Goal: Information Seeking & Learning: Find contact information

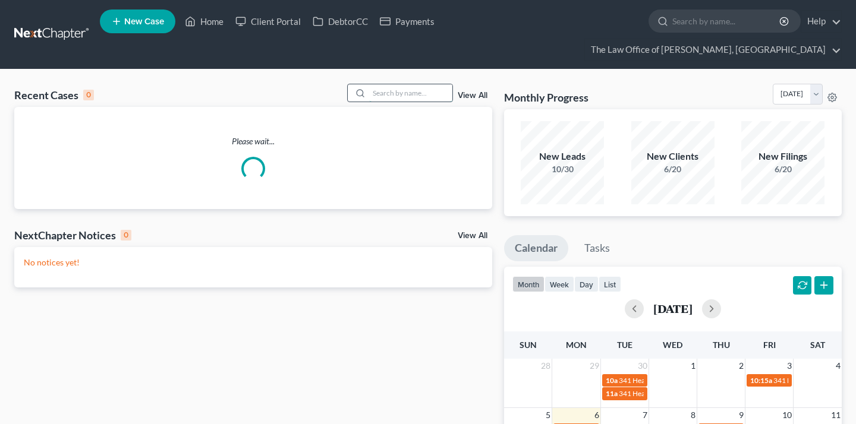
click at [399, 84] on input "search" at bounding box center [410, 92] width 83 height 17
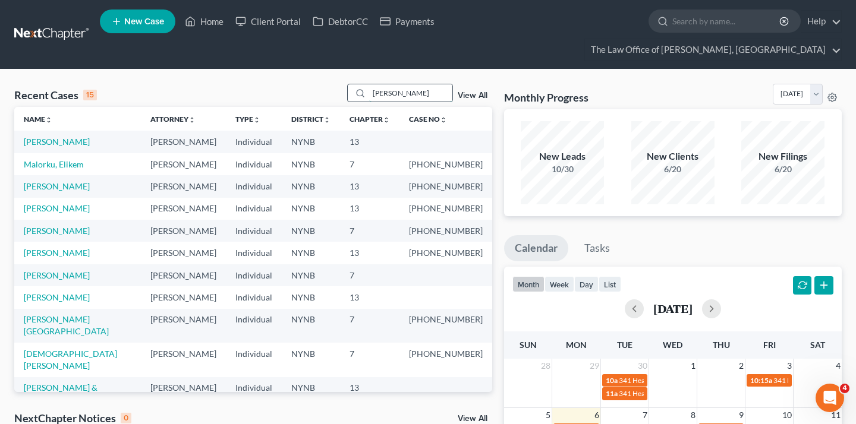
type input "denise best"
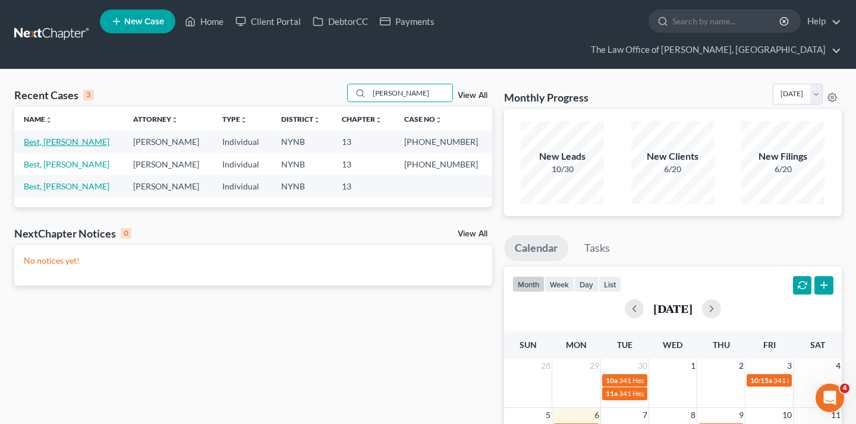
click at [59, 137] on link "Best, [PERSON_NAME]" at bounding box center [67, 142] width 86 height 10
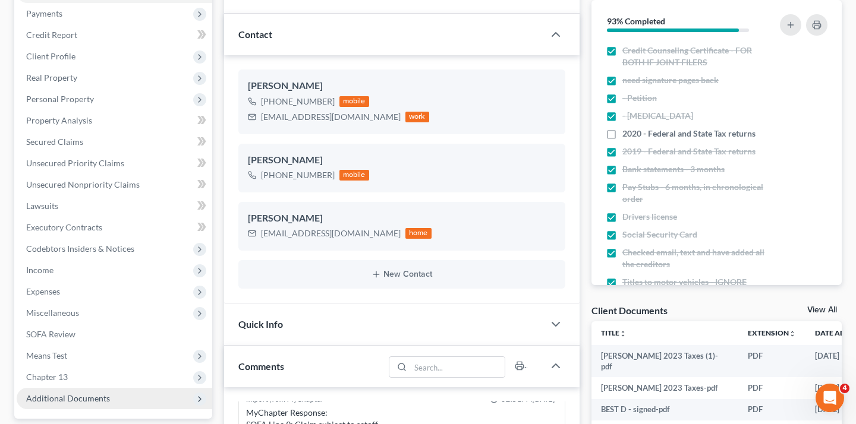
click at [107, 393] on span "Additional Documents" at bounding box center [68, 398] width 84 height 10
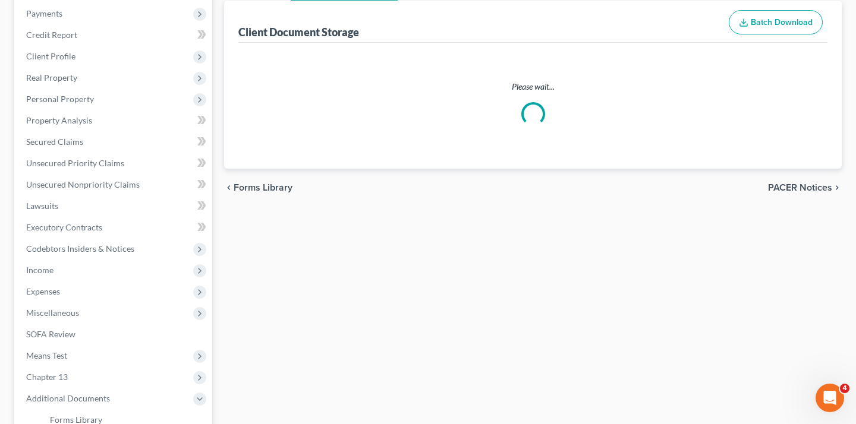
scroll to position [163, 0]
select select "5"
select select "1"
select select "5"
select select "2"
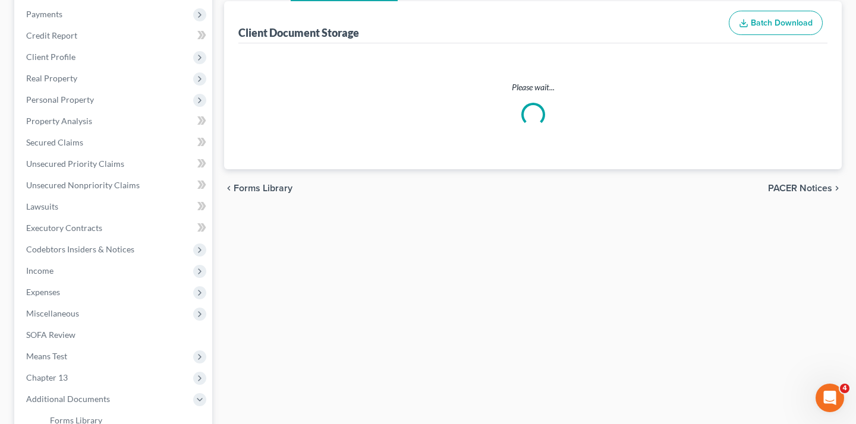
select select "6"
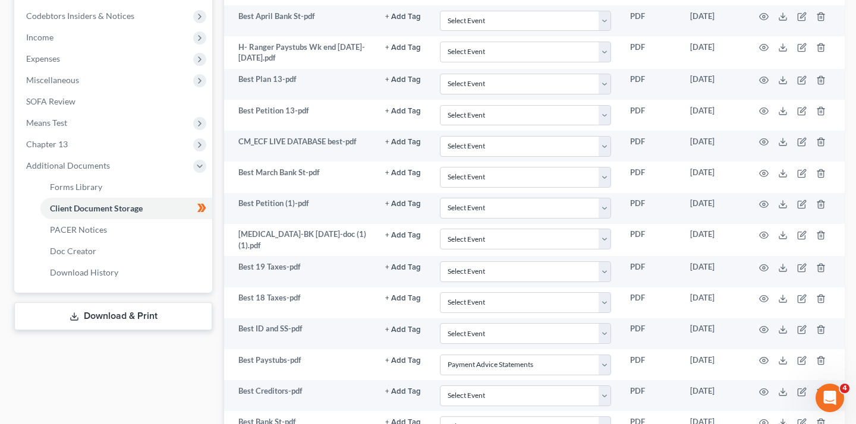
scroll to position [969, 0]
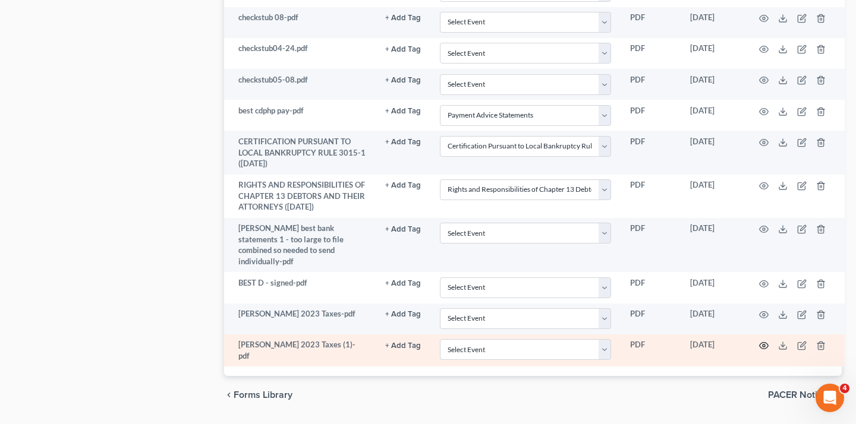
click at [759, 341] on icon "button" at bounding box center [764, 346] width 10 height 10
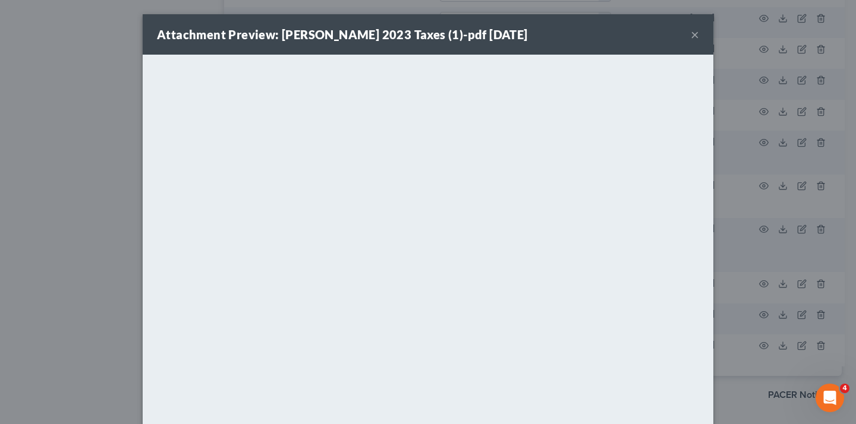
scroll to position [22, 0]
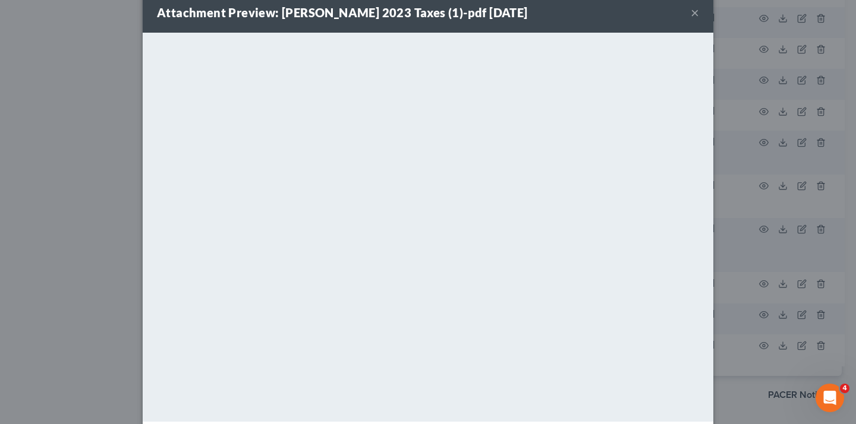
click at [707, 21] on div "Attachment Preview: Denise Best 2023 Taxes (1)-pdf 10/03/2025 ×" at bounding box center [428, 12] width 571 height 40
click at [698, 13] on button "×" at bounding box center [695, 12] width 8 height 14
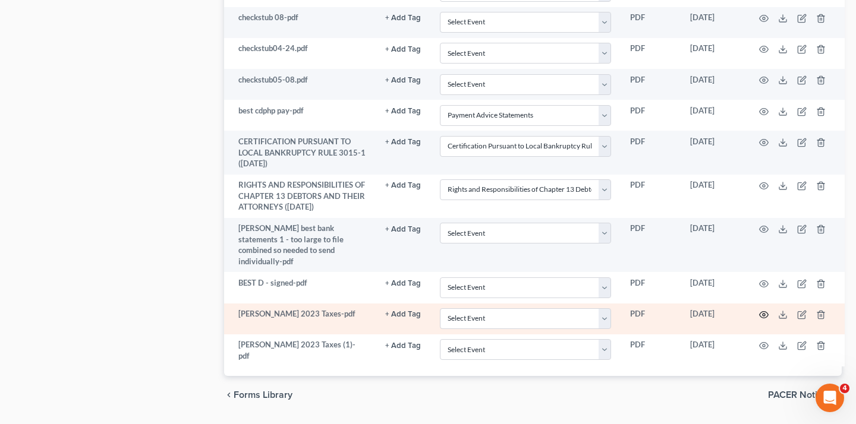
click at [765, 310] on icon "button" at bounding box center [764, 315] width 10 height 10
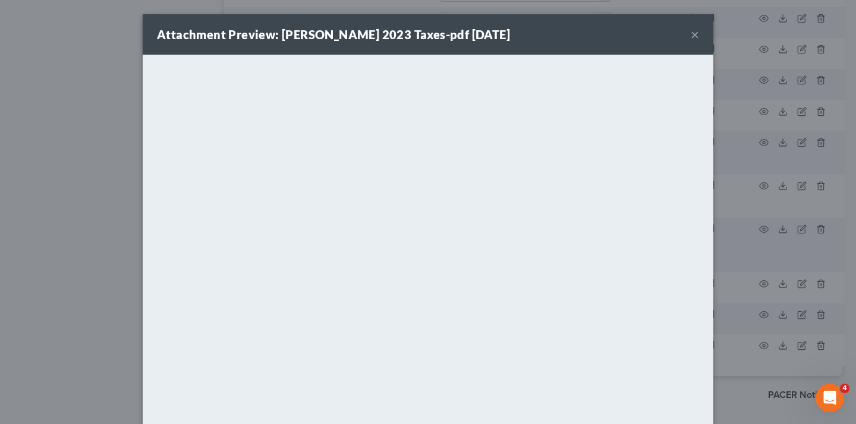
click at [689, 36] on div "Attachment Preview: Denise Best 2023 Taxes-pdf 10/03/2025 ×" at bounding box center [428, 34] width 571 height 40
click at [696, 39] on button "×" at bounding box center [695, 34] width 8 height 14
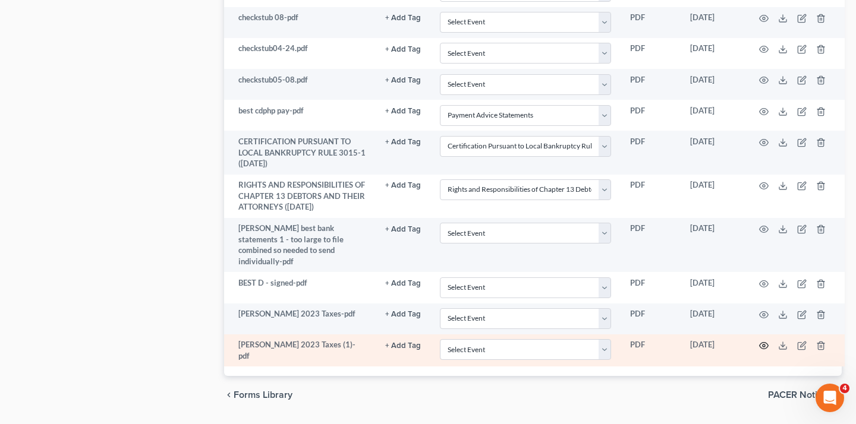
click at [763, 341] on icon "button" at bounding box center [764, 346] width 10 height 10
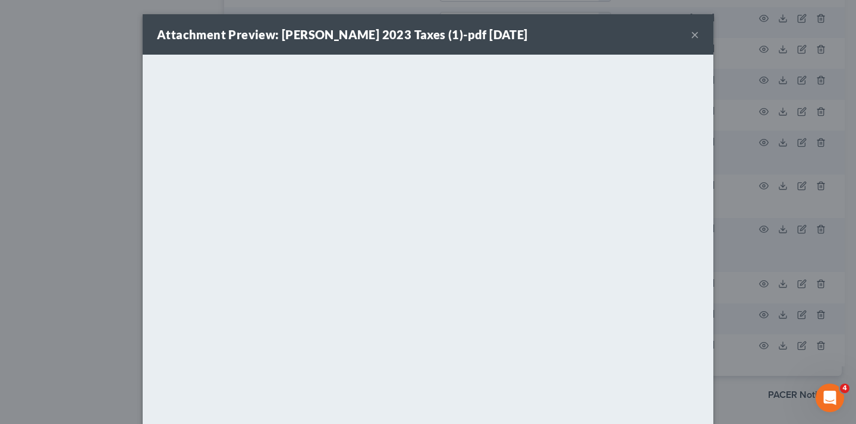
click at [696, 30] on button "×" at bounding box center [695, 34] width 8 height 14
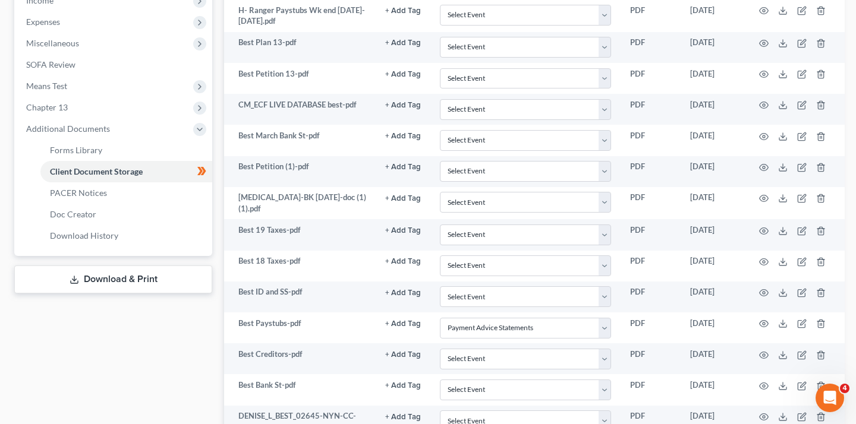
scroll to position [529, 0]
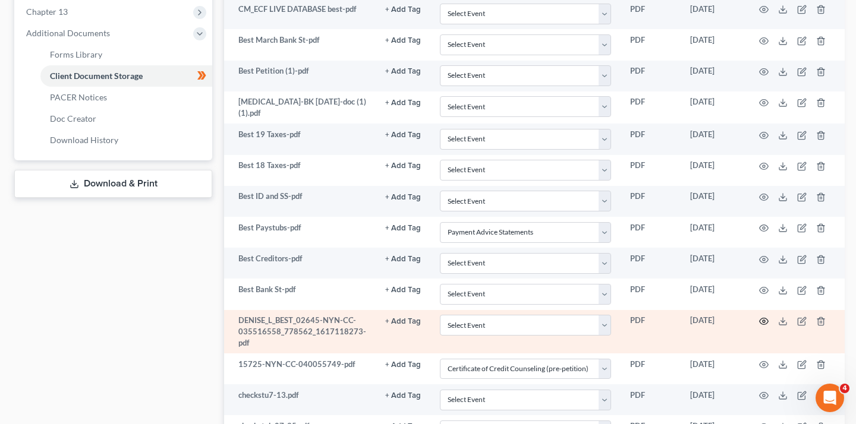
click at [762, 319] on icon "button" at bounding box center [764, 322] width 9 height 7
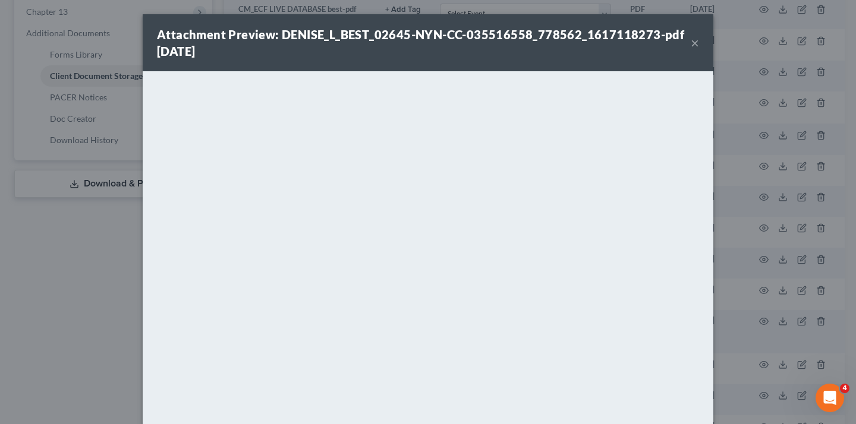
click at [692, 42] on button "×" at bounding box center [695, 43] width 8 height 14
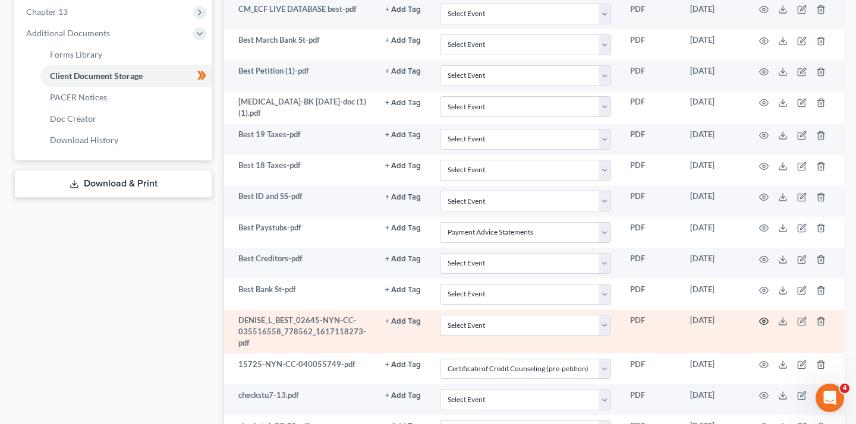
click at [760, 317] on icon "button" at bounding box center [764, 322] width 10 height 10
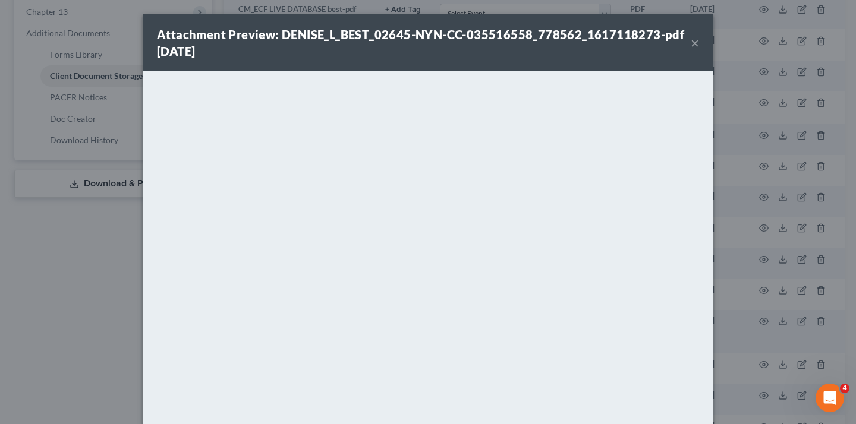
click at [698, 41] on button "×" at bounding box center [695, 43] width 8 height 14
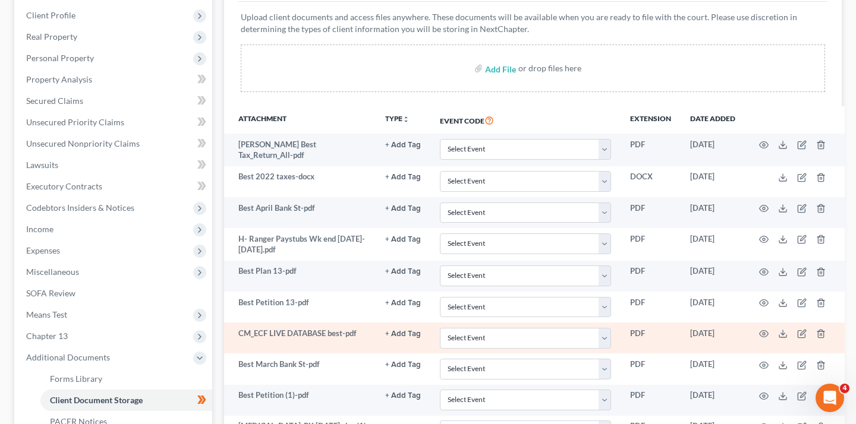
scroll to position [191, 0]
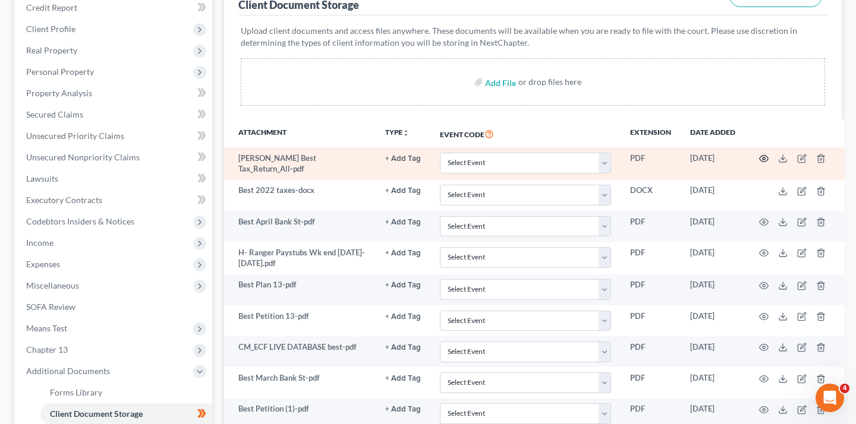
click at [760, 156] on icon "button" at bounding box center [764, 159] width 9 height 7
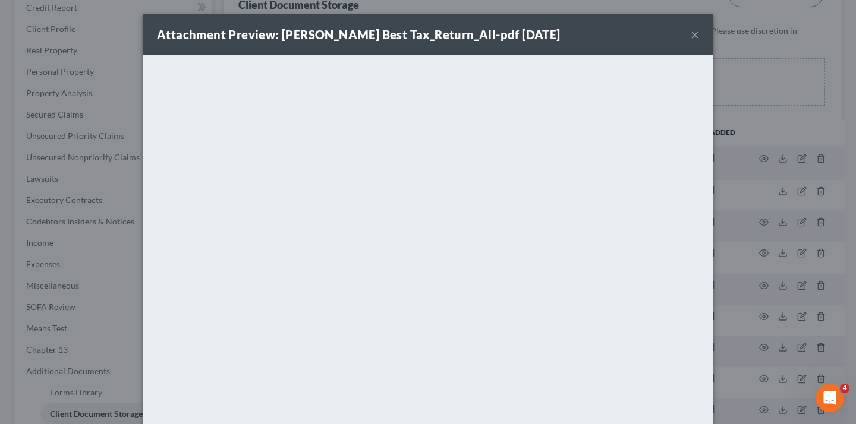
click at [695, 31] on button "×" at bounding box center [695, 34] width 8 height 14
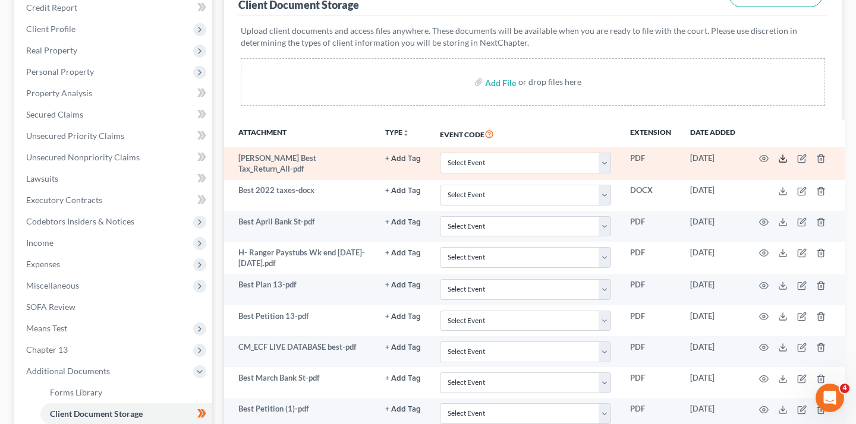
click at [779, 160] on icon at bounding box center [782, 161] width 7 height 2
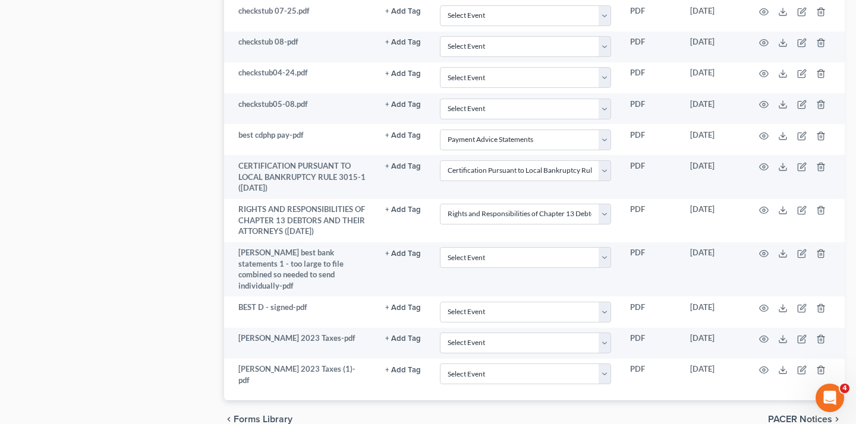
scroll to position [969, 0]
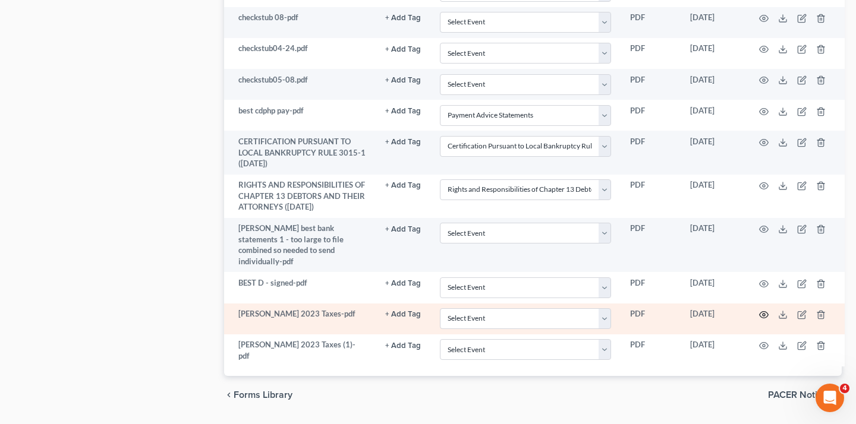
click at [763, 310] on icon "button" at bounding box center [764, 315] width 10 height 10
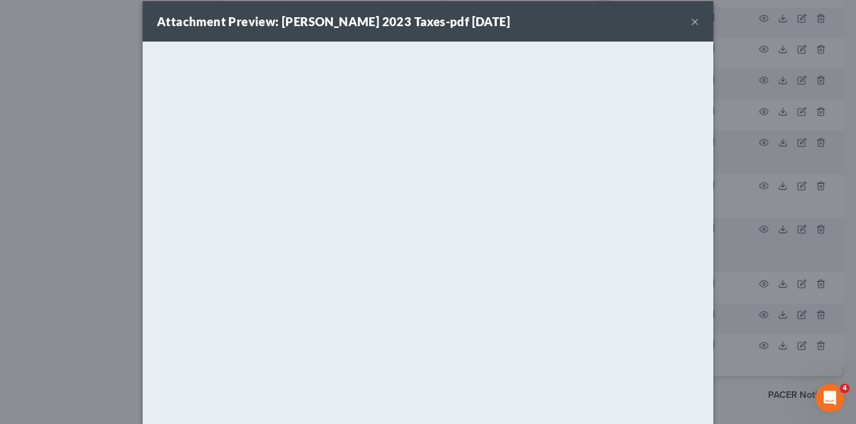
scroll to position [0, 0]
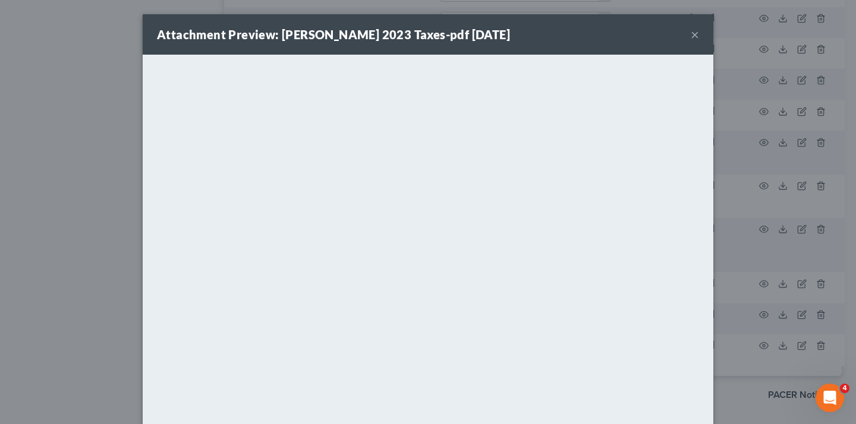
click at [691, 42] on button "×" at bounding box center [695, 34] width 8 height 14
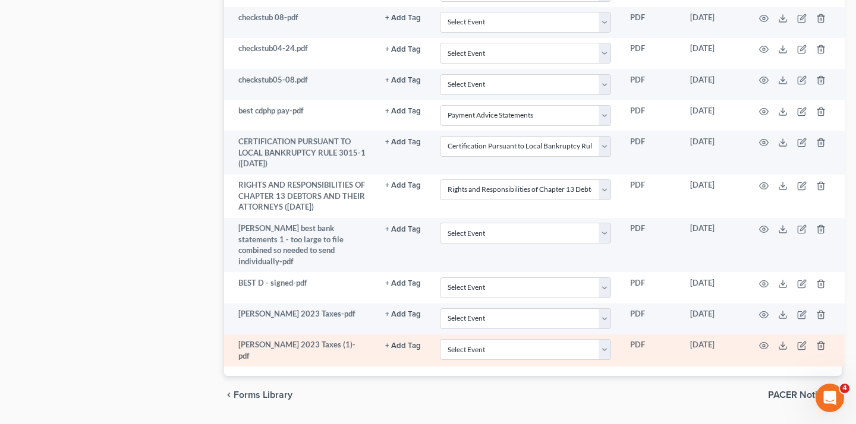
click at [753, 335] on td at bounding box center [795, 351] width 100 height 33
click at [760, 343] on icon "button" at bounding box center [764, 346] width 9 height 7
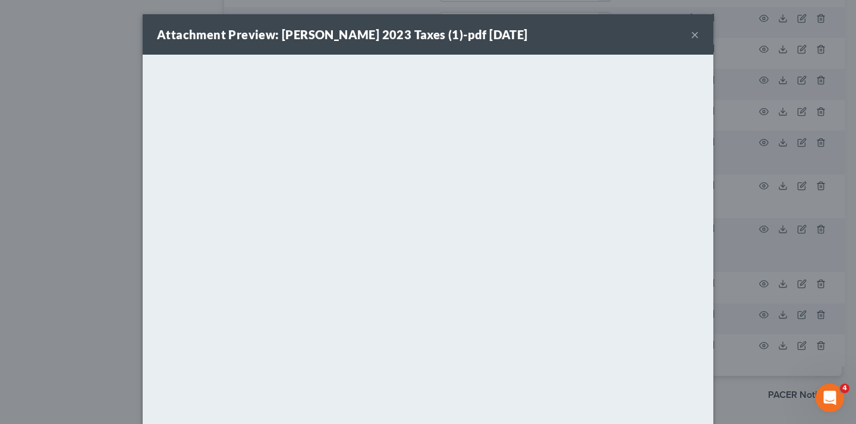
click at [695, 34] on button "×" at bounding box center [695, 34] width 8 height 14
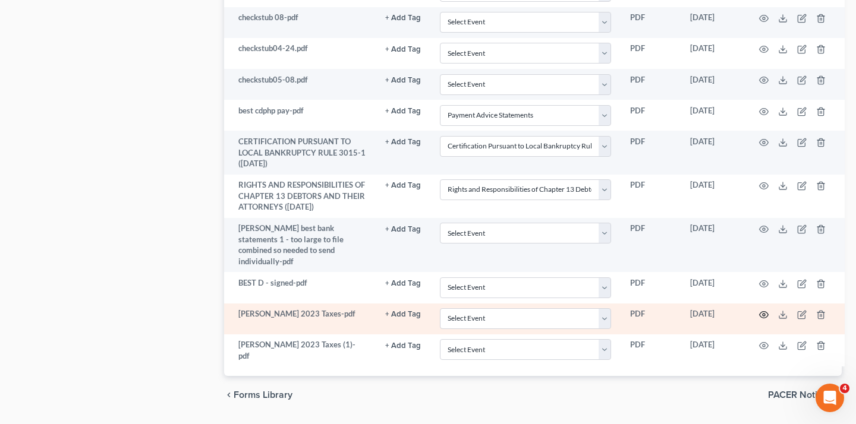
click at [759, 310] on icon "button" at bounding box center [764, 315] width 10 height 10
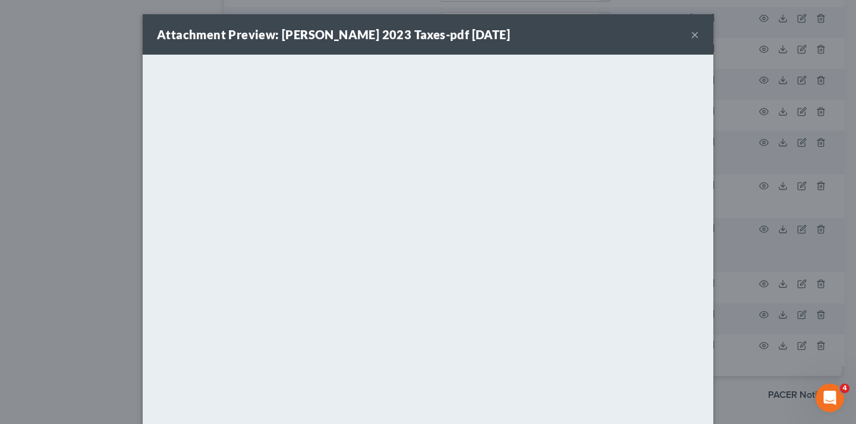
click at [688, 32] on div "Attachment Preview: Denise Best 2023 Taxes-pdf 10/03/2025 ×" at bounding box center [428, 34] width 571 height 40
click at [695, 34] on button "×" at bounding box center [695, 34] width 8 height 14
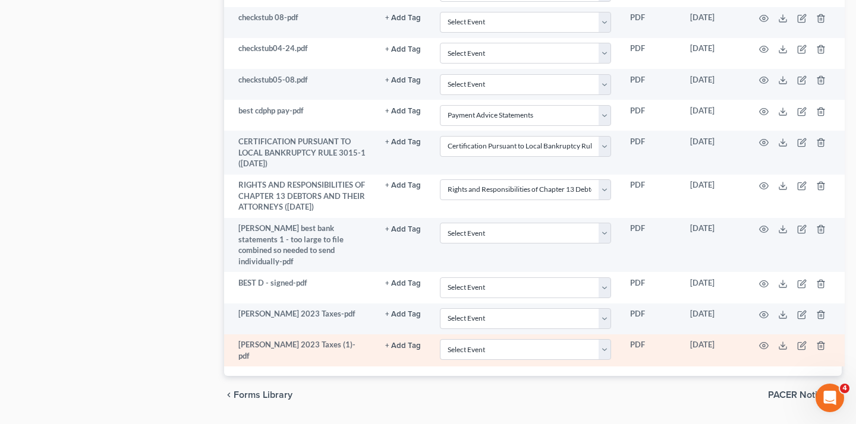
click at [772, 335] on td at bounding box center [795, 351] width 100 height 33
click at [781, 345] on polyline at bounding box center [783, 346] width 4 height 2
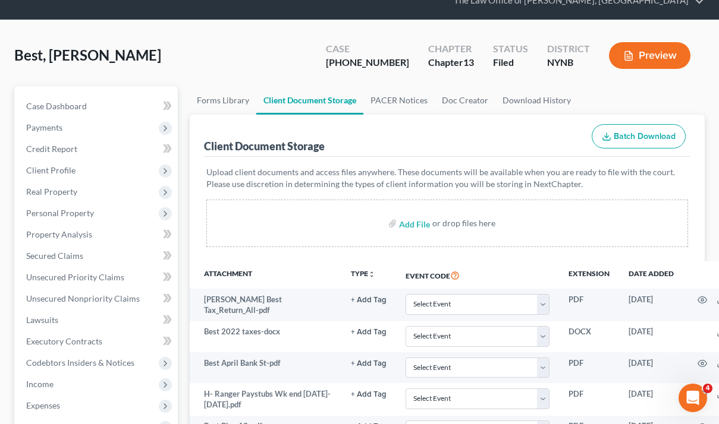
scroll to position [79, 0]
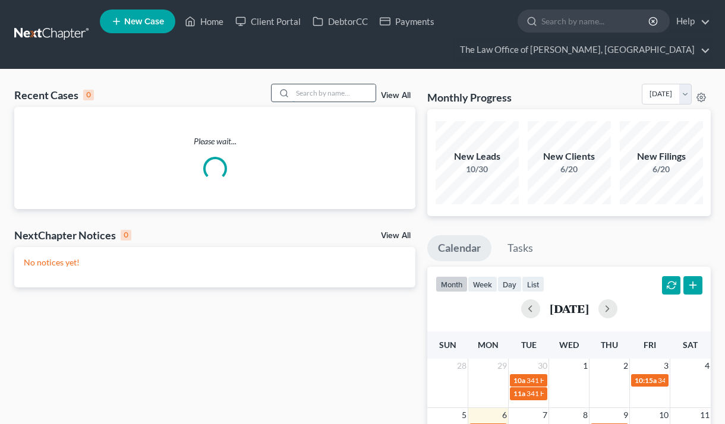
click at [336, 92] on input "search" at bounding box center [333, 92] width 83 height 17
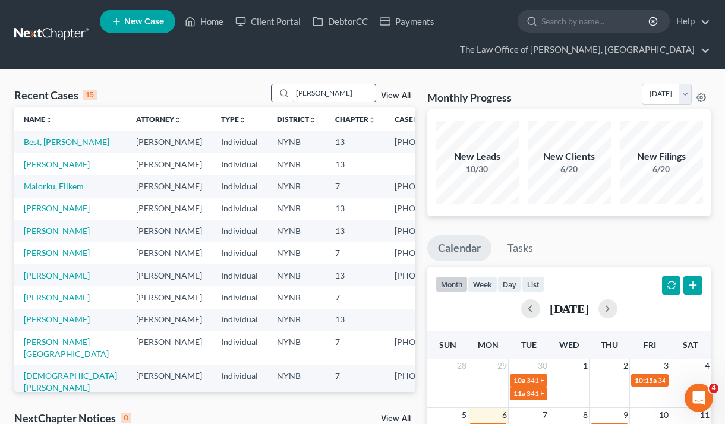
type input "kristine dimas"
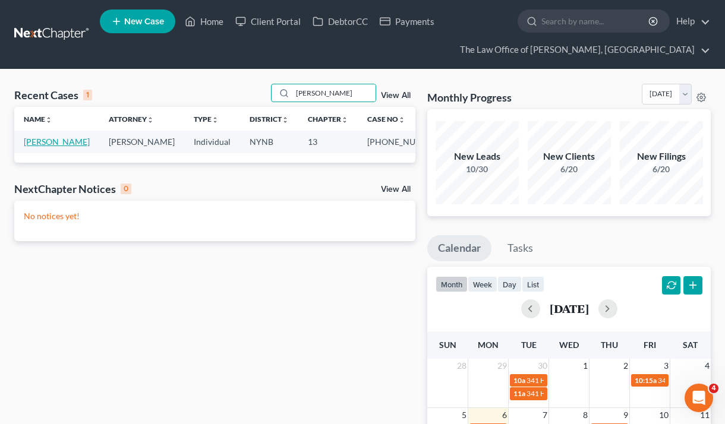
click at [43, 143] on link "[PERSON_NAME]" at bounding box center [57, 142] width 66 height 10
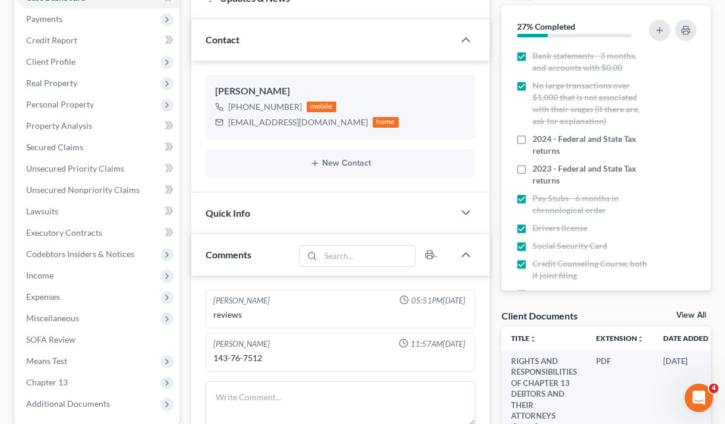
scroll to position [428, 0]
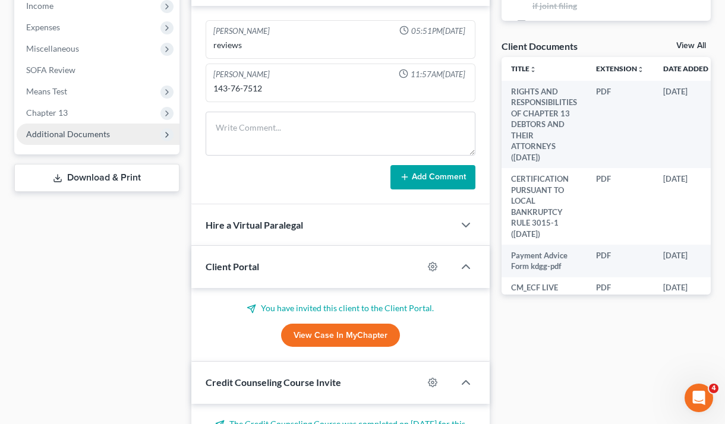
click at [100, 140] on span "Additional Documents" at bounding box center [98, 134] width 163 height 21
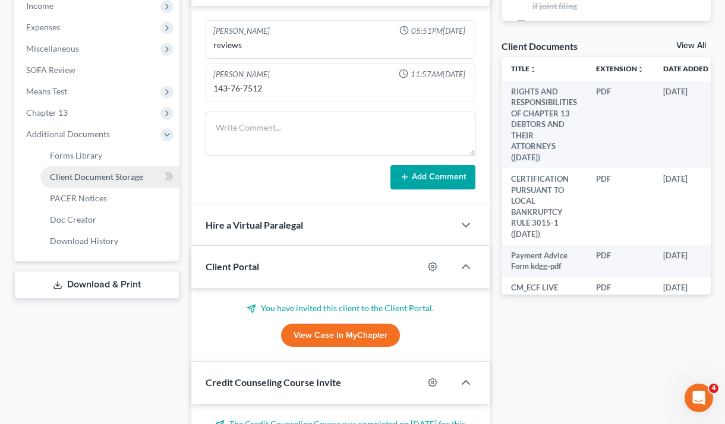
click at [103, 174] on span "Client Document Storage" at bounding box center [96, 177] width 93 height 10
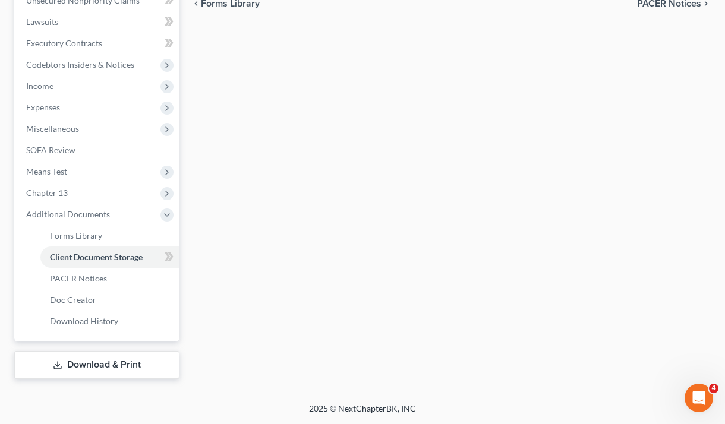
scroll to position [320, 0]
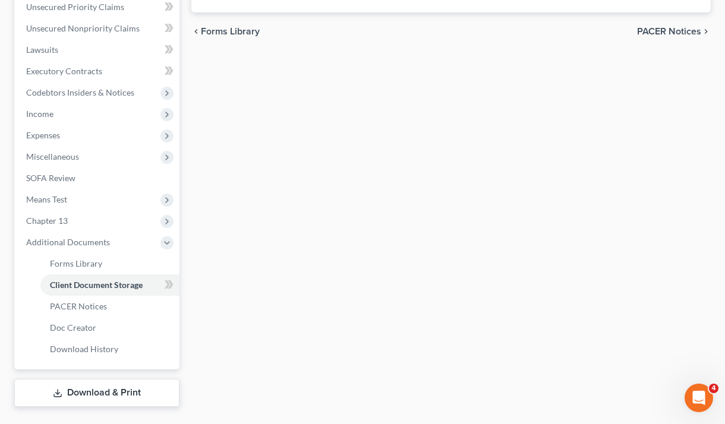
select select "1"
select select "5"
select select "2"
select select "6"
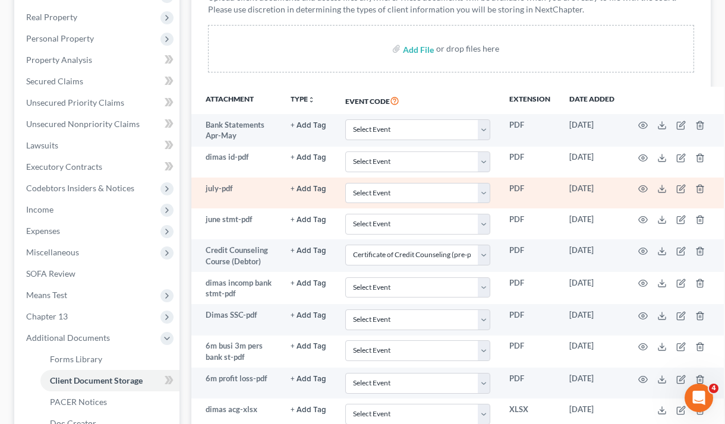
scroll to position [7, 0]
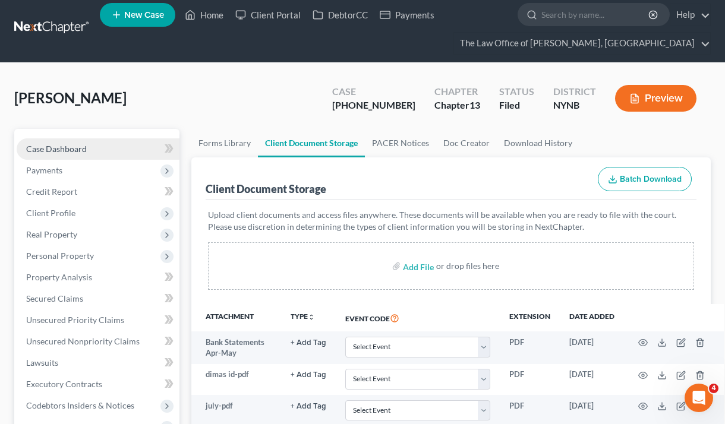
click at [135, 138] on link "Case Dashboard" at bounding box center [98, 148] width 163 height 21
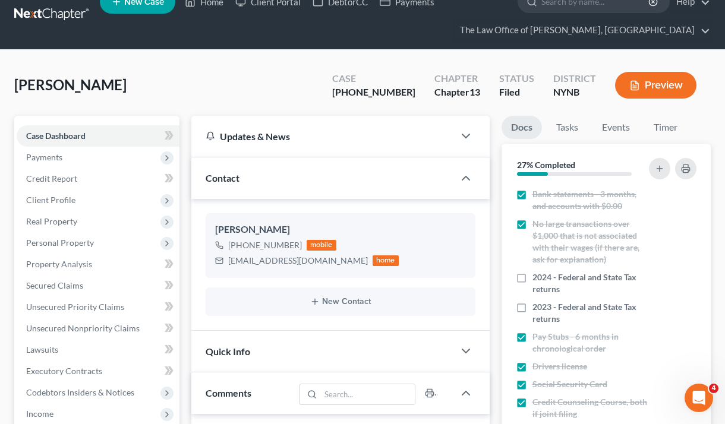
scroll to position [947, 0]
drag, startPoint x: 228, startPoint y: 246, endPoint x: 297, endPoint y: 247, distance: 68.4
click at [297, 247] on div "+1 (518) 917-2481" at bounding box center [265, 246] width 74 height 12
copy div "+1 (518) 917-2481"
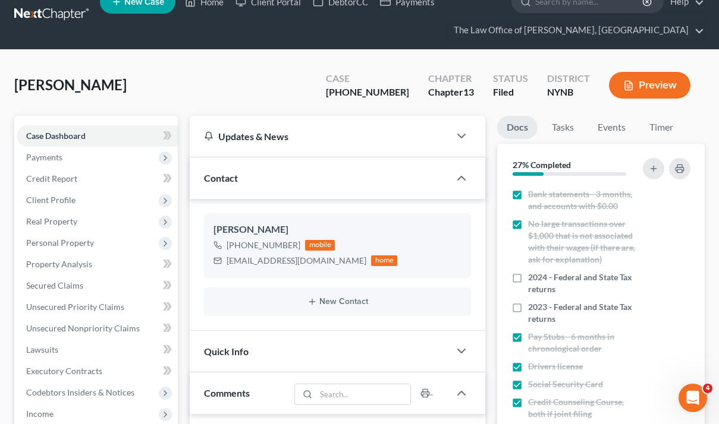
click at [65, 15] on link at bounding box center [52, 14] width 76 height 21
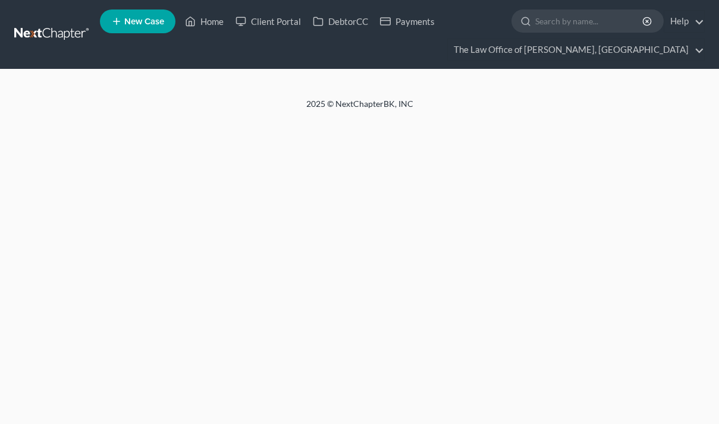
scroll to position [1025, 0]
select select "5"
select select "1"
select select "5"
select select "2"
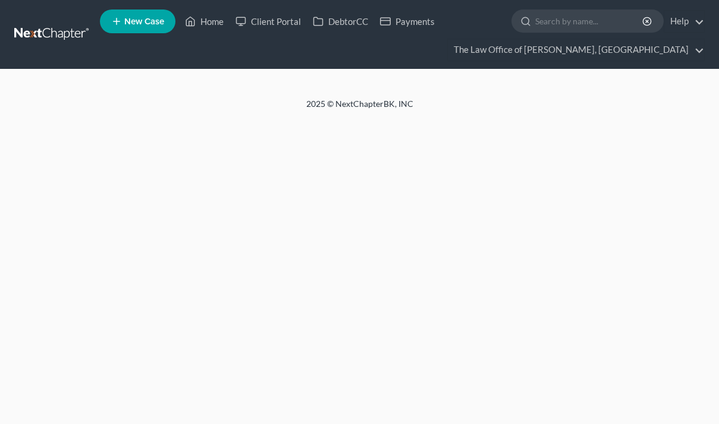
select select "6"
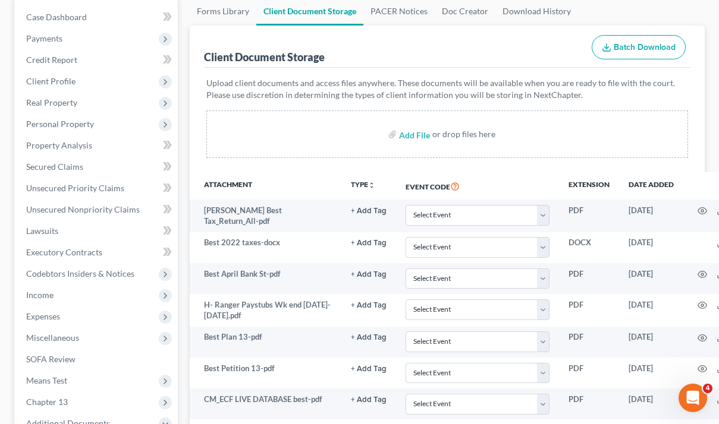
scroll to position [0, 0]
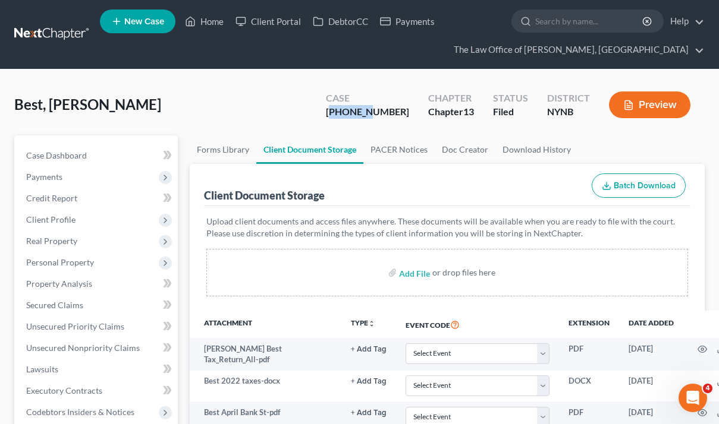
drag, startPoint x: 399, startPoint y: 113, endPoint x: 362, endPoint y: 113, distance: 37.4
click at [362, 113] on div "[PHONE_NUMBER]" at bounding box center [367, 112] width 83 height 14
click at [402, 113] on div "[PHONE_NUMBER]" at bounding box center [367, 112] width 83 height 14
drag, startPoint x: 411, startPoint y: 113, endPoint x: 342, endPoint y: 113, distance: 68.4
click at [342, 113] on div "Best, Denise Upgraded Case 25-11057-1 Chapter Chapter 13 Status Filed District …" at bounding box center [359, 110] width 690 height 52
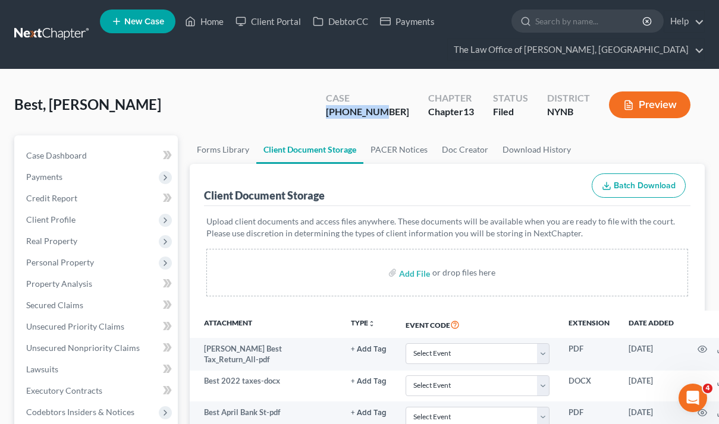
copy div "[PHONE_NUMBER]"
click at [332, 130] on div "Best, Denise Upgraded Case 25-11057-1 Chapter Chapter 13 Status Filed District …" at bounding box center [359, 110] width 690 height 52
drag, startPoint x: 398, startPoint y: 111, endPoint x: 344, endPoint y: 116, distance: 54.9
click at [347, 115] on div "Case 25-11057-1 Chapter Chapter 13 Status Filed District NYNB Preview" at bounding box center [507, 105] width 393 height 42
copy div "25-11057"
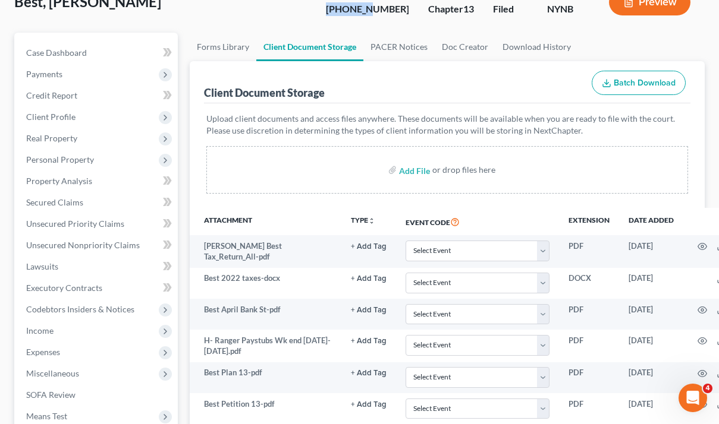
scroll to position [118, 0]
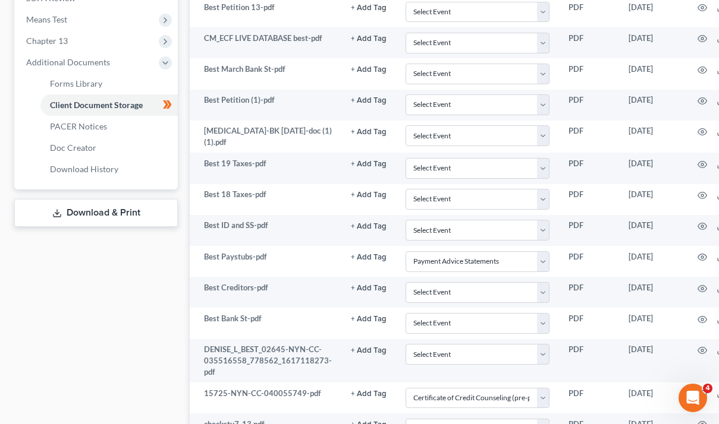
scroll to position [508, 0]
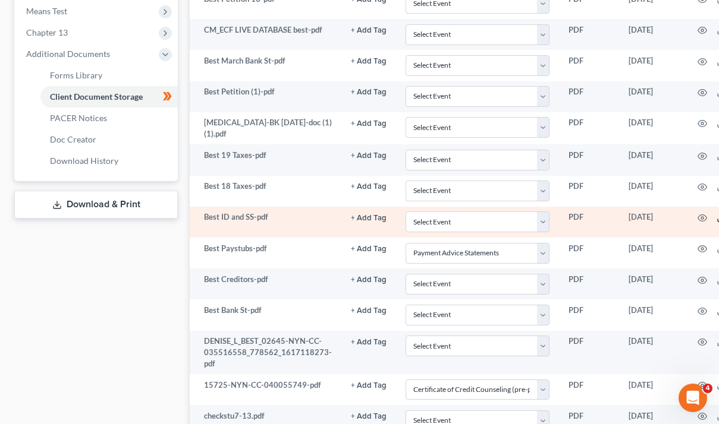
click at [718, 218] on polyline at bounding box center [721, 219] width 4 height 2
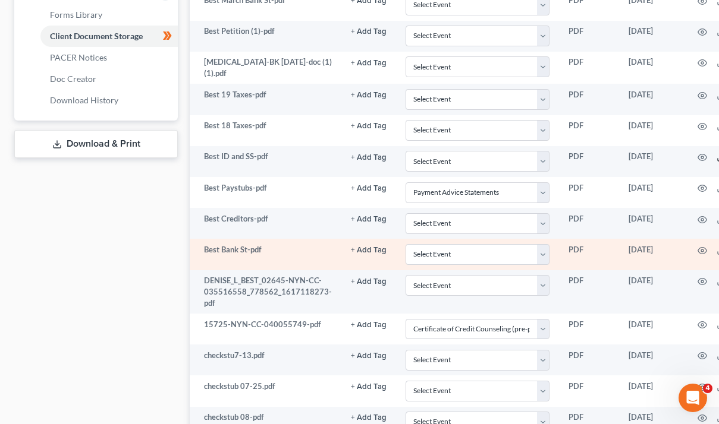
scroll to position [615, 0]
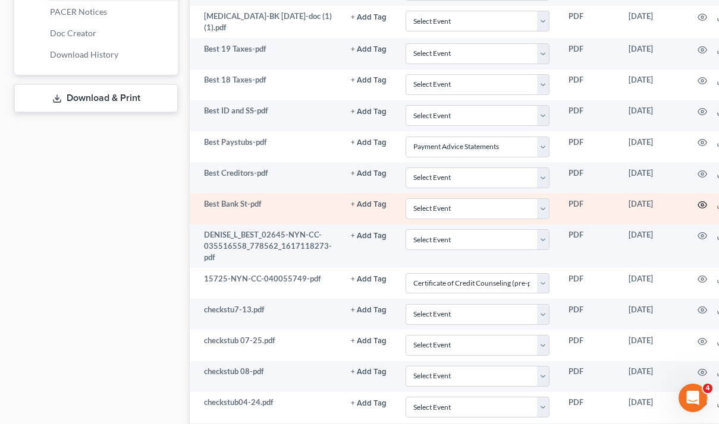
click at [697, 203] on icon "button" at bounding box center [702, 205] width 10 height 10
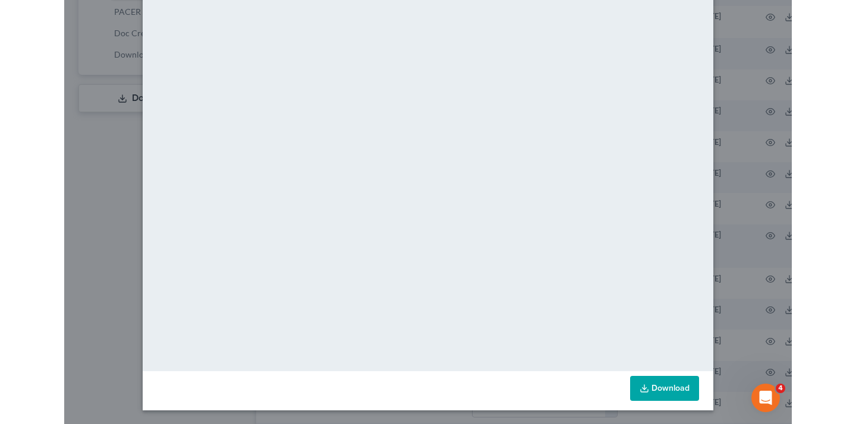
scroll to position [593, 0]
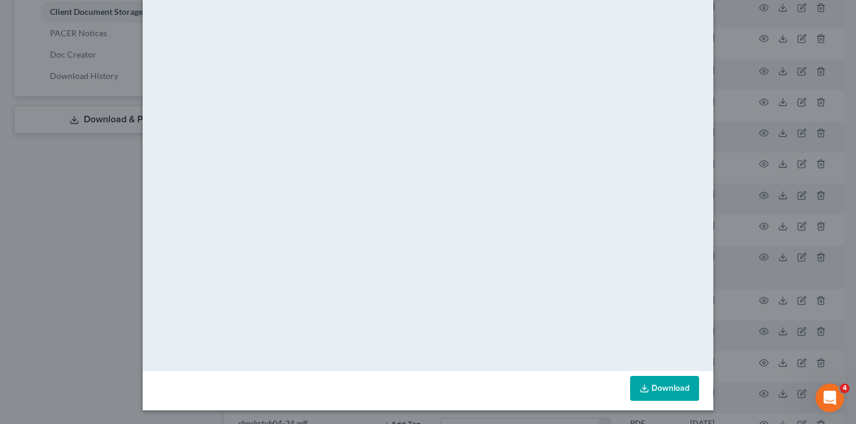
click at [55, 225] on div "Attachment Preview: Best Bank St-pdf 08/11/2025 × <object ng-attr-data='https:/…" at bounding box center [428, 212] width 856 height 424
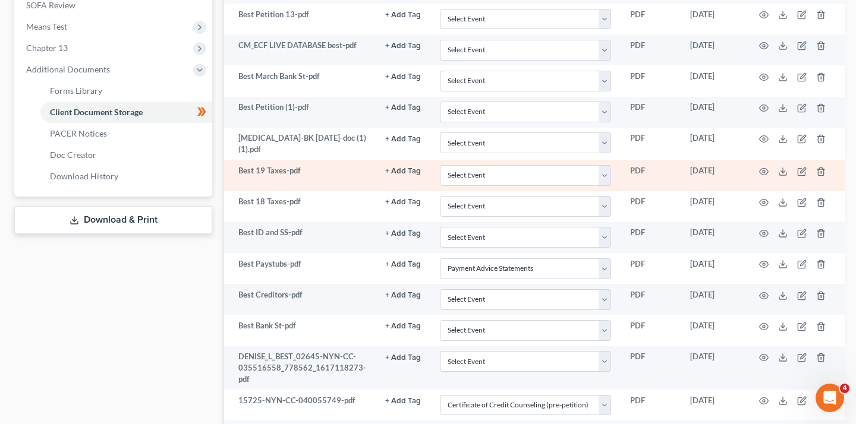
scroll to position [518, 0]
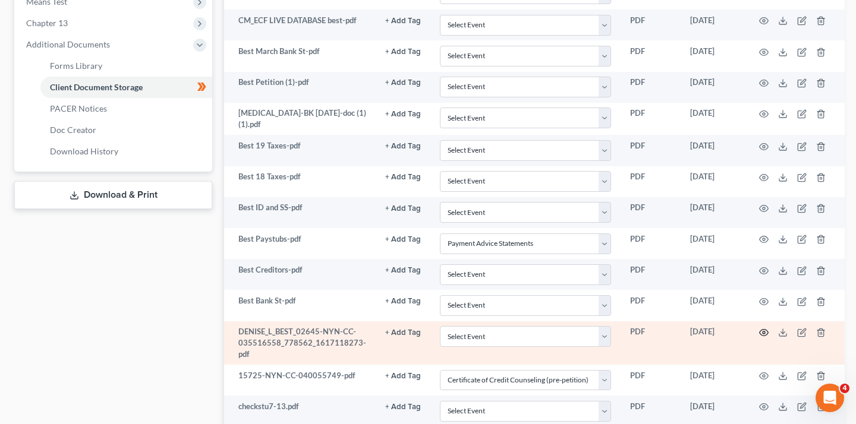
click at [718, 332] on circle "button" at bounding box center [764, 333] width 2 height 2
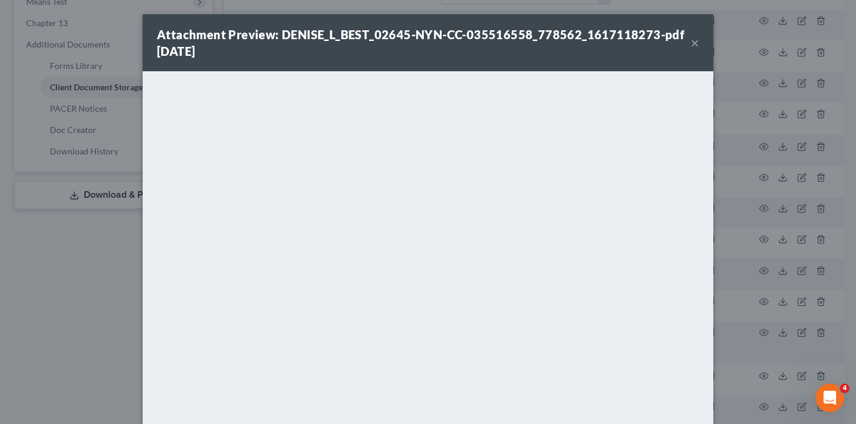
click at [703, 39] on div "Attachment Preview: DENISE_L_BEST_02645-NYN-CC-035516558_778562_1617118273-pdf …" at bounding box center [428, 42] width 571 height 57
click at [696, 40] on button "×" at bounding box center [695, 43] width 8 height 14
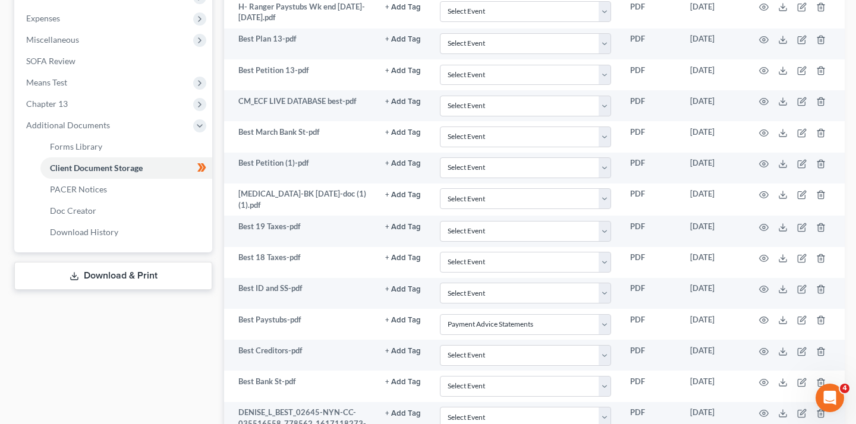
scroll to position [365, 0]
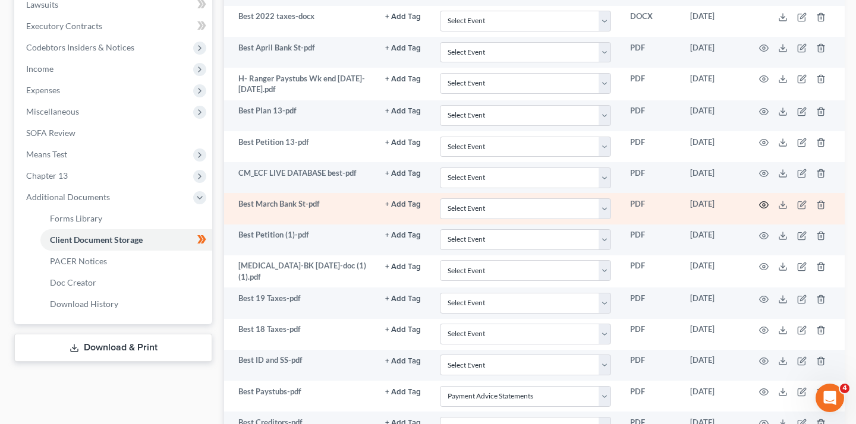
click at [718, 200] on icon "button" at bounding box center [764, 205] width 10 height 10
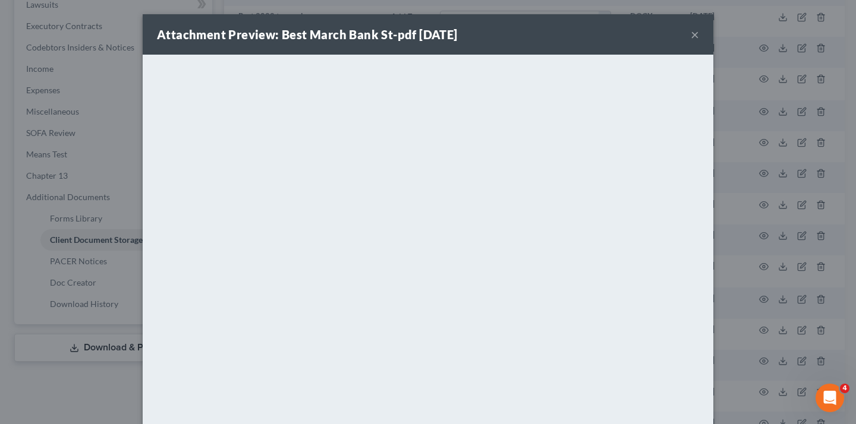
click at [699, 32] on div "Attachment Preview: Best March Bank St-pdf 08/11/2025 ×" at bounding box center [428, 34] width 571 height 40
click at [692, 34] on button "×" at bounding box center [695, 34] width 8 height 14
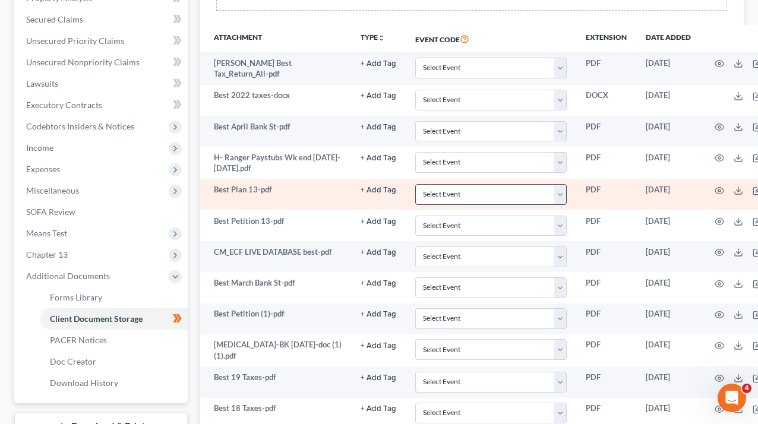
scroll to position [263, 0]
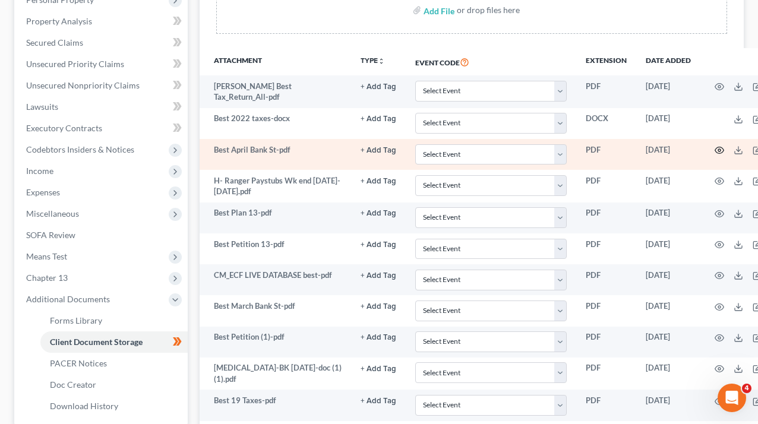
click at [715, 148] on icon "button" at bounding box center [720, 151] width 10 height 10
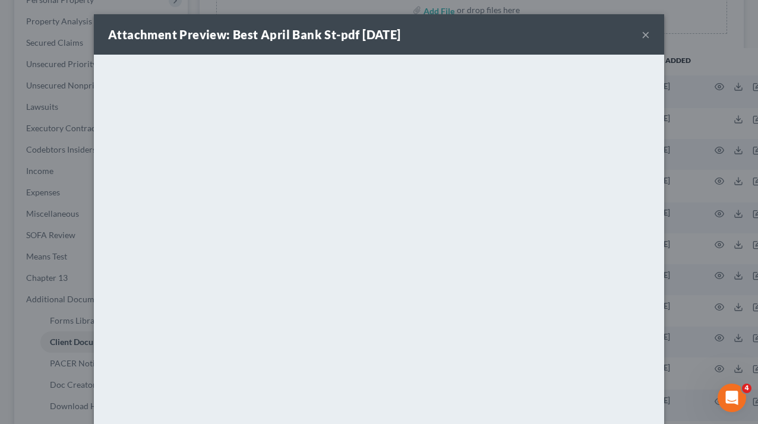
click at [643, 41] on button "×" at bounding box center [646, 34] width 8 height 14
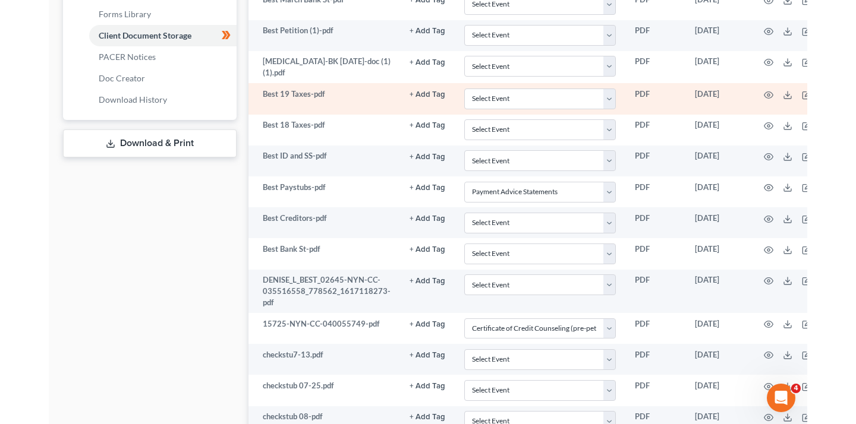
scroll to position [570, 0]
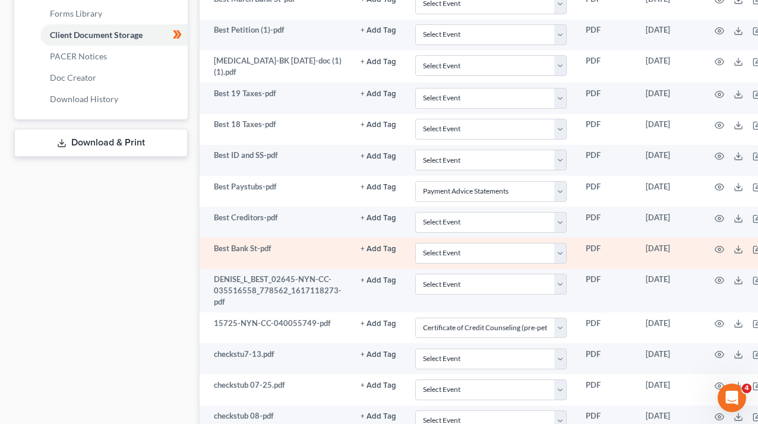
click at [718, 246] on td at bounding box center [751, 253] width 100 height 31
click at [718, 248] on icon at bounding box center [739, 250] width 10 height 10
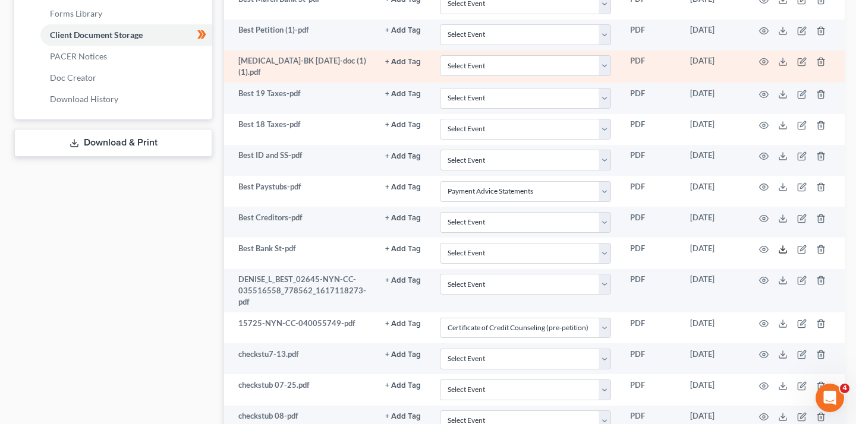
scroll to position [0, 0]
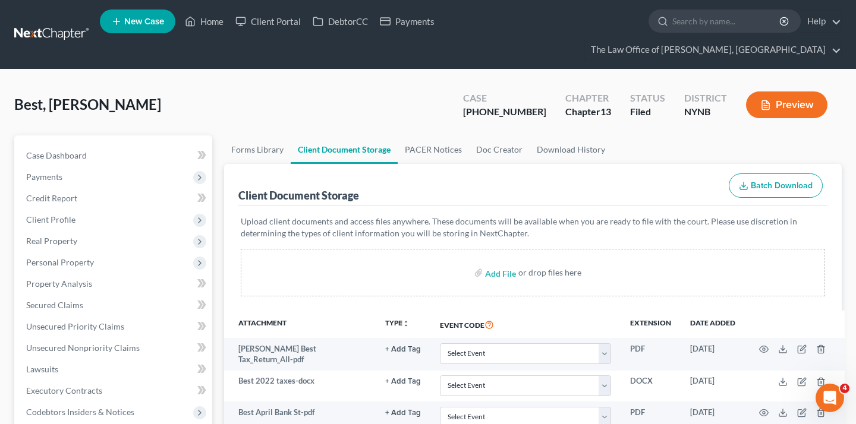
click at [40, 26] on link at bounding box center [52, 34] width 76 height 21
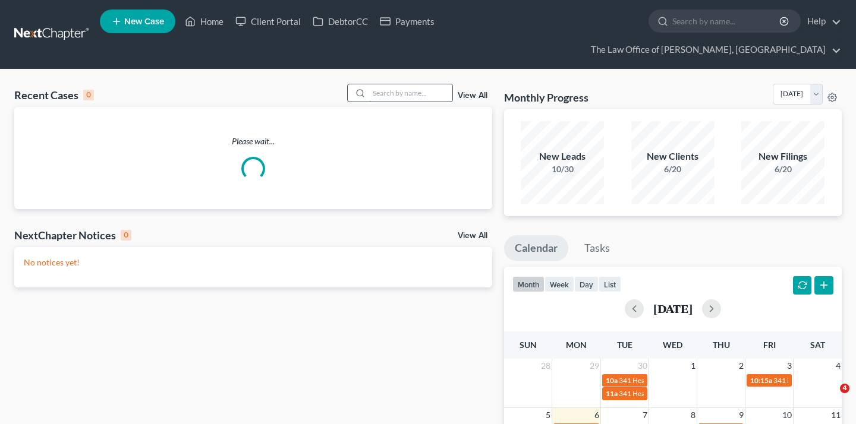
click at [409, 84] on input "search" at bounding box center [410, 92] width 83 height 17
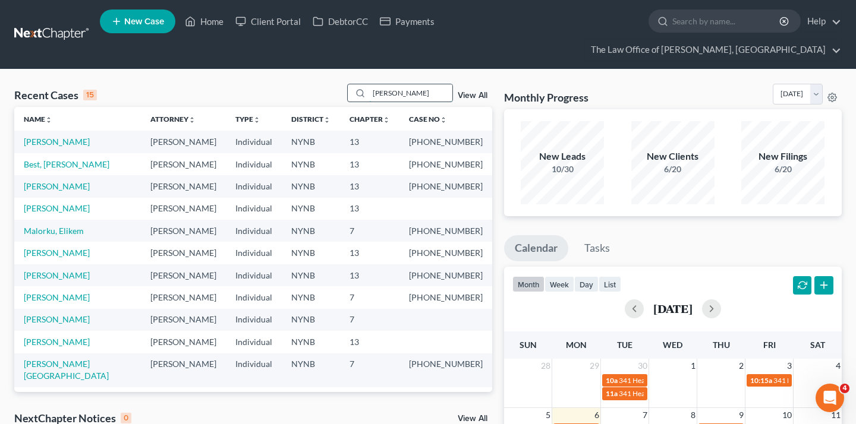
type input "anselment"
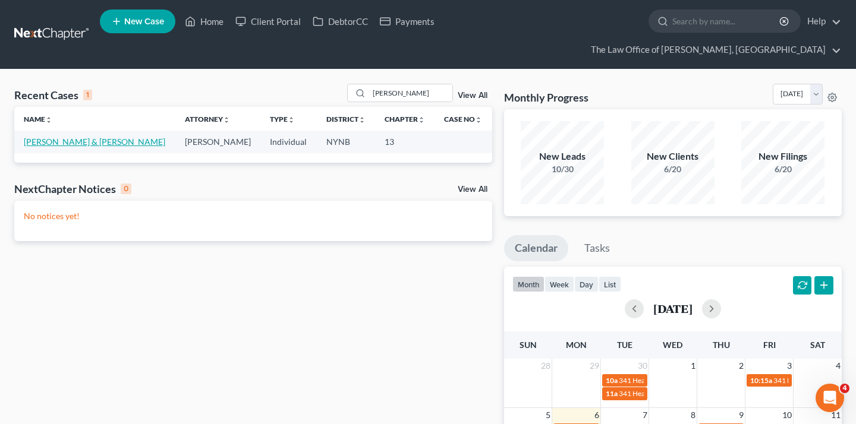
click at [67, 137] on link "Anselment, Fredrick & Annmarie" at bounding box center [94, 142] width 141 height 10
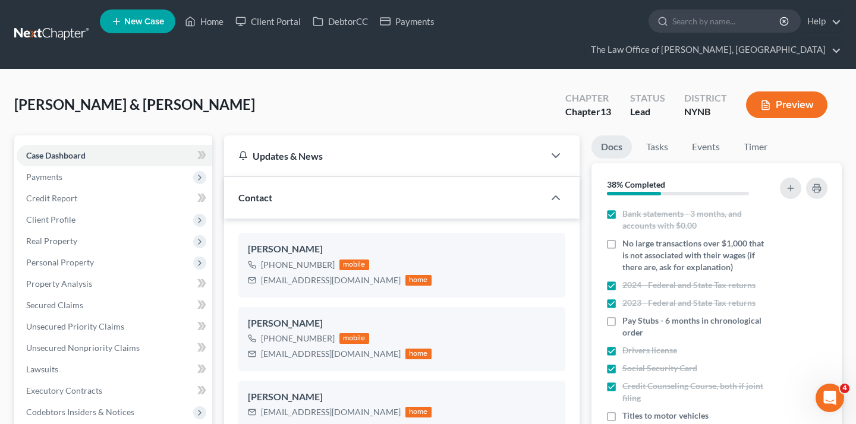
click at [60, 27] on link at bounding box center [52, 34] width 76 height 21
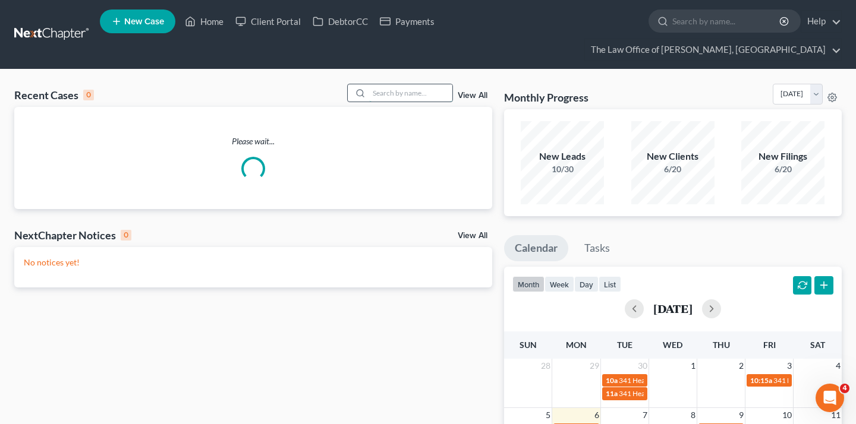
click at [391, 84] on input "search" at bounding box center [410, 92] width 83 height 17
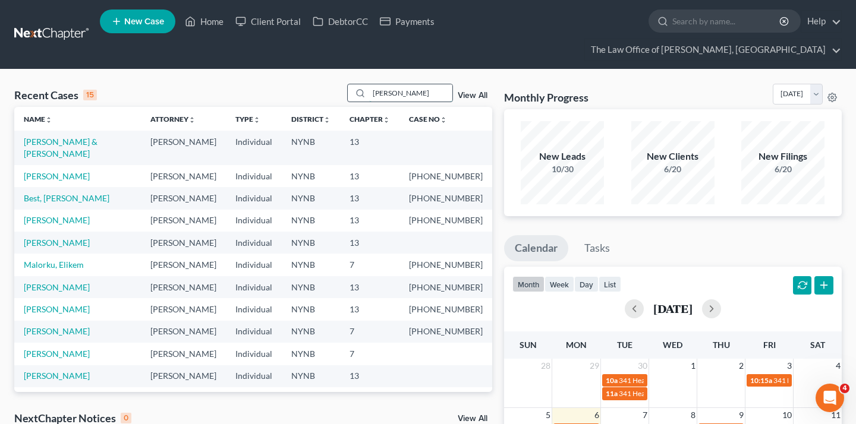
type input "[PERSON_NAME]"
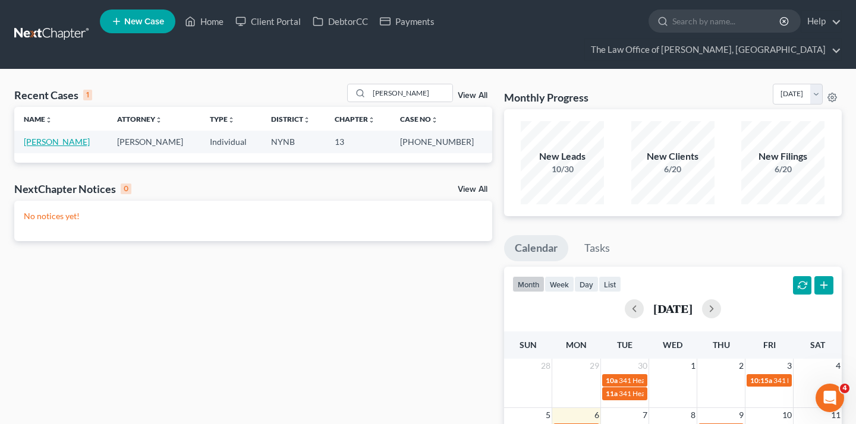
click at [54, 137] on link "[PERSON_NAME]" at bounding box center [57, 142] width 66 height 10
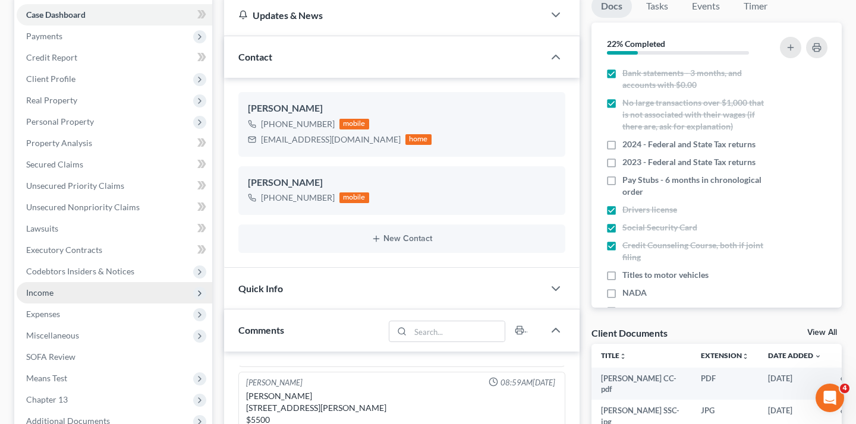
scroll to position [152, 0]
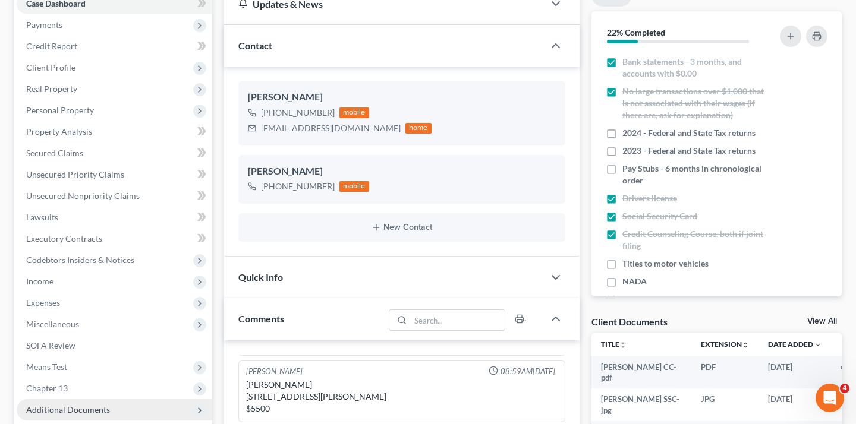
click at [121, 399] on span "Additional Documents" at bounding box center [115, 409] width 196 height 21
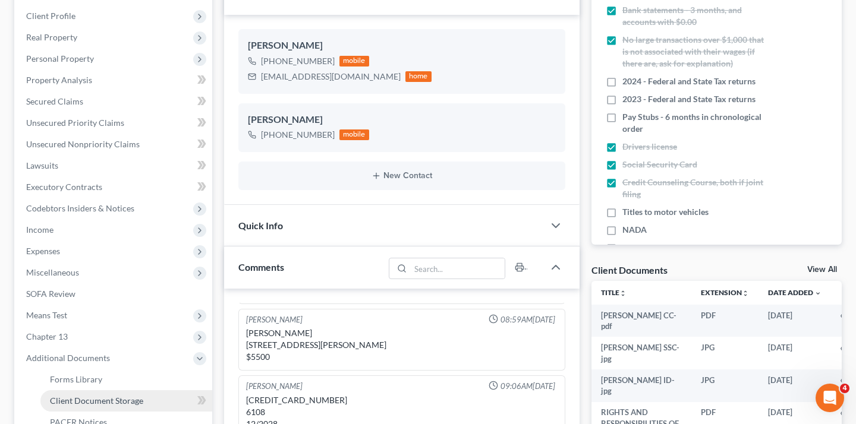
click at [150, 391] on link "Client Document Storage" at bounding box center [126, 401] width 172 height 21
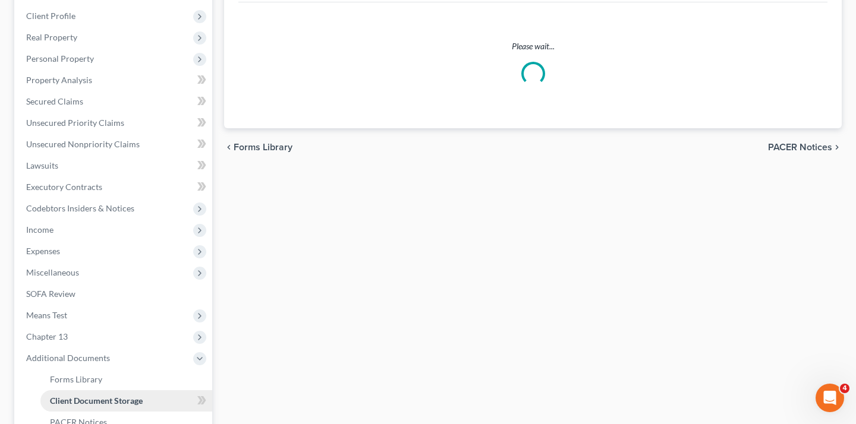
scroll to position [203, 0]
select select "1"
select select "5"
select select "2"
select select "6"
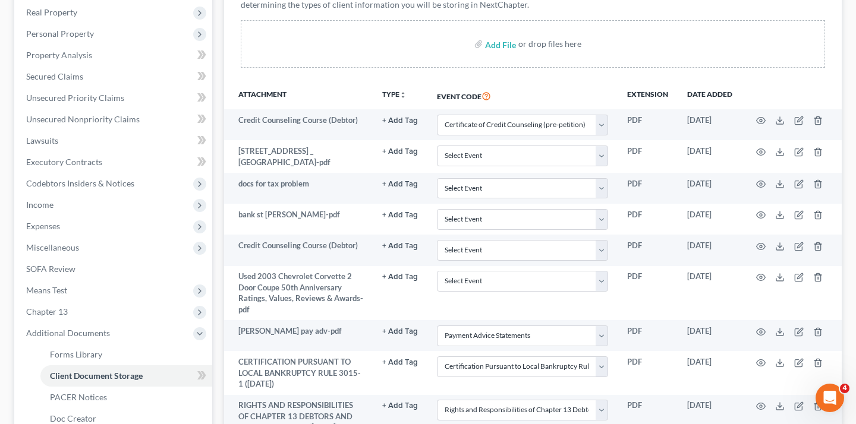
scroll to position [225, 0]
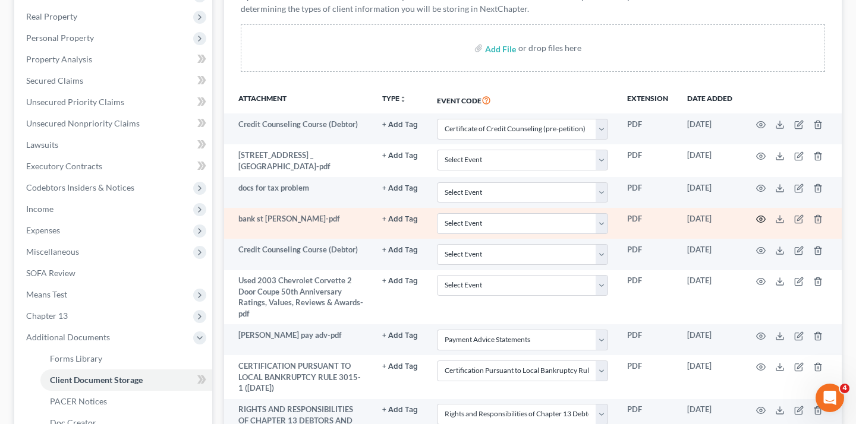
click at [757, 215] on icon "button" at bounding box center [761, 220] width 10 height 10
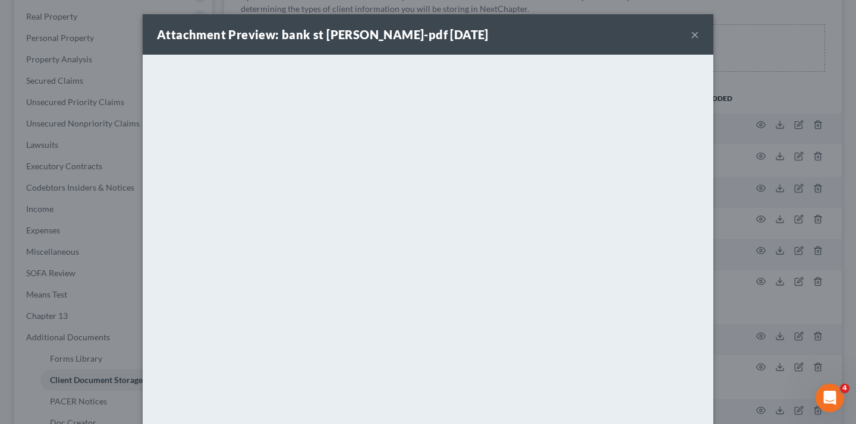
scroll to position [8, 0]
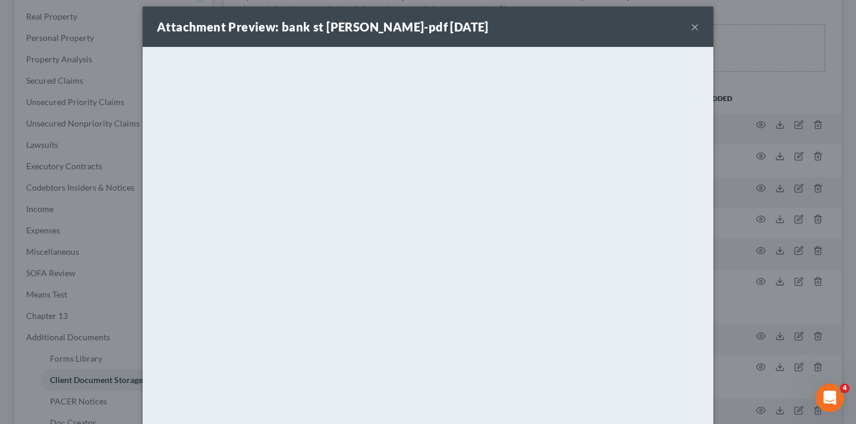
click at [694, 26] on button "×" at bounding box center [695, 27] width 8 height 14
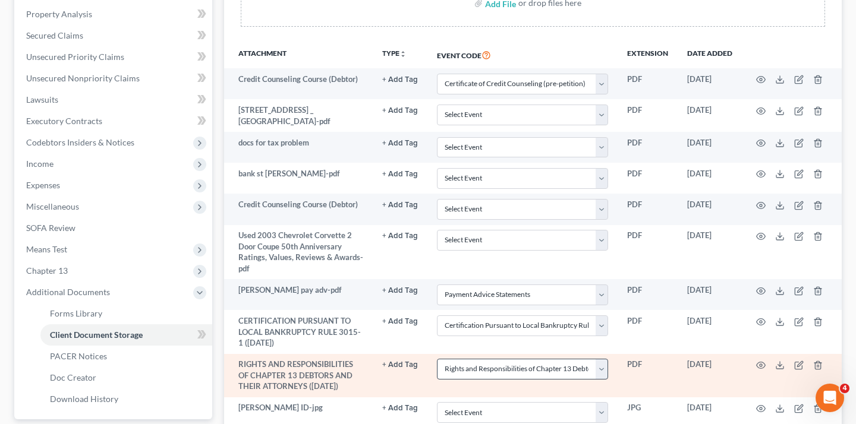
scroll to position [0, 0]
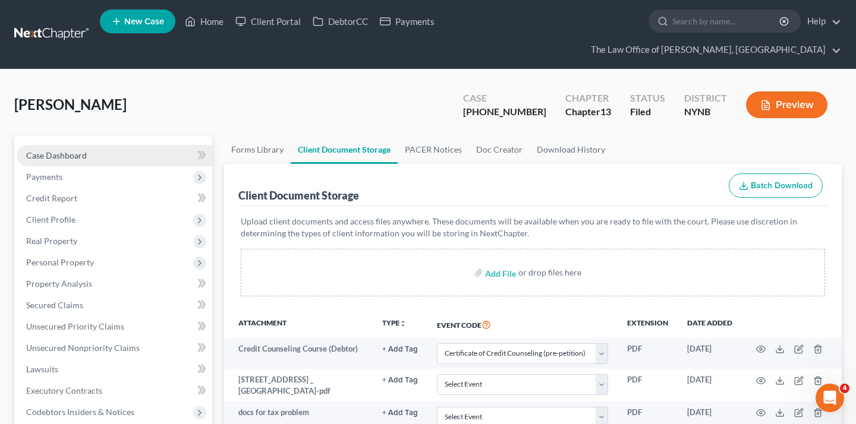
click at [168, 145] on link "Case Dashboard" at bounding box center [115, 155] width 196 height 21
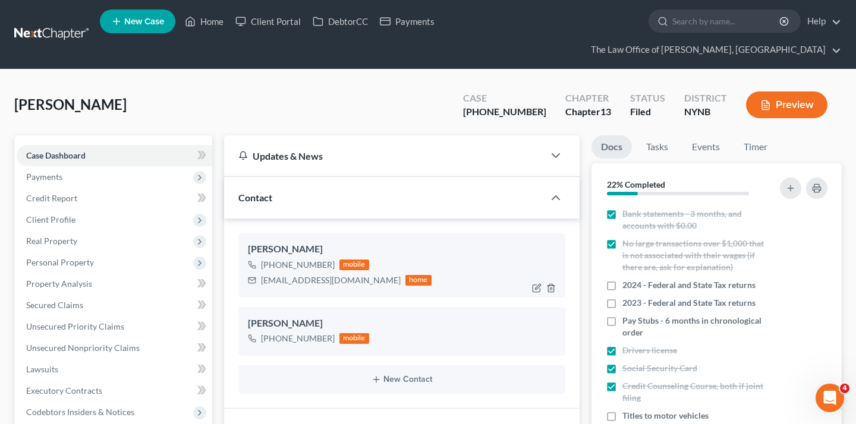
scroll to position [398, 0]
drag, startPoint x: 329, startPoint y: 242, endPoint x: 263, endPoint y: 241, distance: 66.0
click at [263, 259] on div "[PHONE_NUMBER]" at bounding box center [298, 265] width 74 height 12
copy div "[PHONE_NUMBER]"
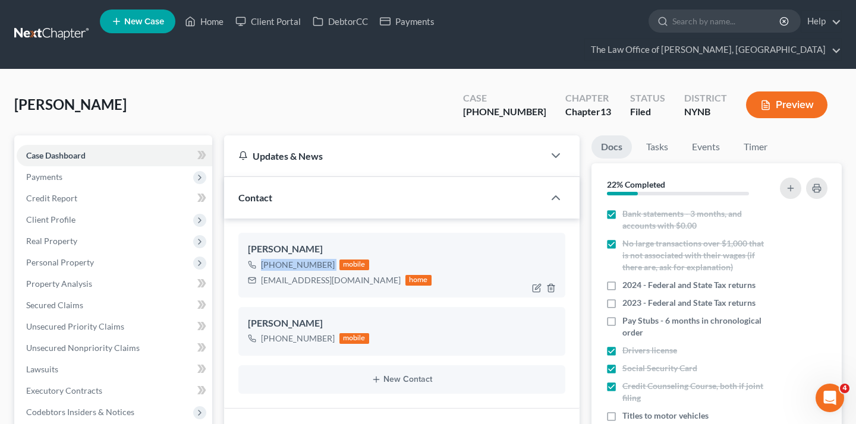
drag, startPoint x: 260, startPoint y: 244, endPoint x: 338, endPoint y: 245, distance: 77.3
click at [338, 257] on div "+1 (518) 361-4975 mobile" at bounding box center [340, 264] width 184 height 15
copy div "+1 (518) 361-4975"
drag, startPoint x: 242, startPoint y: 226, endPoint x: 419, endPoint y: 259, distance: 180.1
click at [419, 259] on div "Mike Evans +1 (518) 361-4975 mobile northernenterprises@gmail.com home" at bounding box center [401, 265] width 327 height 64
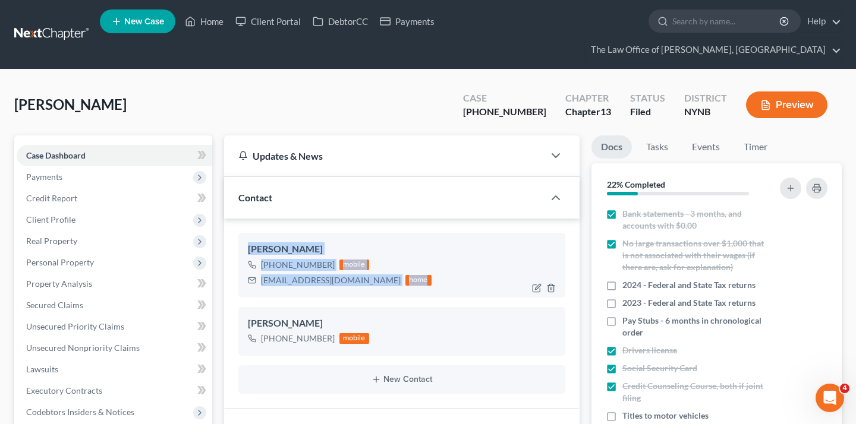
copy div "Mike Evans +1 (518) 361-4975 mobile northernenterprises@gmail.com home"
click at [66, 24] on link at bounding box center [52, 34] width 76 height 21
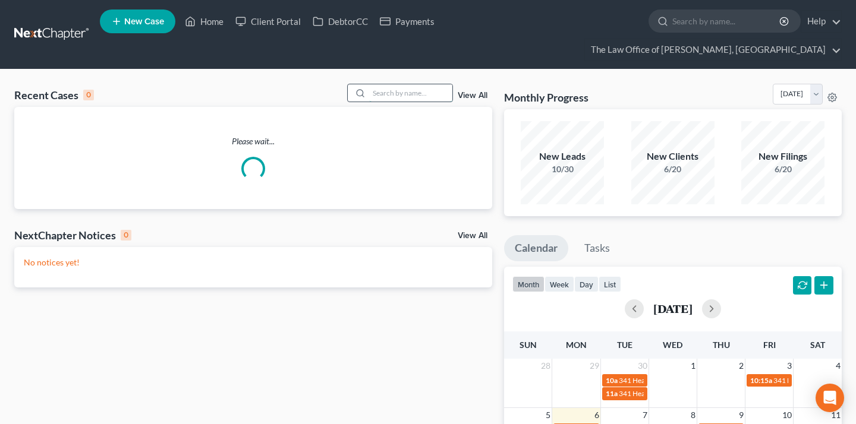
click at [402, 84] on input "search" at bounding box center [410, 92] width 83 height 17
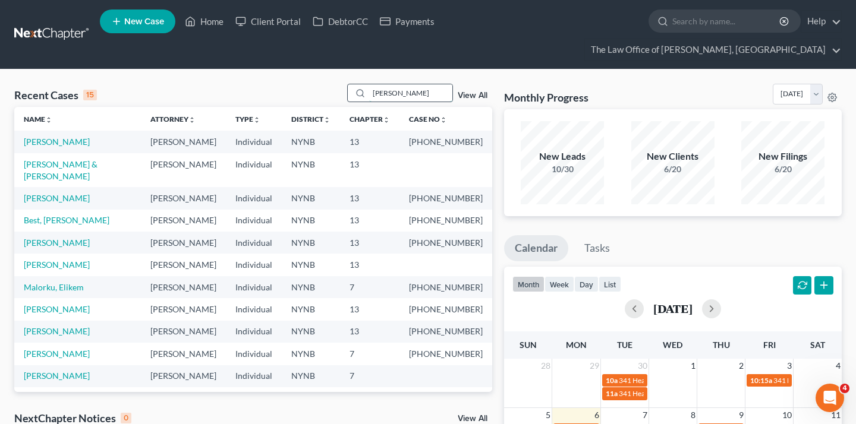
type input "courtney antoci"
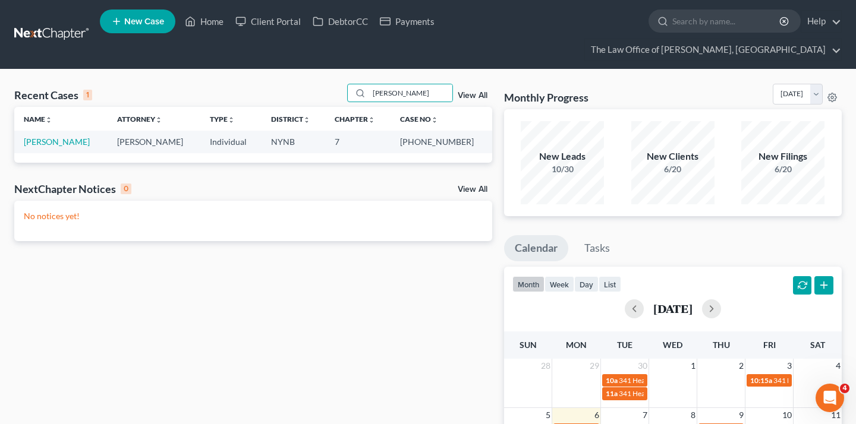
click at [76, 131] on td "[PERSON_NAME]" at bounding box center [60, 142] width 93 height 22
click at [73, 137] on link "[PERSON_NAME]" at bounding box center [57, 142] width 66 height 10
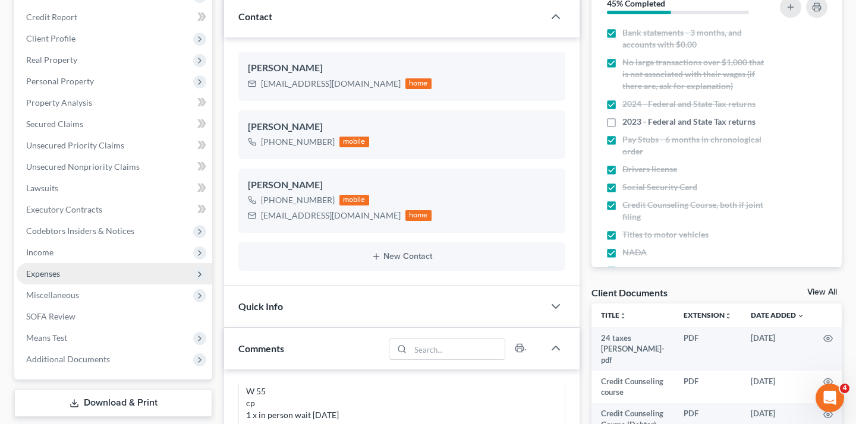
scroll to position [207, 0]
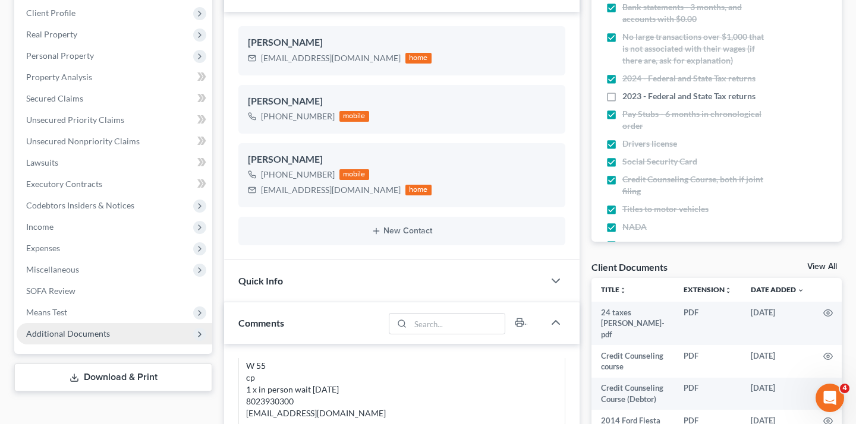
click at [128, 323] on span "Additional Documents" at bounding box center [115, 333] width 196 height 21
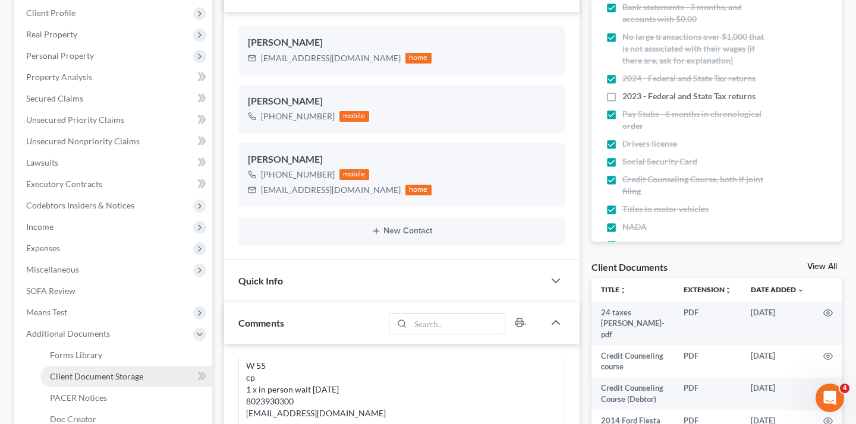
click at [134, 371] on span "Client Document Storage" at bounding box center [96, 376] width 93 height 10
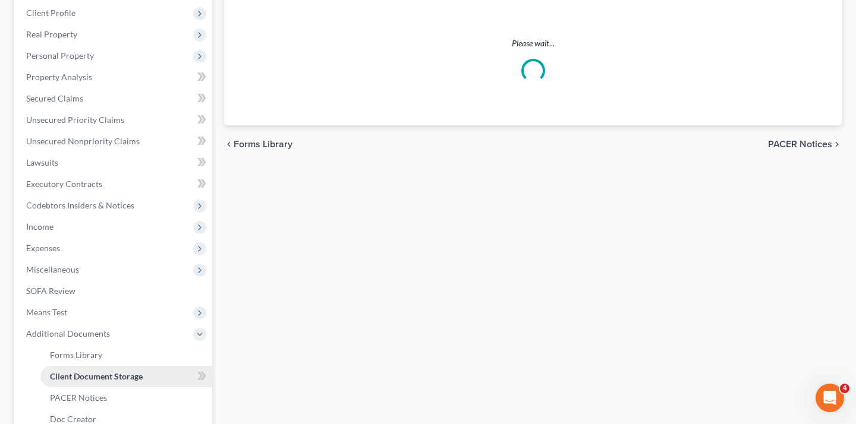
select select "5"
select select "1"
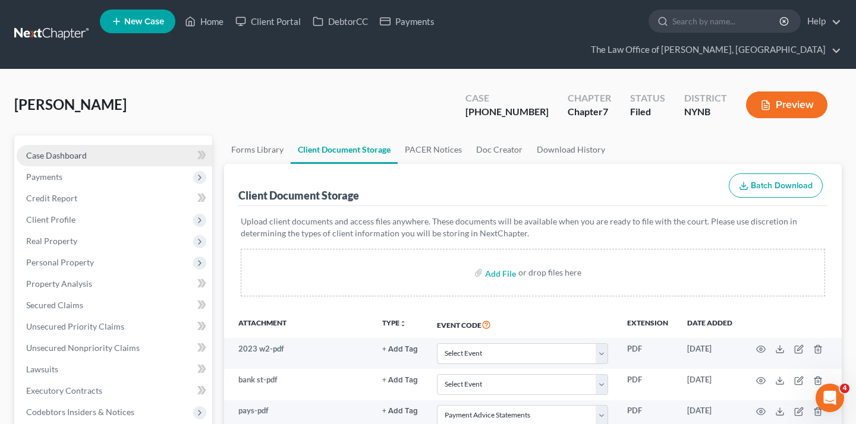
click at [155, 145] on link "Case Dashboard" at bounding box center [115, 155] width 196 height 21
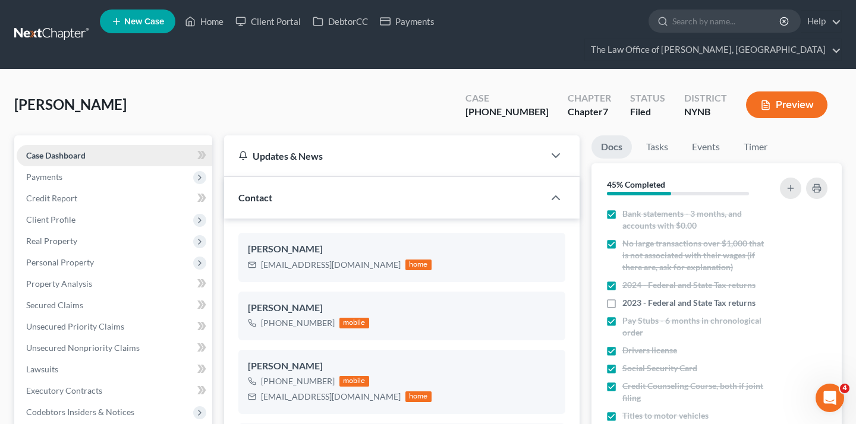
scroll to position [828, 0]
click at [73, 26] on link at bounding box center [52, 34] width 76 height 21
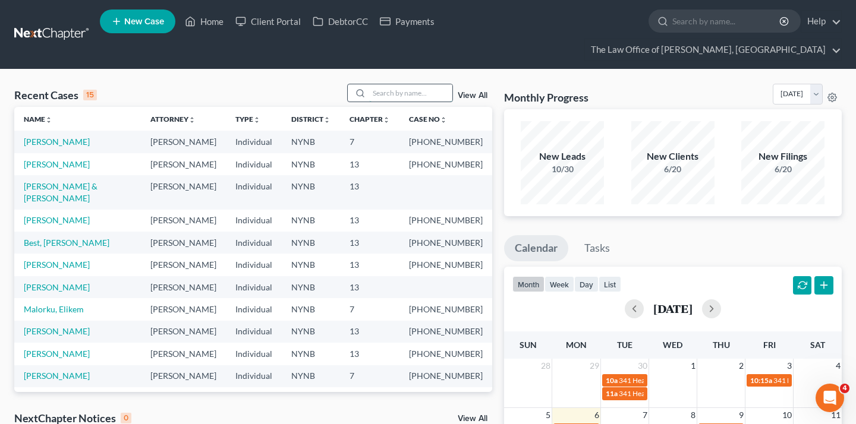
click at [424, 84] on input "search" at bounding box center [410, 92] width 83 height 17
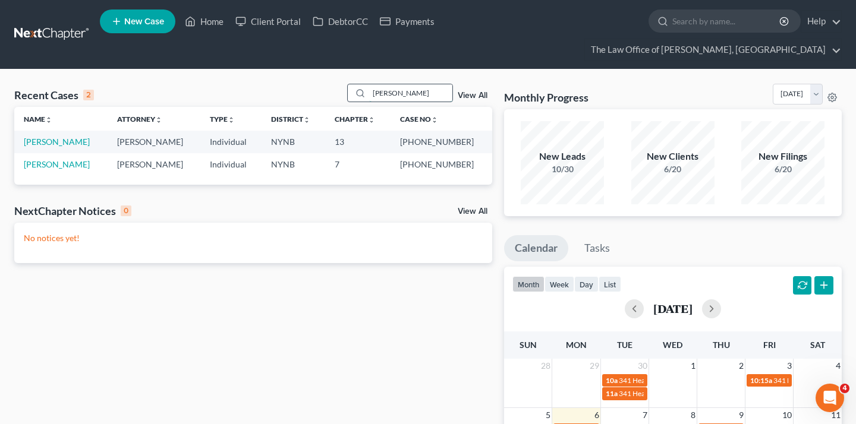
type input "[PERSON_NAME]"
click at [67, 137] on link "[PERSON_NAME]" at bounding box center [57, 142] width 66 height 10
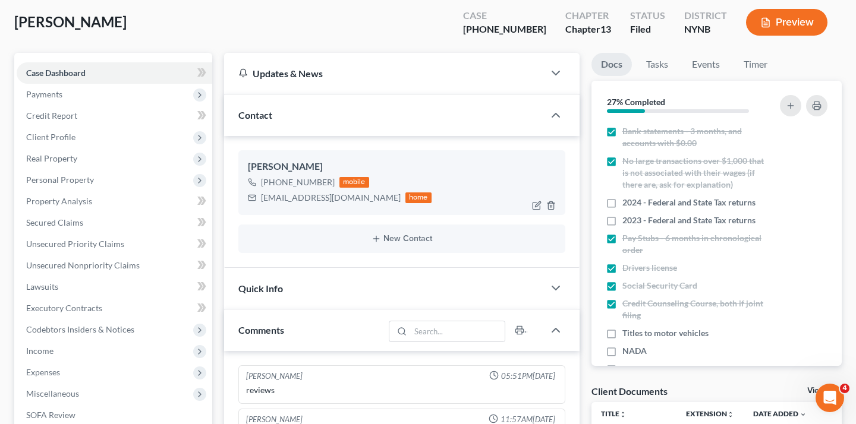
scroll to position [828, 0]
drag, startPoint x: 330, startPoint y: 162, endPoint x: 263, endPoint y: 162, distance: 67.8
click at [263, 175] on div "[PHONE_NUMBER] mobile" at bounding box center [340, 182] width 184 height 15
copy div "[PHONE_NUMBER]"
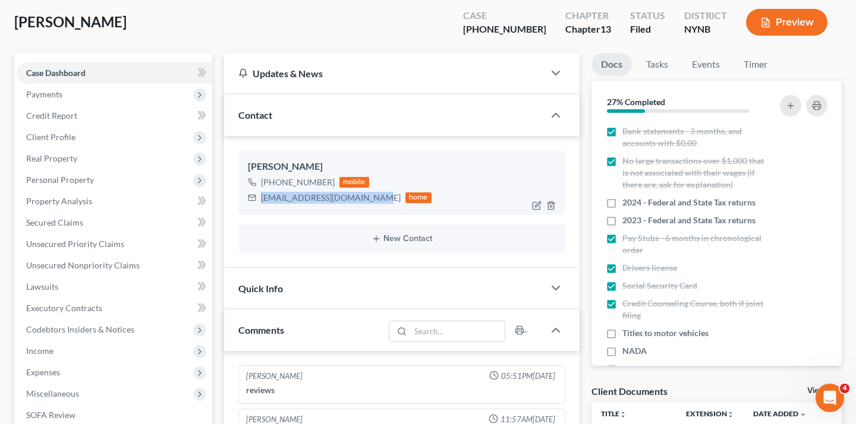
drag, startPoint x: 370, startPoint y: 175, endPoint x: 261, endPoint y: 179, distance: 109.4
click at [261, 190] on div "[EMAIL_ADDRESS][DOMAIN_NAME] home" at bounding box center [340, 197] width 184 height 15
copy div "[EMAIL_ADDRESS][DOMAIN_NAME]"
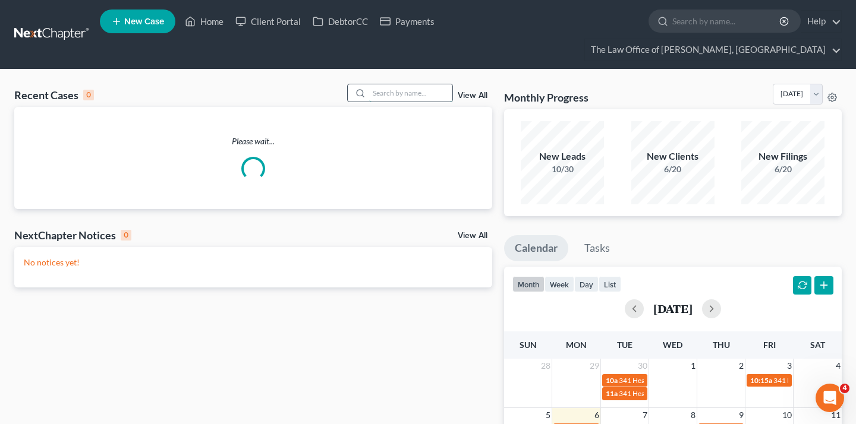
click at [392, 84] on input "search" at bounding box center [410, 92] width 83 height 17
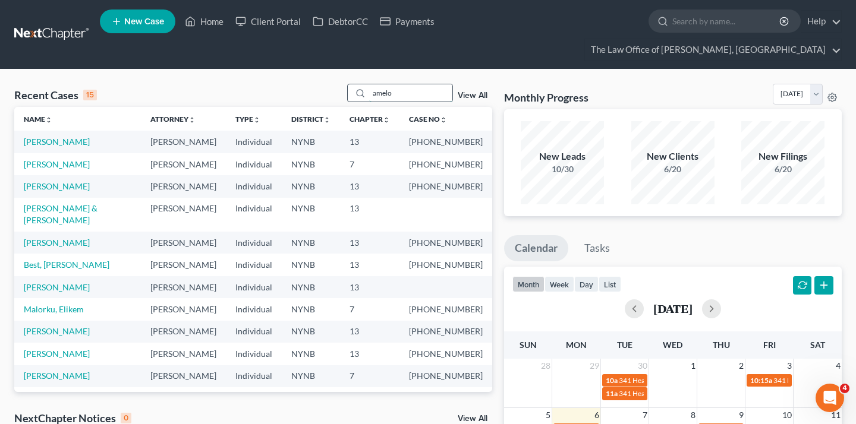
type input "amelo"
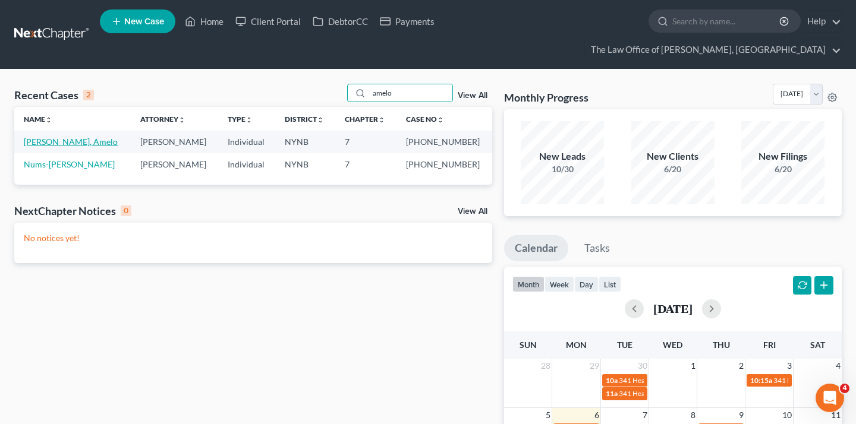
click at [67, 137] on link "[PERSON_NAME], Amelo" at bounding box center [71, 142] width 94 height 10
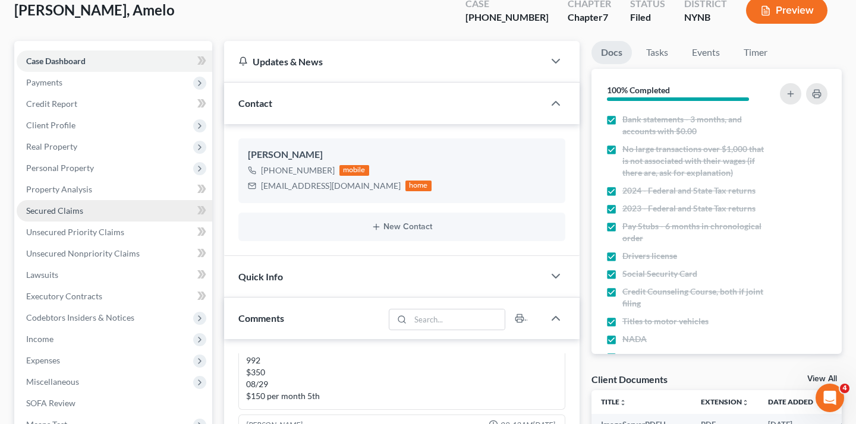
scroll to position [210, 0]
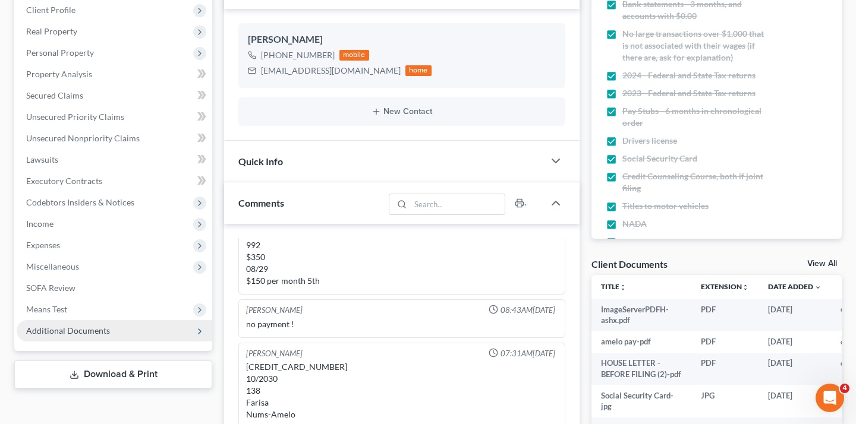
click at [106, 320] on span "Additional Documents" at bounding box center [115, 330] width 196 height 21
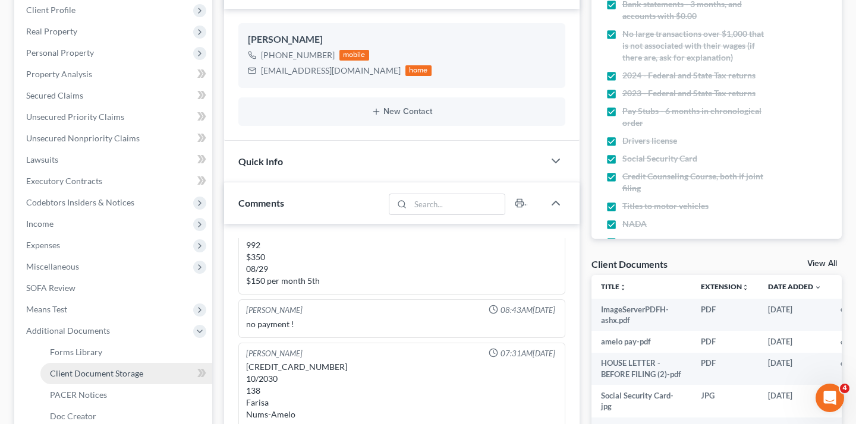
drag, startPoint x: 166, startPoint y: 347, endPoint x: 174, endPoint y: 341, distance: 9.4
click at [166, 363] on link "Client Document Storage" at bounding box center [126, 373] width 172 height 21
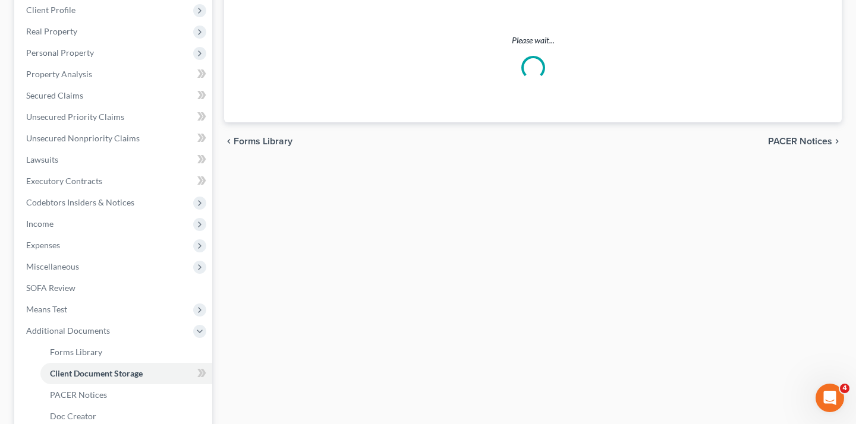
scroll to position [209, 0]
select select "1"
select select "5"
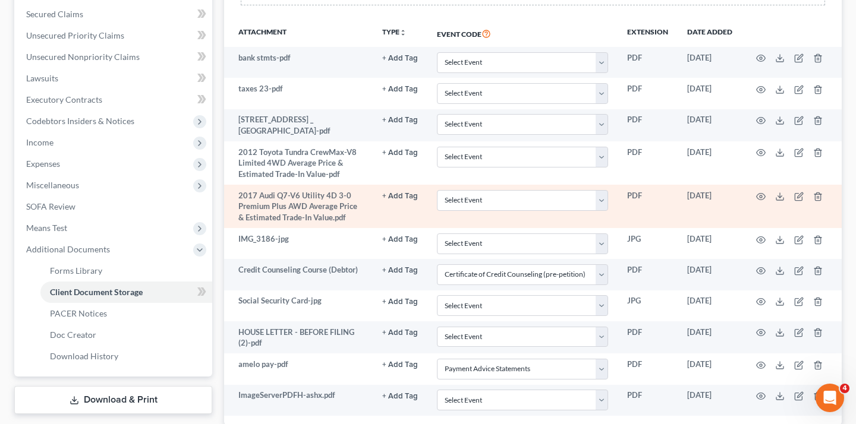
scroll to position [317, 0]
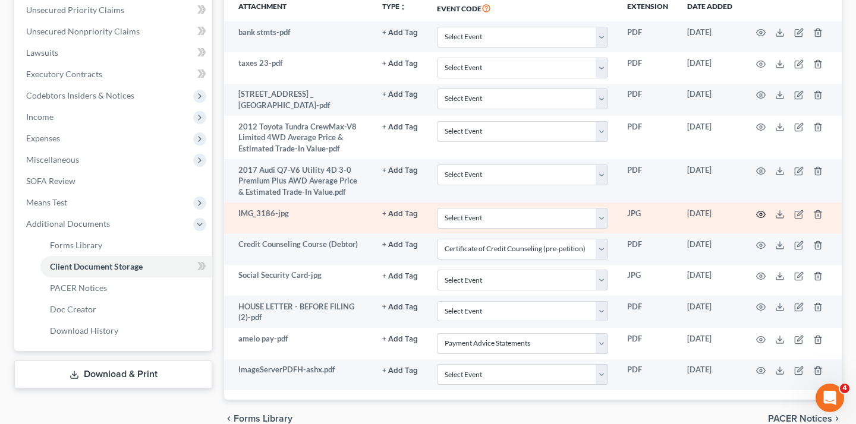
click at [762, 210] on icon "button" at bounding box center [761, 215] width 10 height 10
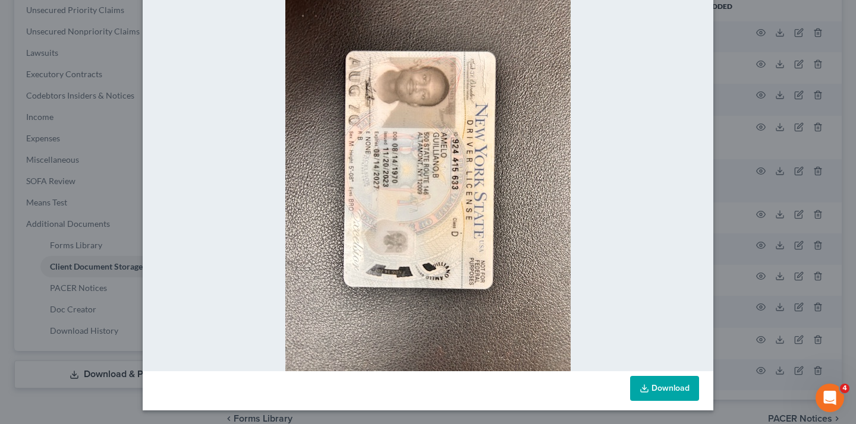
scroll to position [0, 0]
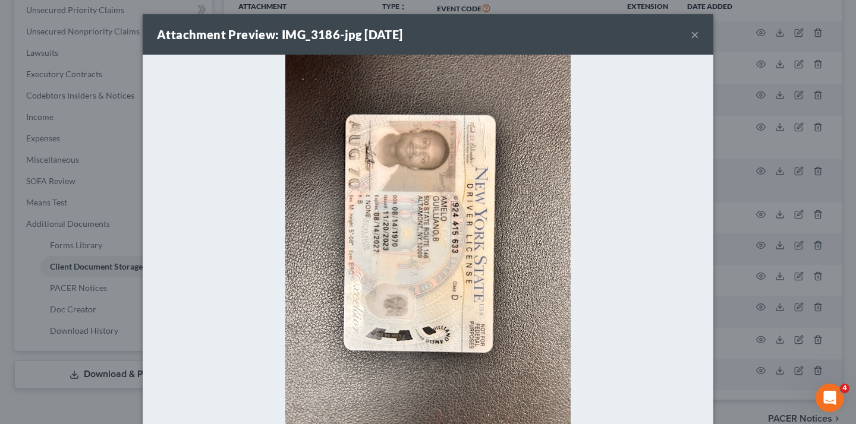
click at [694, 33] on button "×" at bounding box center [695, 34] width 8 height 14
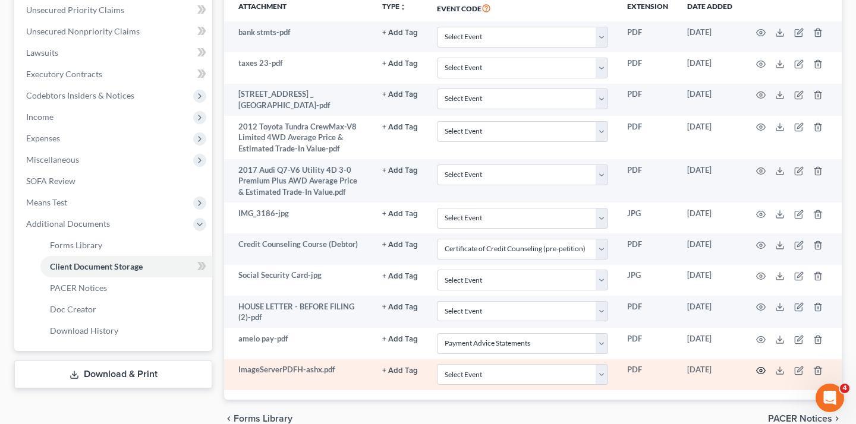
click at [758, 368] on icon "button" at bounding box center [761, 371] width 9 height 7
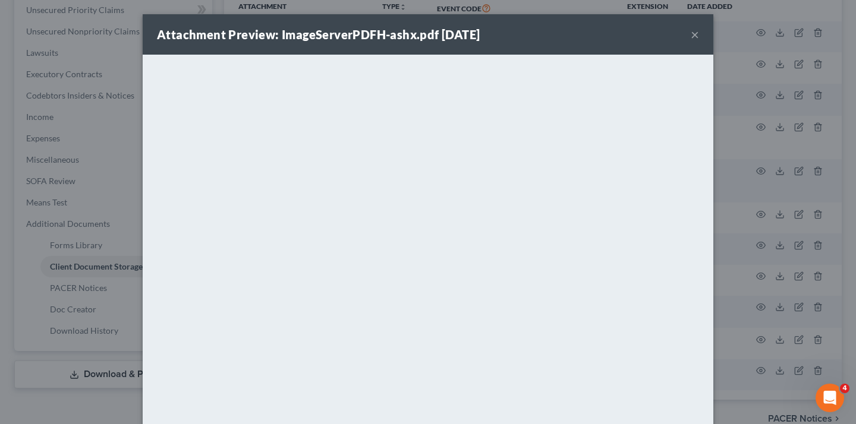
click at [691, 28] on button "×" at bounding box center [695, 34] width 8 height 14
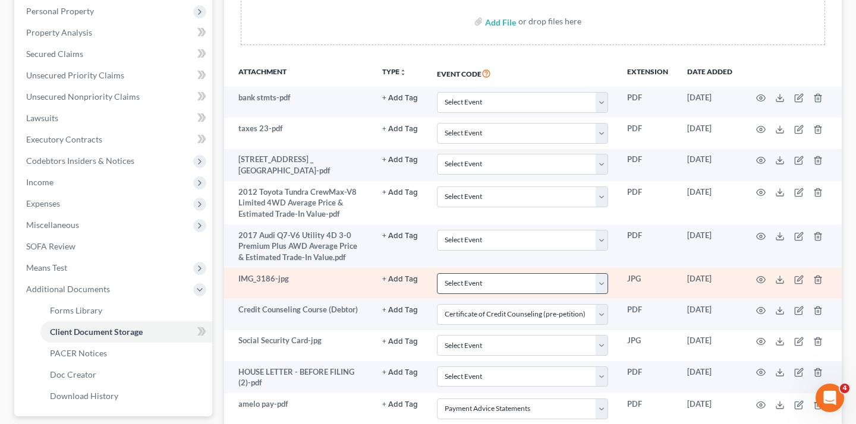
scroll to position [280, 0]
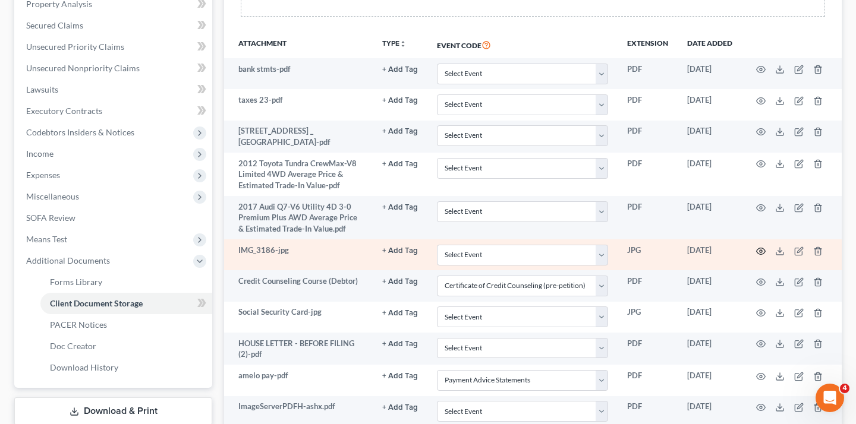
click at [758, 248] on icon "button" at bounding box center [761, 251] width 9 height 7
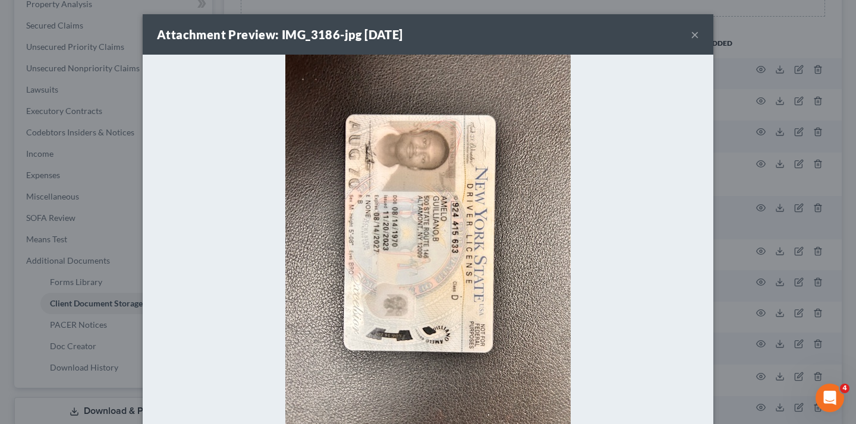
click at [694, 32] on button "×" at bounding box center [695, 34] width 8 height 14
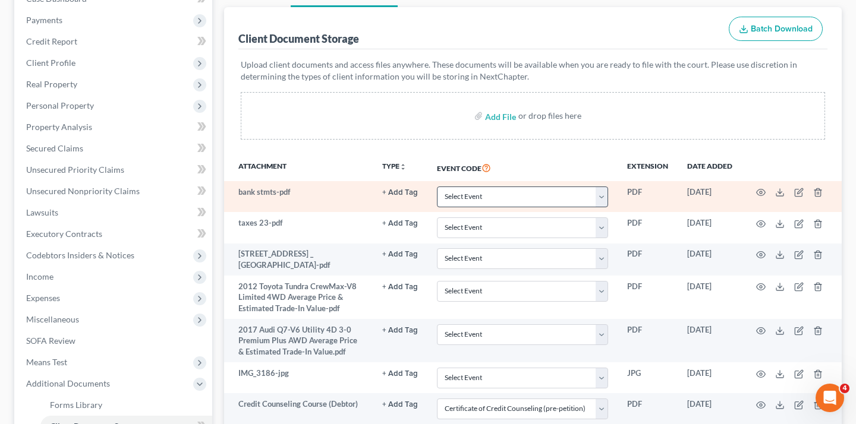
scroll to position [78, 0]
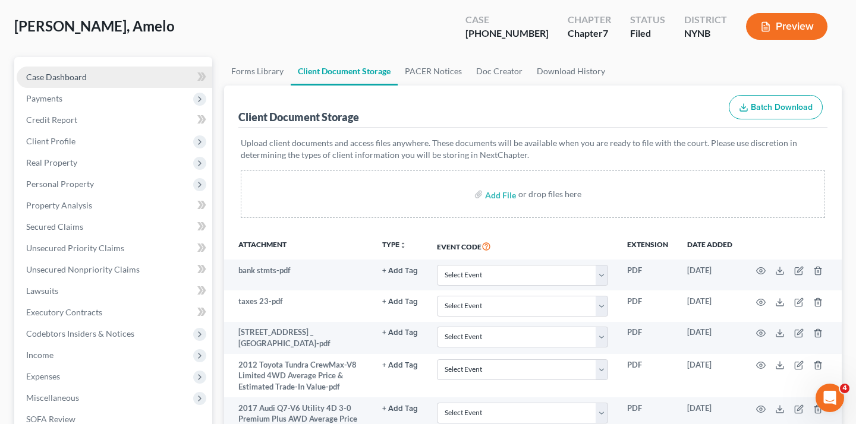
click at [139, 67] on link "Case Dashboard" at bounding box center [115, 77] width 196 height 21
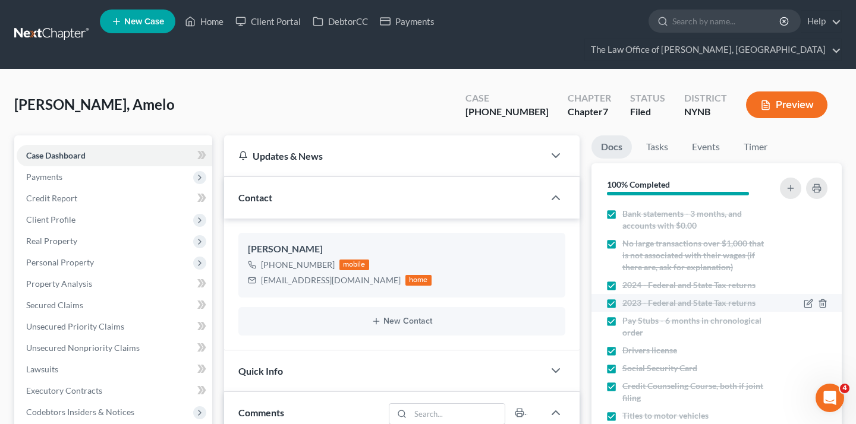
scroll to position [175, 0]
click at [622, 279] on label "2024 - Federal and State Tax returns" at bounding box center [688, 285] width 133 height 12
click at [627, 279] on input "2024 - Federal and State Tax returns" at bounding box center [631, 283] width 8 height 8
checkbox input "false"
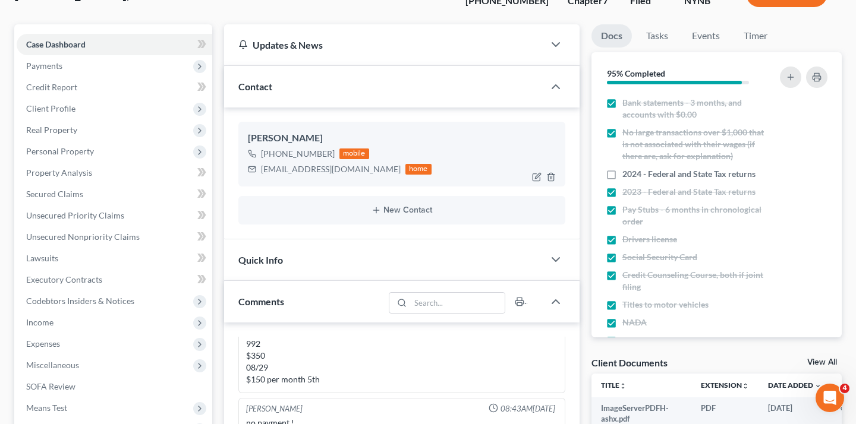
scroll to position [225, 0]
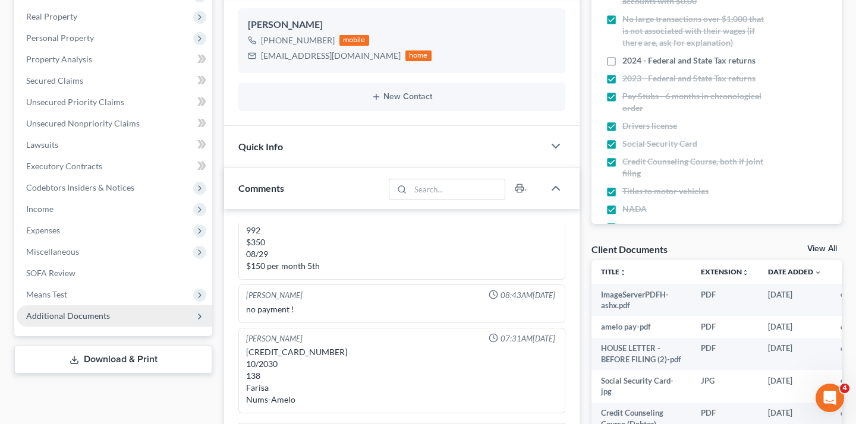
click at [115, 306] on span "Additional Documents" at bounding box center [115, 316] width 196 height 21
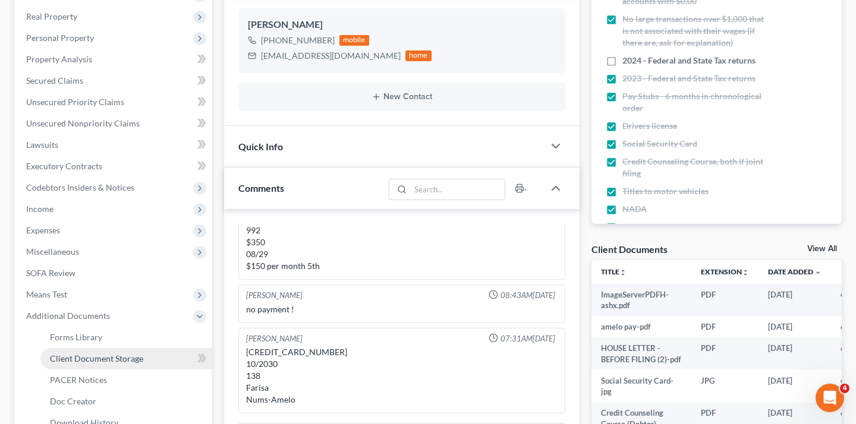
click at [163, 348] on link "Client Document Storage" at bounding box center [126, 358] width 172 height 21
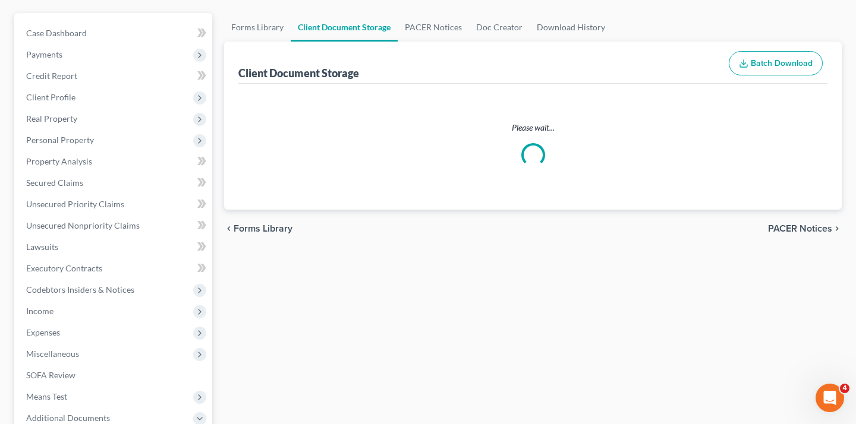
scroll to position [51, 0]
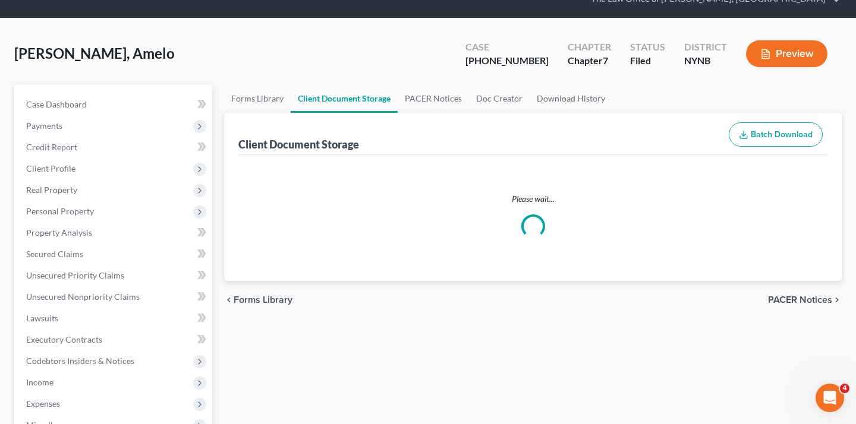
select select "1"
select select "5"
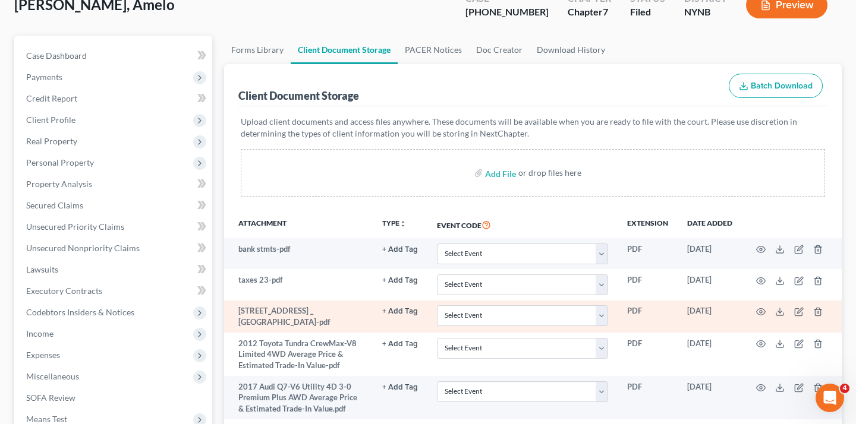
scroll to position [100, 0]
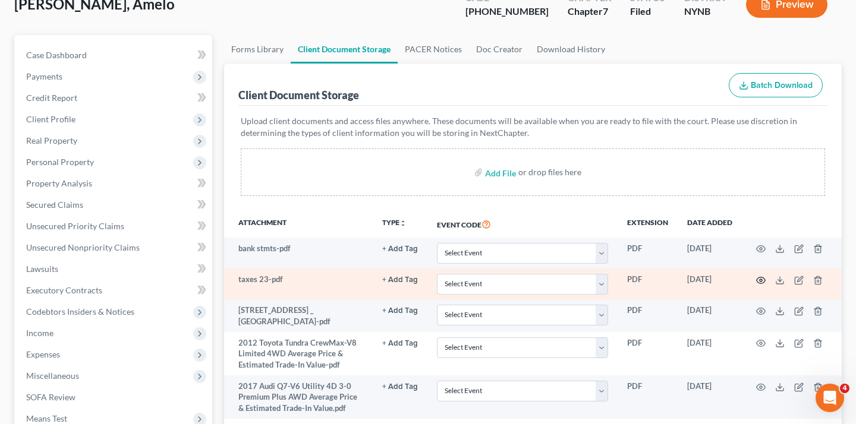
click at [758, 277] on icon "button" at bounding box center [761, 280] width 9 height 7
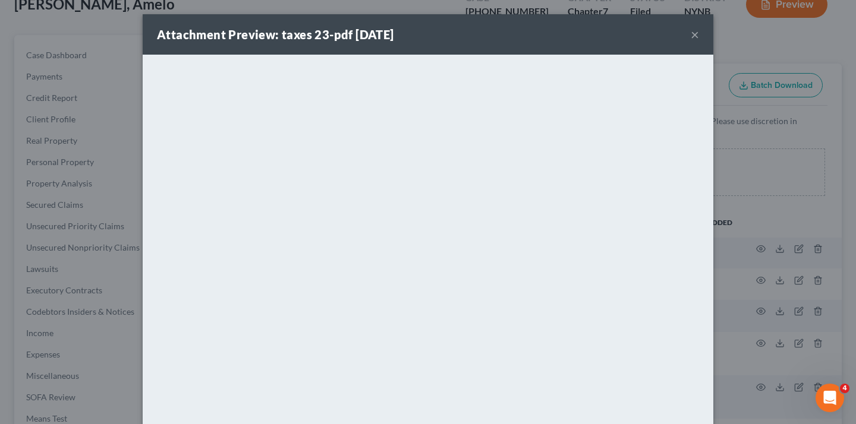
scroll to position [73, 0]
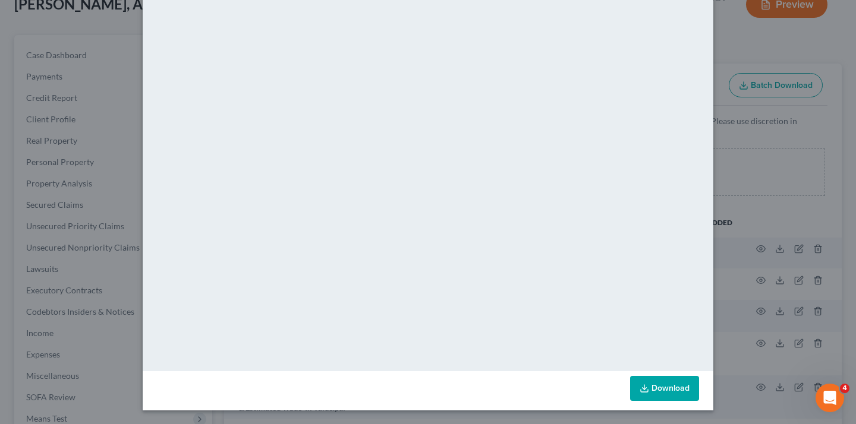
click at [853, 199] on div "Attachment Preview: taxes 23-pdf 08/25/2025 × <object ng-attr-data='https://nex…" at bounding box center [428, 212] width 856 height 424
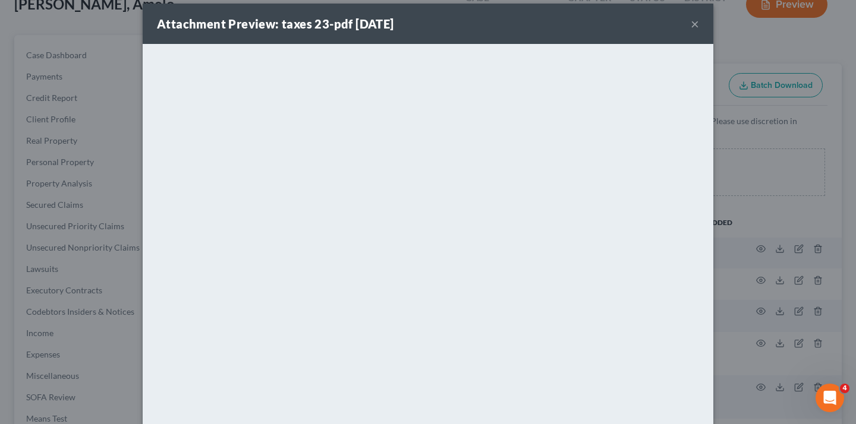
scroll to position [0, 0]
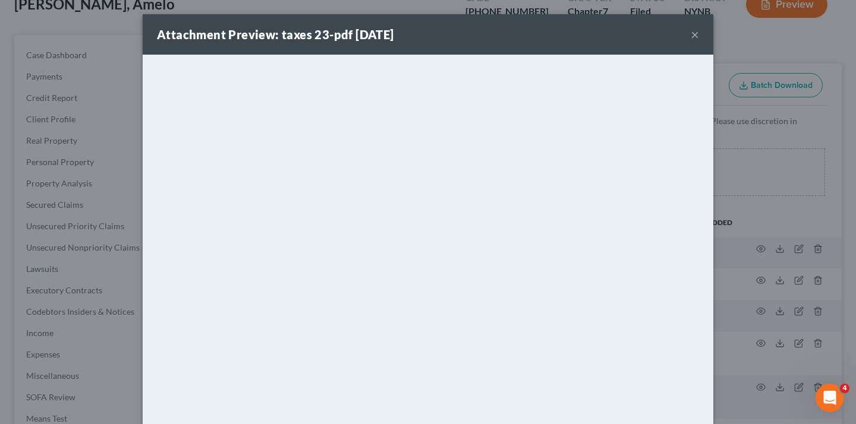
click at [691, 37] on button "×" at bounding box center [695, 34] width 8 height 14
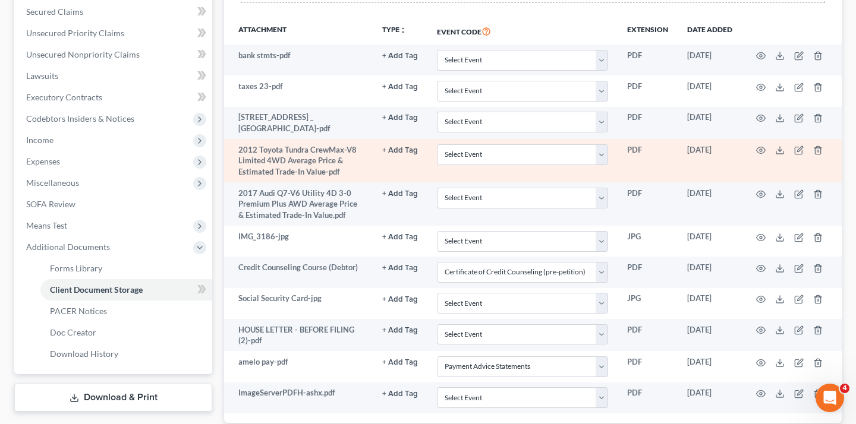
scroll to position [289, 0]
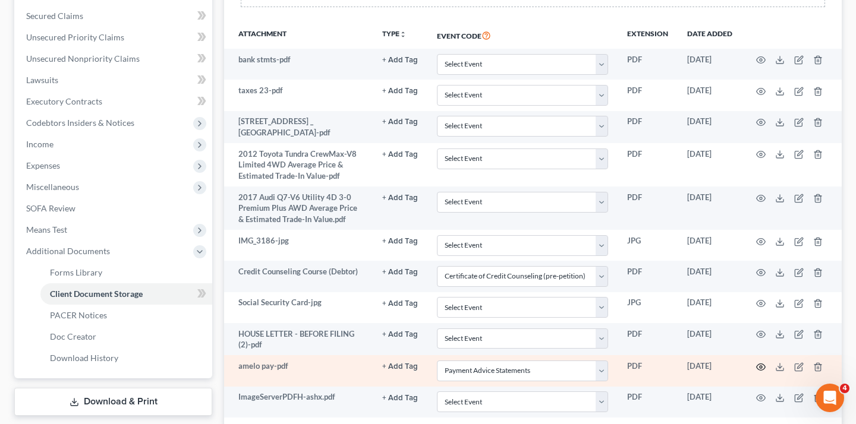
click at [760, 363] on icon "button" at bounding box center [761, 368] width 10 height 10
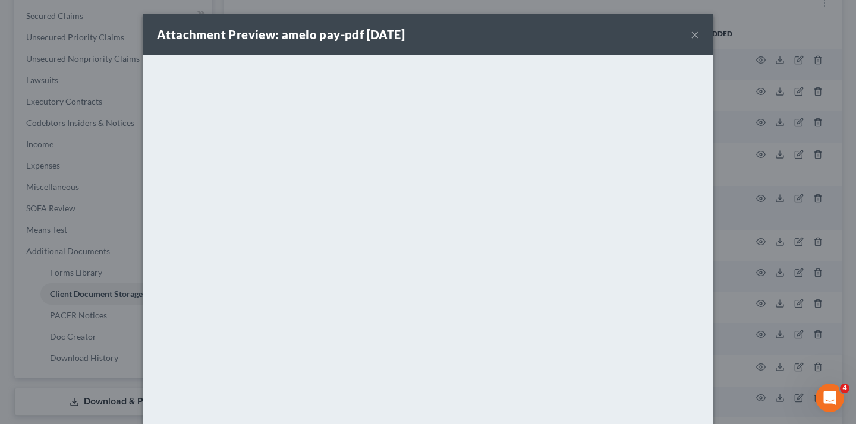
click at [691, 32] on button "×" at bounding box center [695, 34] width 8 height 14
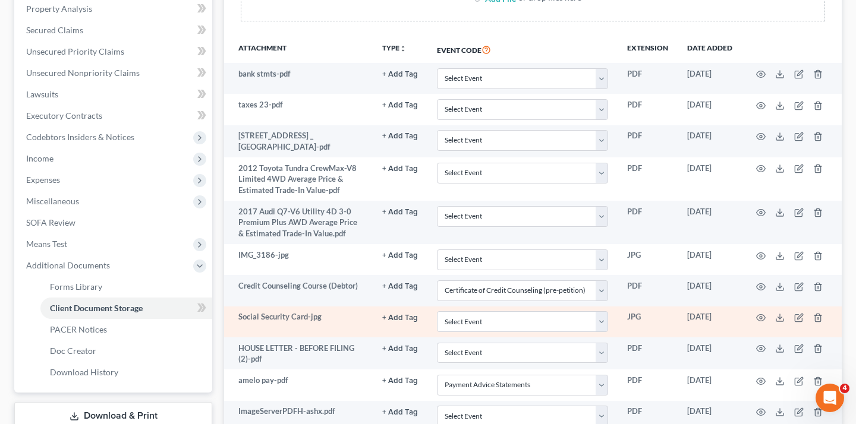
scroll to position [275, 0]
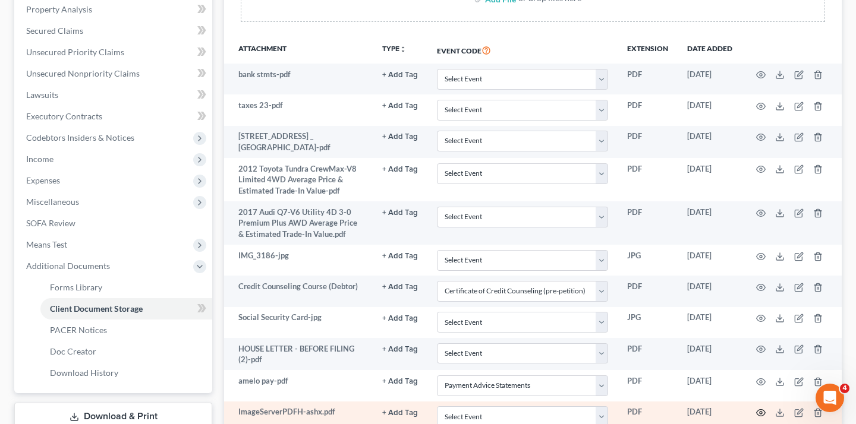
click at [760, 408] on icon "button" at bounding box center [761, 413] width 10 height 10
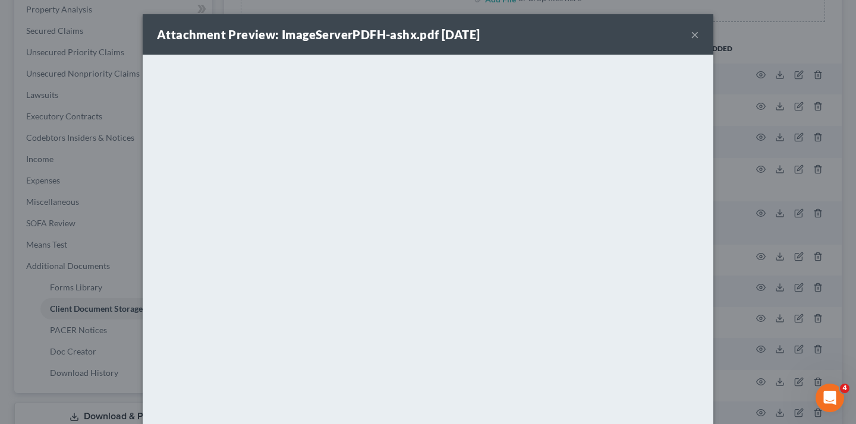
click at [693, 32] on button "×" at bounding box center [695, 34] width 8 height 14
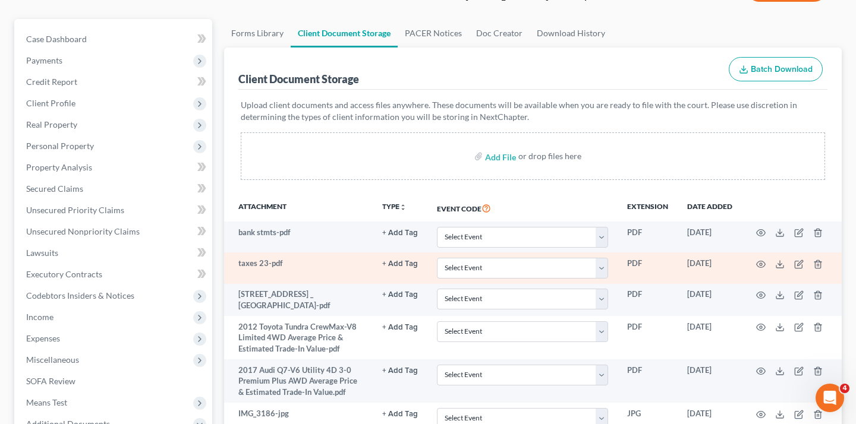
scroll to position [0, 0]
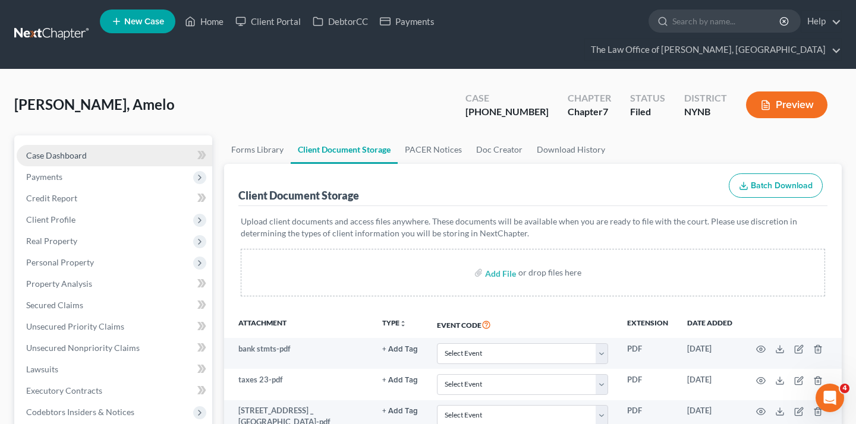
click at [122, 145] on link "Case Dashboard" at bounding box center [115, 155] width 196 height 21
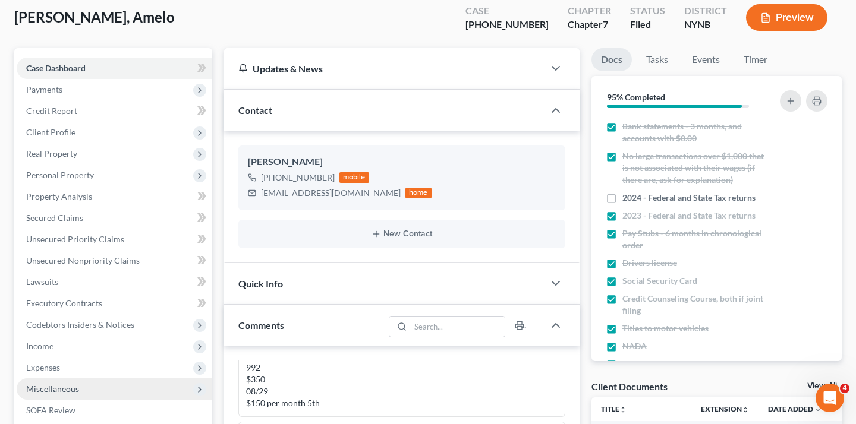
scroll to position [166, 0]
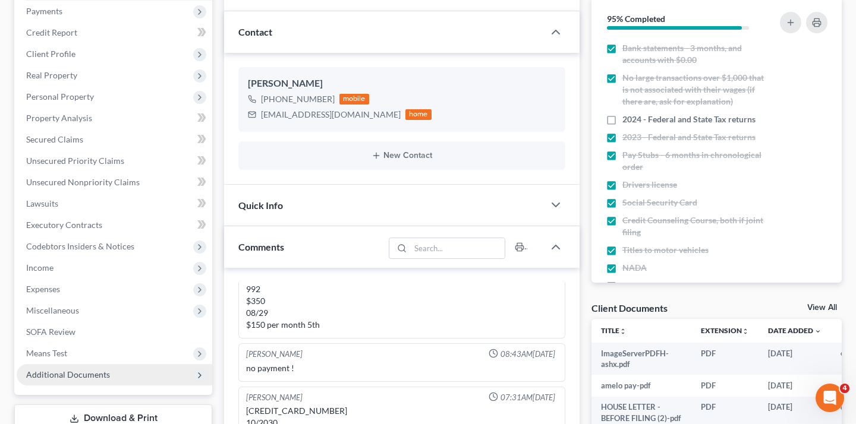
click at [87, 370] on span "Additional Documents" at bounding box center [68, 375] width 84 height 10
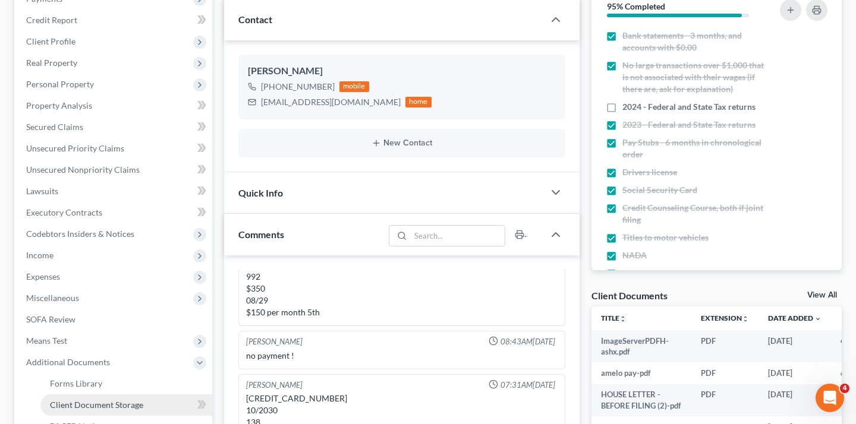
click at [153, 395] on link "Client Document Storage" at bounding box center [126, 405] width 172 height 21
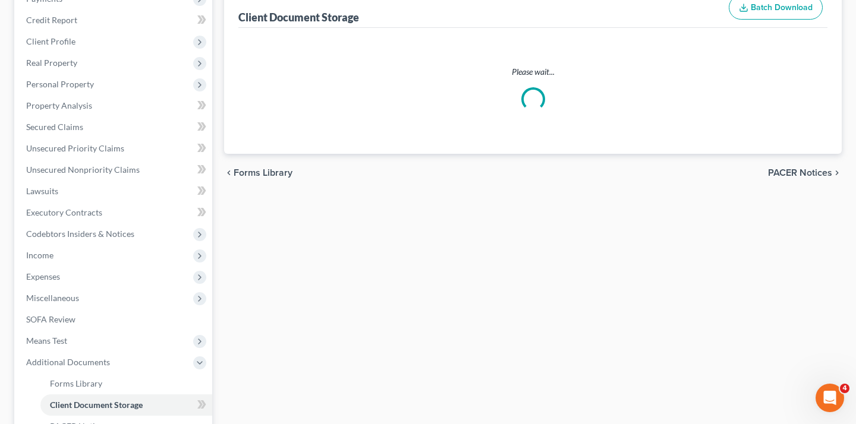
scroll to position [169, 0]
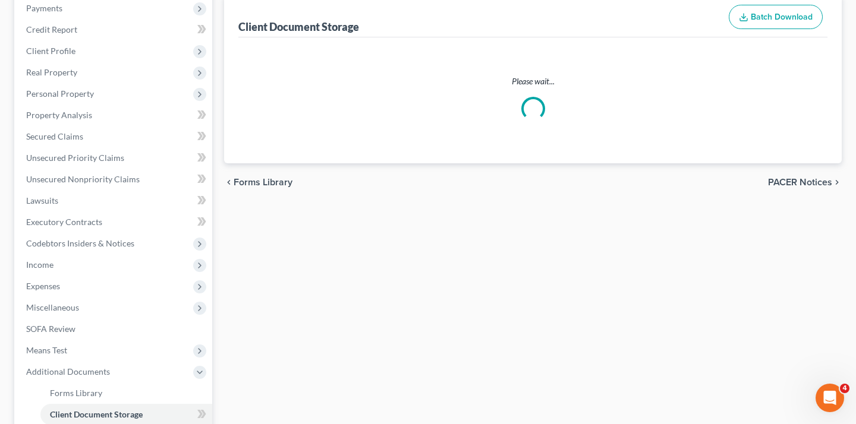
select select "1"
select select "5"
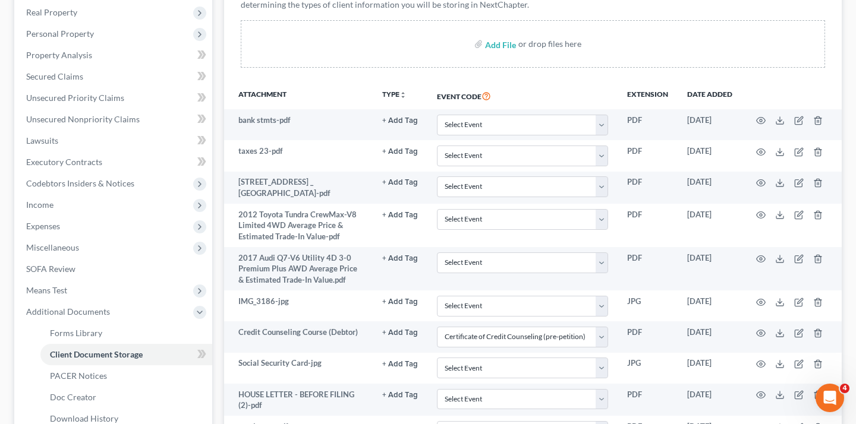
scroll to position [310, 0]
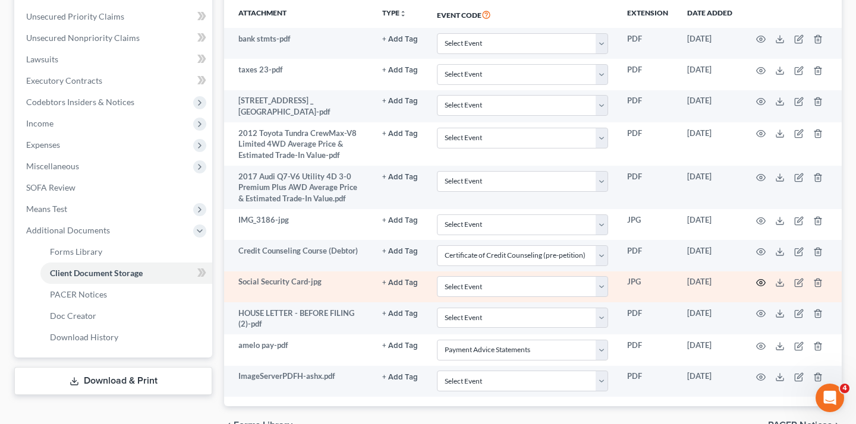
click at [763, 278] on icon "button" at bounding box center [761, 283] width 10 height 10
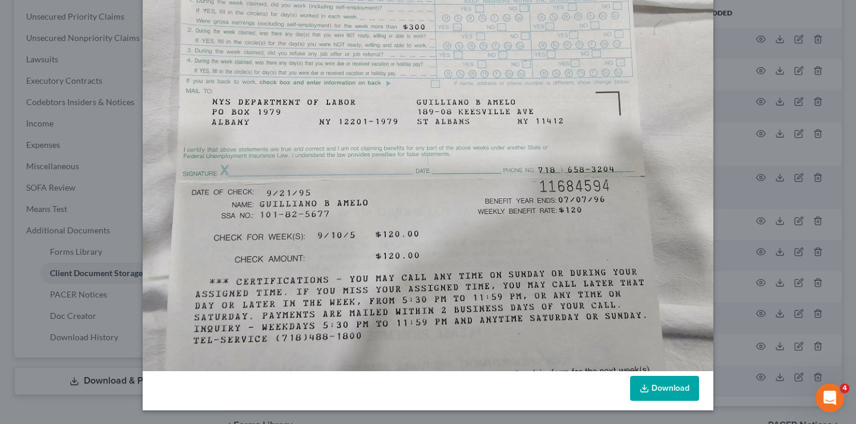
scroll to position [0, 0]
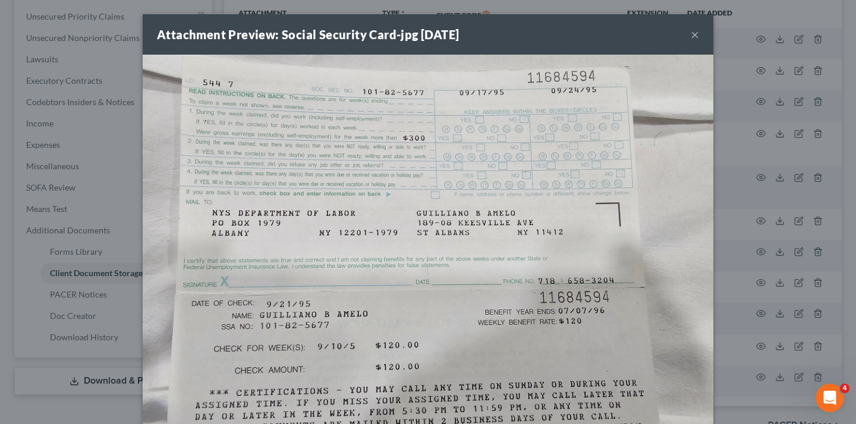
click at [698, 39] on button "×" at bounding box center [695, 34] width 8 height 14
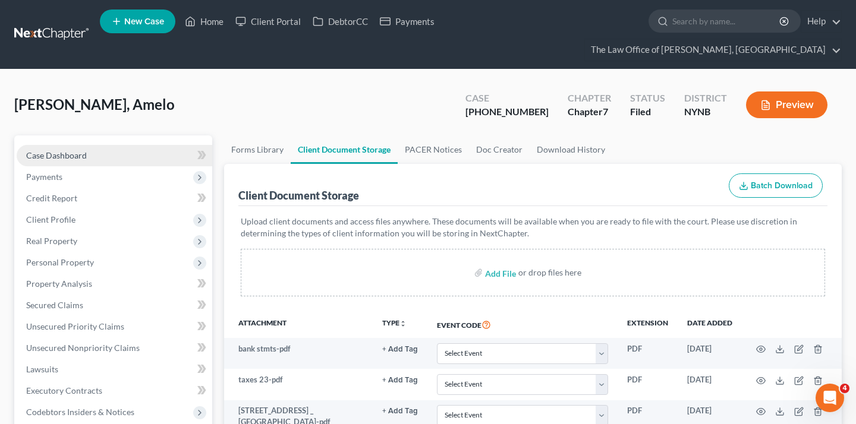
click at [118, 145] on link "Case Dashboard" at bounding box center [115, 155] width 196 height 21
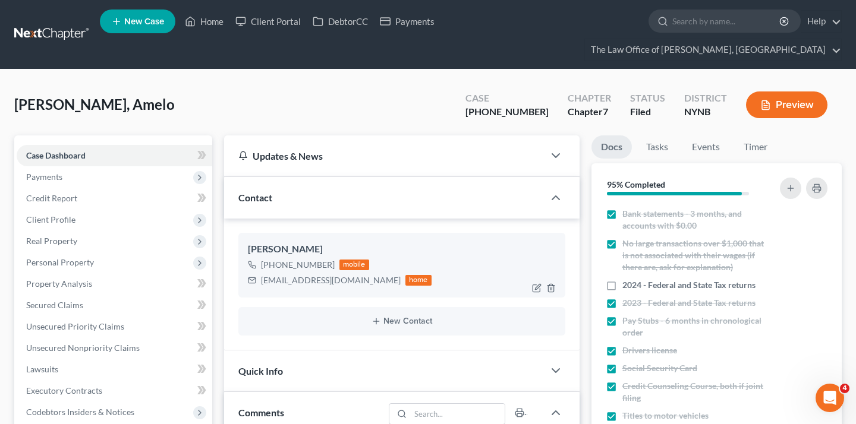
scroll to position [730, 0]
drag, startPoint x: 260, startPoint y: 246, endPoint x: 329, endPoint y: 245, distance: 69.5
click at [330, 257] on div "+1 (518) 466-9092 mobile" at bounding box center [340, 264] width 184 height 15
copy div "+1 (518) 466-9092"
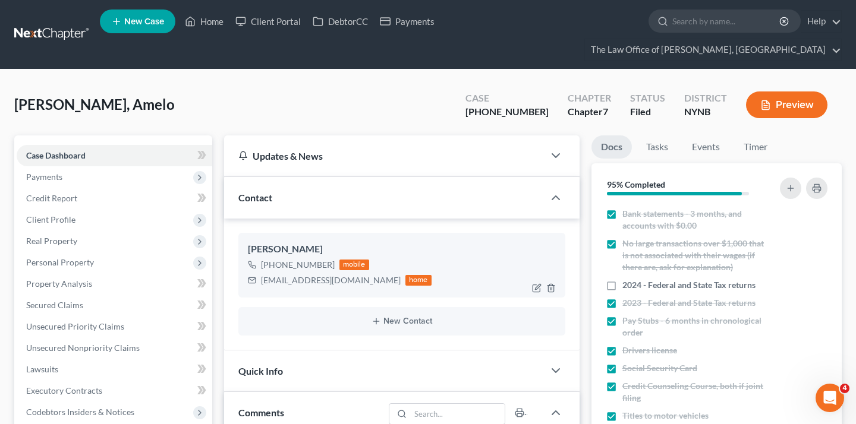
click at [269, 275] on div "gillamelo@gmail.com" at bounding box center [331, 281] width 140 height 12
copy div "gillamelo@gmail.com"
click at [81, 95] on div "Guilliano, Amelo Upgraded Case 25-11149-1 Chapter Chapter 7 Status Filed Distri…" at bounding box center [427, 110] width 827 height 52
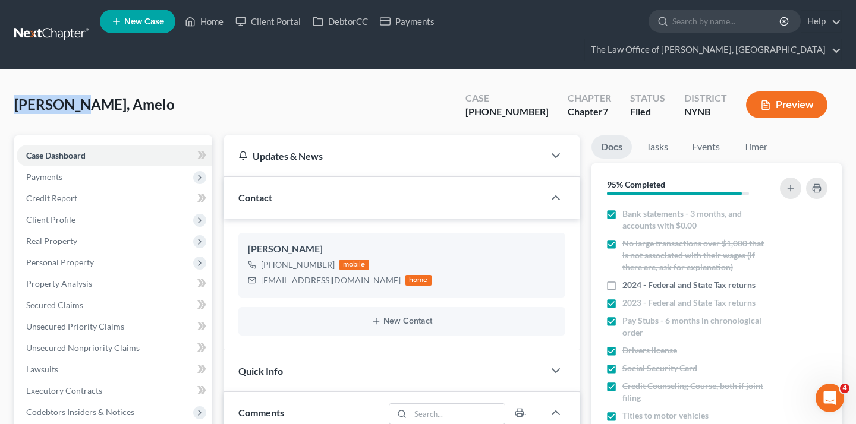
drag, startPoint x: 71, startPoint y: 83, endPoint x: 14, endPoint y: 82, distance: 57.7
copy span "Guilliano"
click at [226, 219] on div "Amelo Guilliano +1 (518) 466-9092 mobile gillamelo@gmail.com home New Contact" at bounding box center [401, 284] width 355 height 131
click at [57, 32] on link at bounding box center [52, 34] width 76 height 21
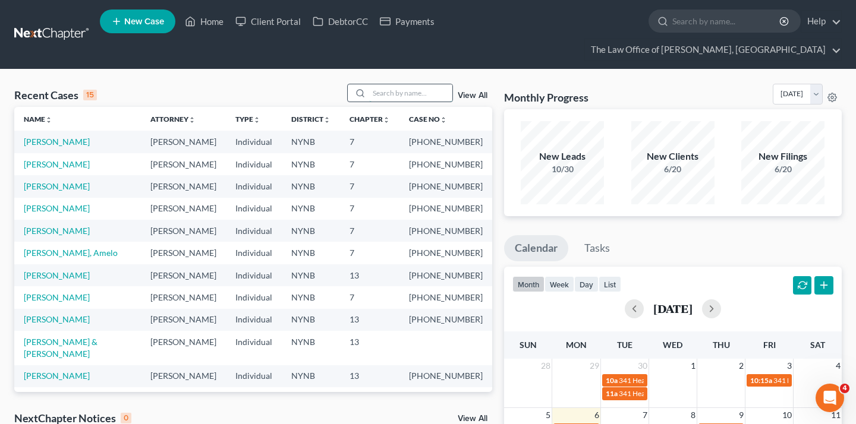
click at [390, 84] on input "search" at bounding box center [410, 92] width 83 height 17
type input "[PERSON_NAME]"
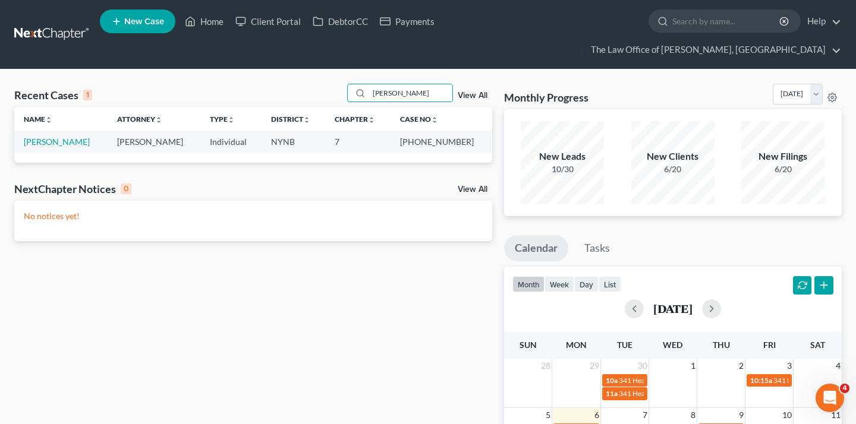
click at [53, 131] on td "[PERSON_NAME]" at bounding box center [60, 142] width 93 height 22
click at [53, 137] on link "[PERSON_NAME]" at bounding box center [57, 142] width 66 height 10
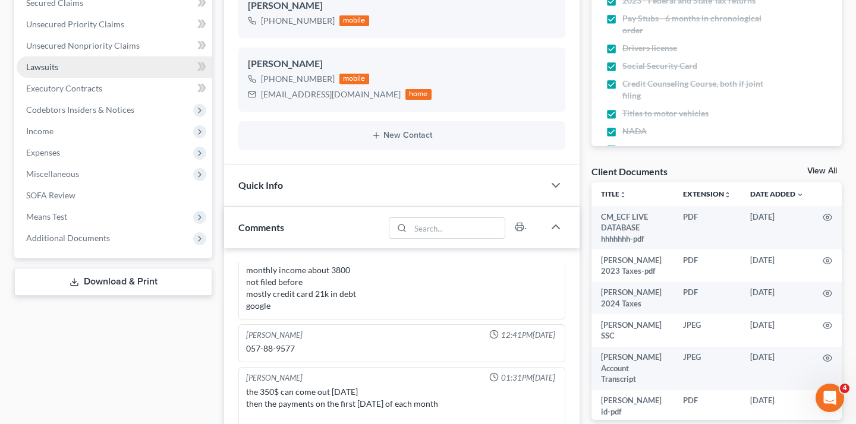
scroll to position [208, 0]
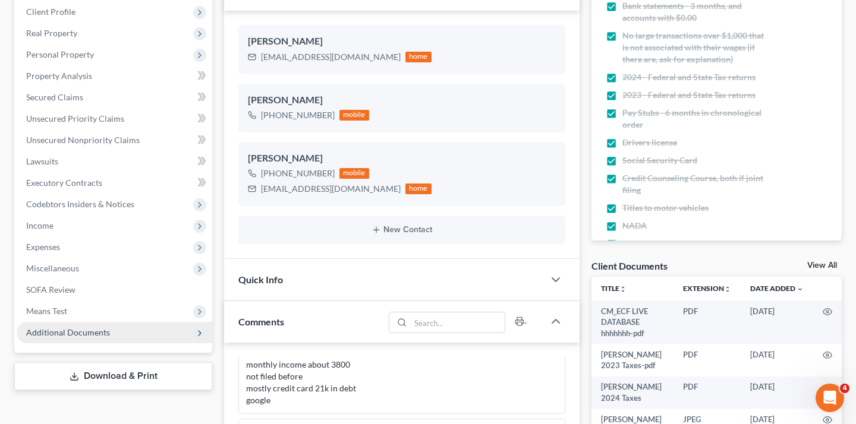
click at [86, 322] on span "Additional Documents" at bounding box center [115, 332] width 196 height 21
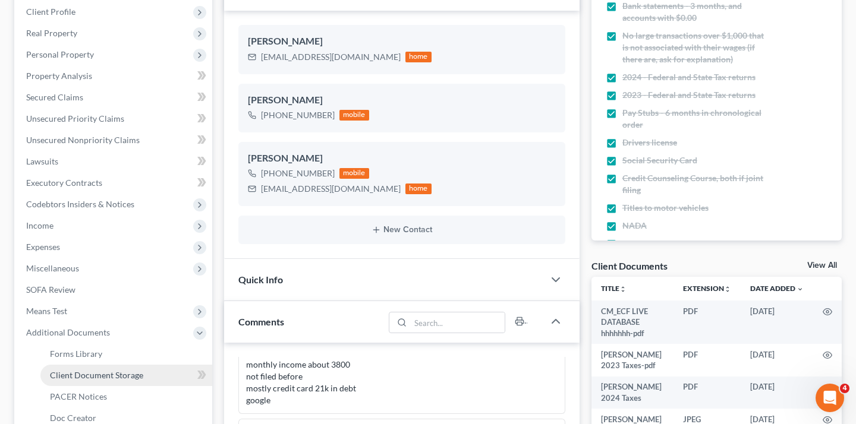
click at [146, 365] on link "Client Document Storage" at bounding box center [126, 375] width 172 height 21
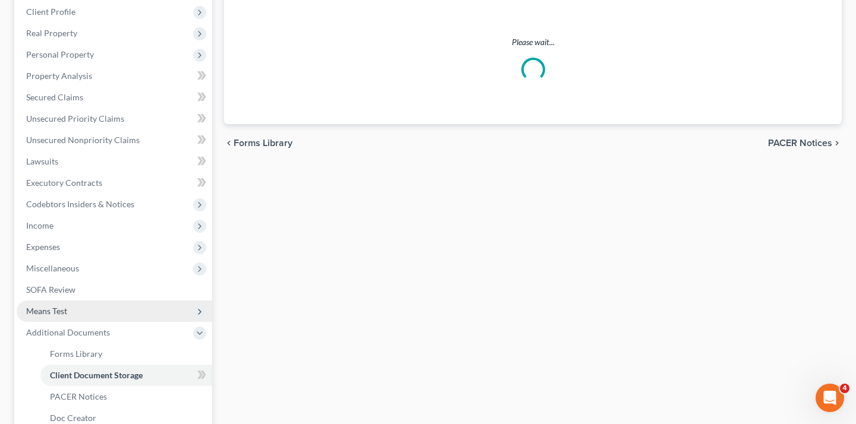
select select "1"
select select "5"
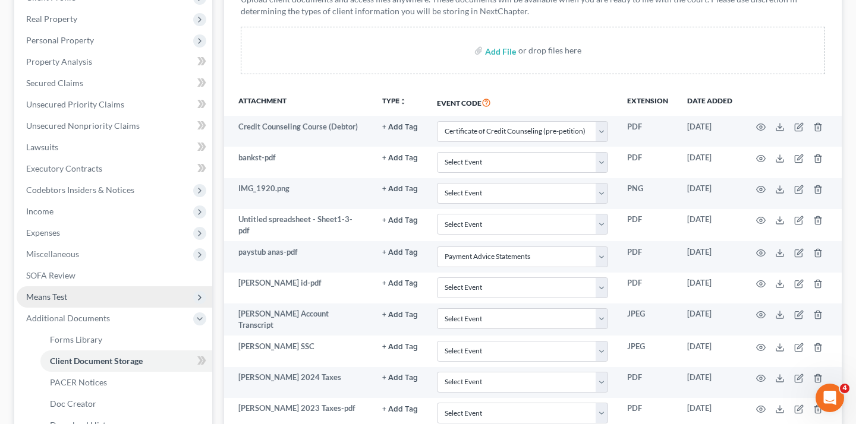
scroll to position [328, 0]
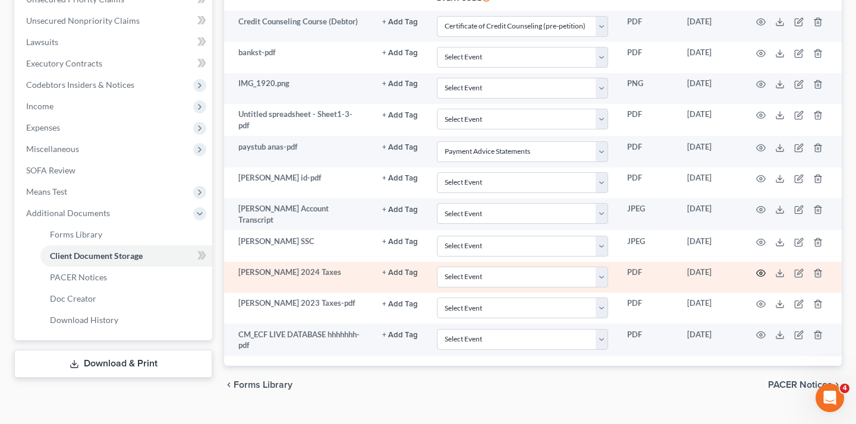
click at [761, 272] on circle "button" at bounding box center [761, 273] width 2 height 2
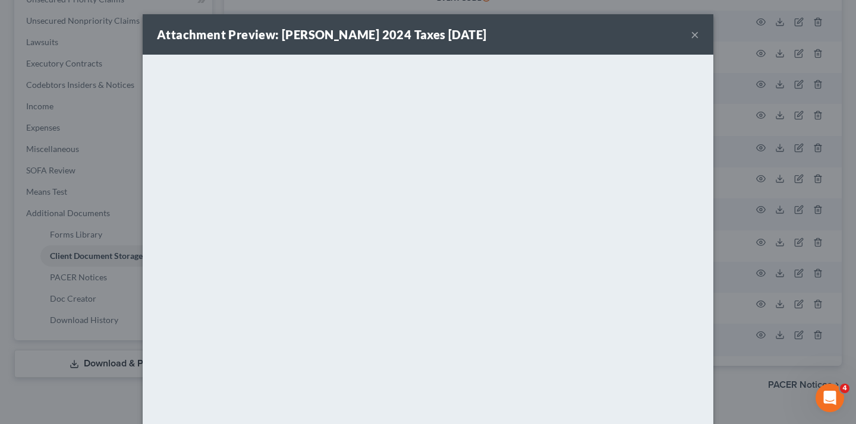
click at [694, 39] on button "×" at bounding box center [695, 34] width 8 height 14
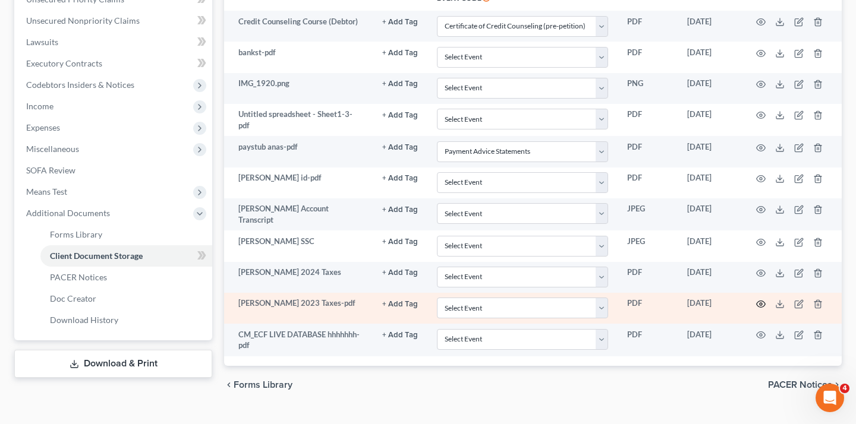
click at [760, 300] on icon "button" at bounding box center [761, 305] width 10 height 10
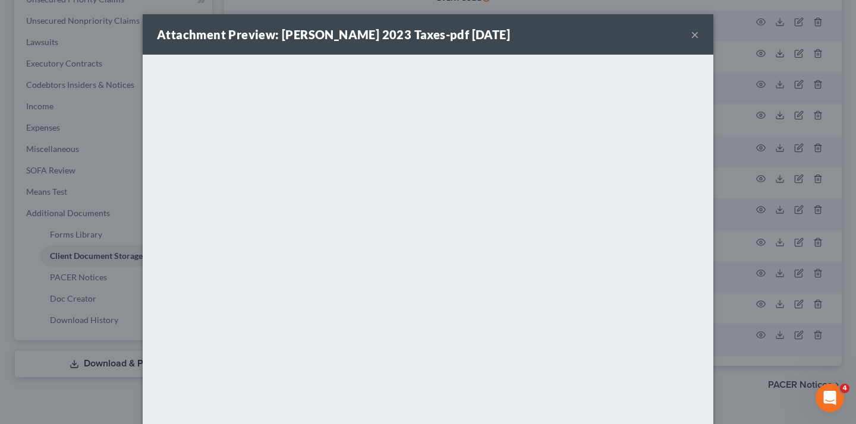
click at [689, 33] on div "Attachment Preview: [PERSON_NAME] 2023 Taxes-pdf [DATE] ×" at bounding box center [428, 34] width 571 height 40
click at [694, 36] on button "×" at bounding box center [695, 34] width 8 height 14
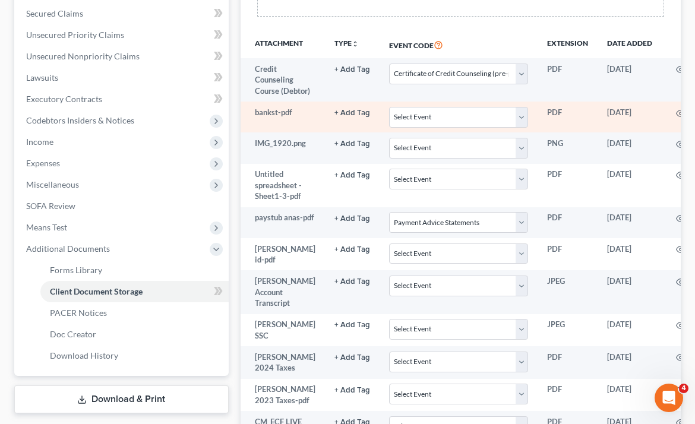
scroll to position [0, 68]
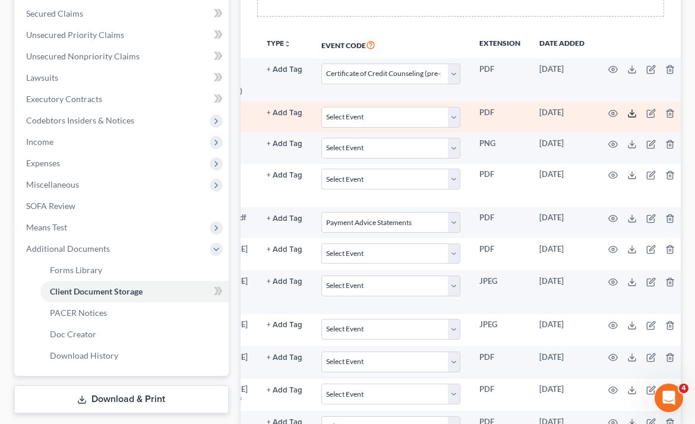
click at [628, 118] on icon at bounding box center [633, 114] width 10 height 10
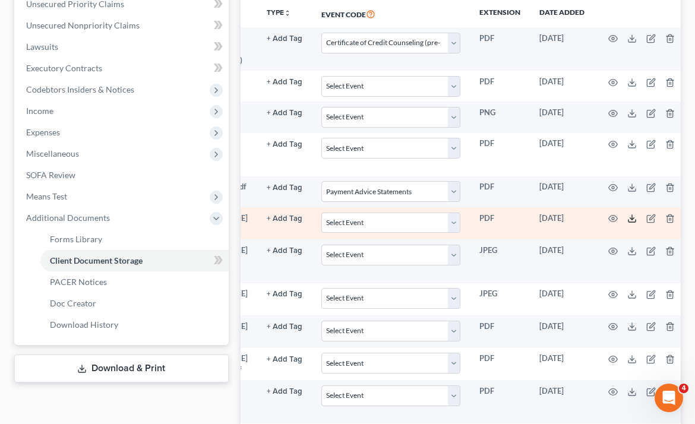
click at [628, 223] on icon at bounding box center [633, 219] width 10 height 10
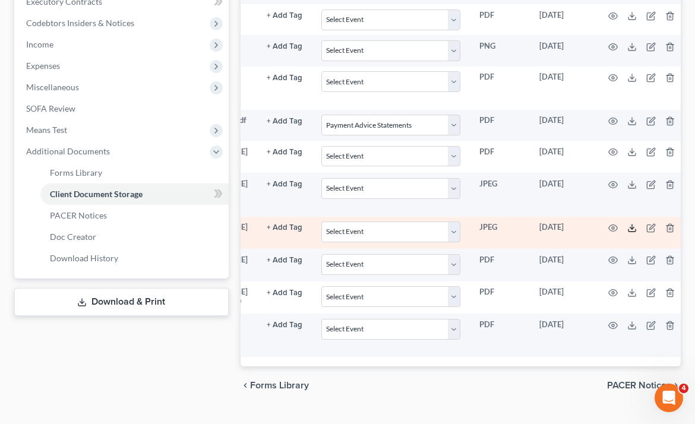
click at [628, 230] on icon at bounding box center [633, 228] width 10 height 10
click at [628, 225] on icon at bounding box center [633, 228] width 10 height 10
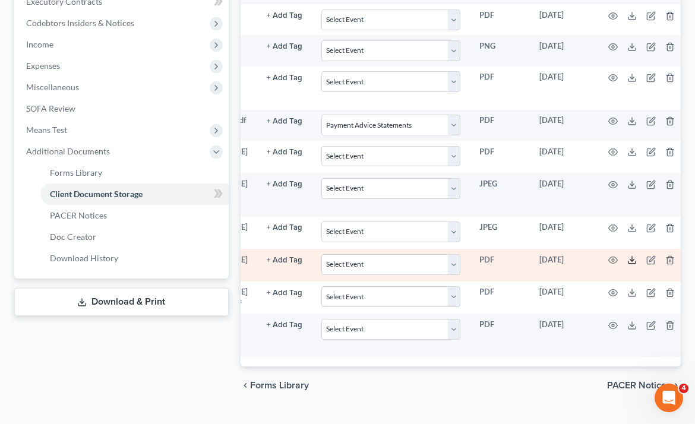
click at [628, 262] on icon at bounding box center [633, 261] width 10 height 10
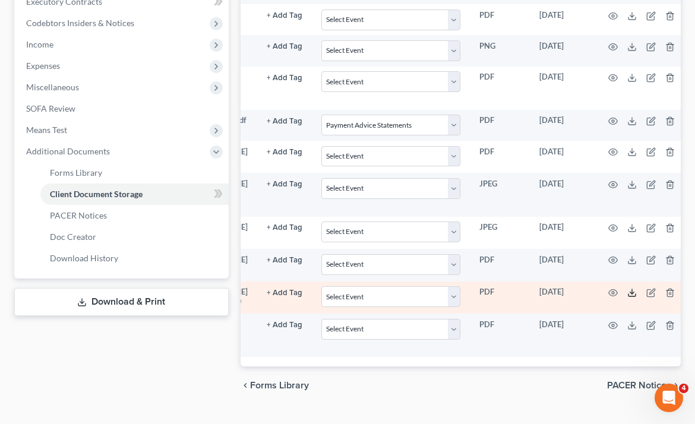
click at [628, 292] on icon at bounding box center [633, 293] width 10 height 10
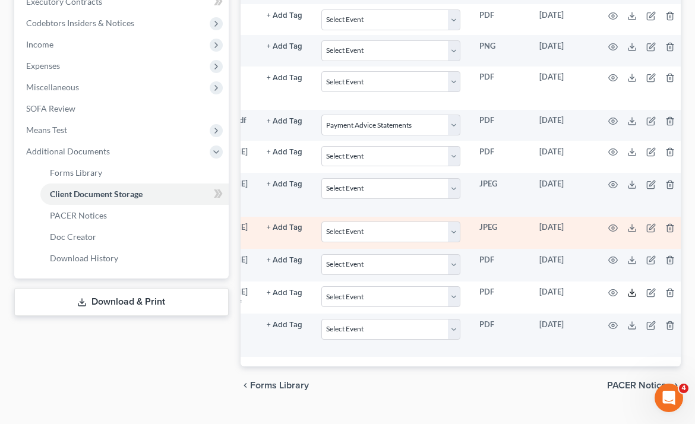
scroll to position [0, 0]
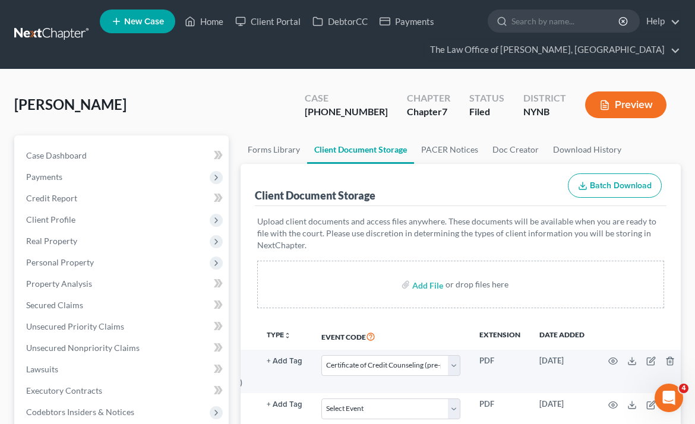
click at [36, 38] on link at bounding box center [52, 34] width 76 height 21
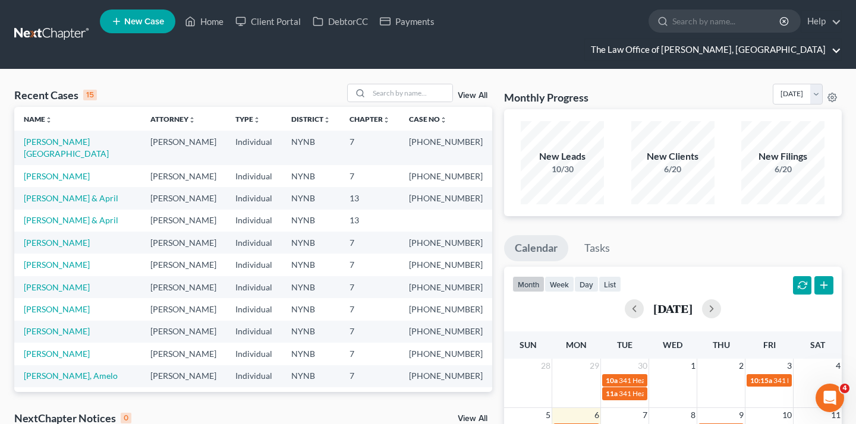
click at [695, 39] on link "The Law Office of [PERSON_NAME], [GEOGRAPHIC_DATA]" at bounding box center [713, 49] width 256 height 21
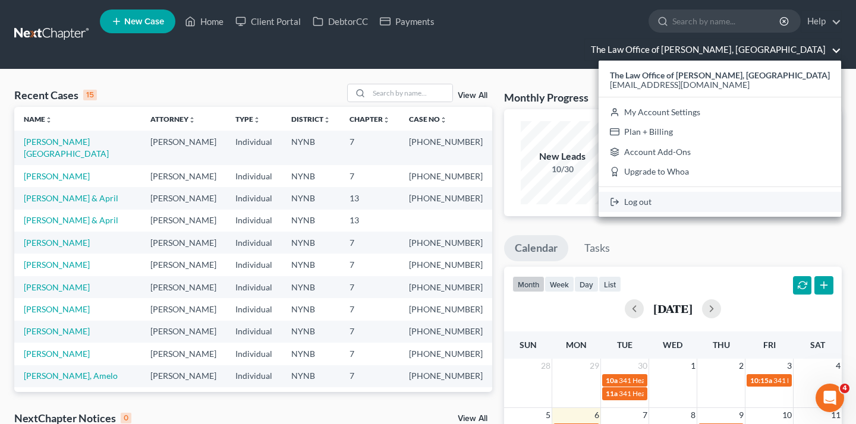
click at [695, 192] on link "Log out" at bounding box center [720, 202] width 243 height 20
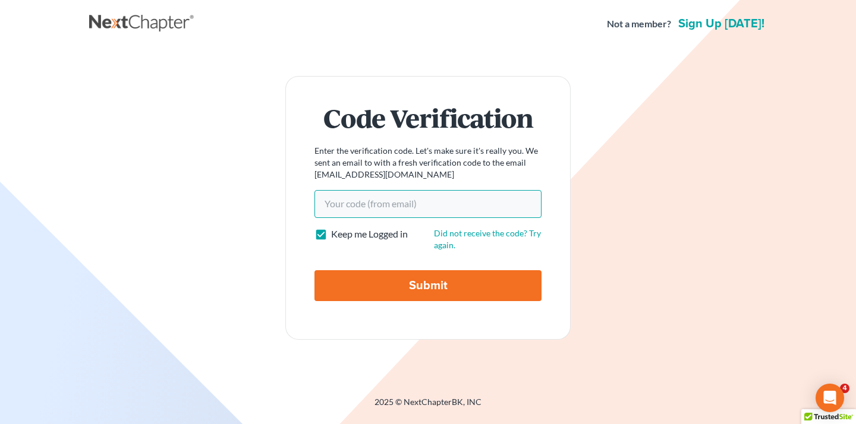
click at [338, 204] on input "Your code(from email)" at bounding box center [427, 203] width 227 height 27
paste input "e9395f"
type input "e9395f"
click at [386, 269] on div "Submit" at bounding box center [427, 281] width 227 height 40
click at [390, 279] on input "Submit" at bounding box center [427, 285] width 227 height 31
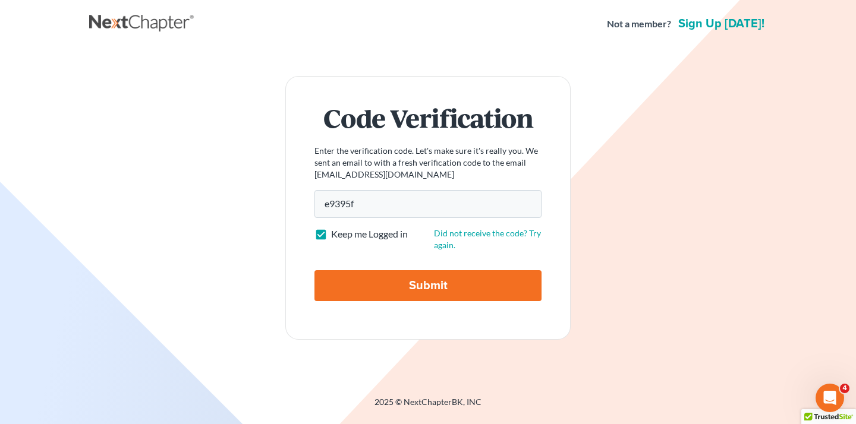
type input "Thinking..."
